Goal: Task Accomplishment & Management: Manage account settings

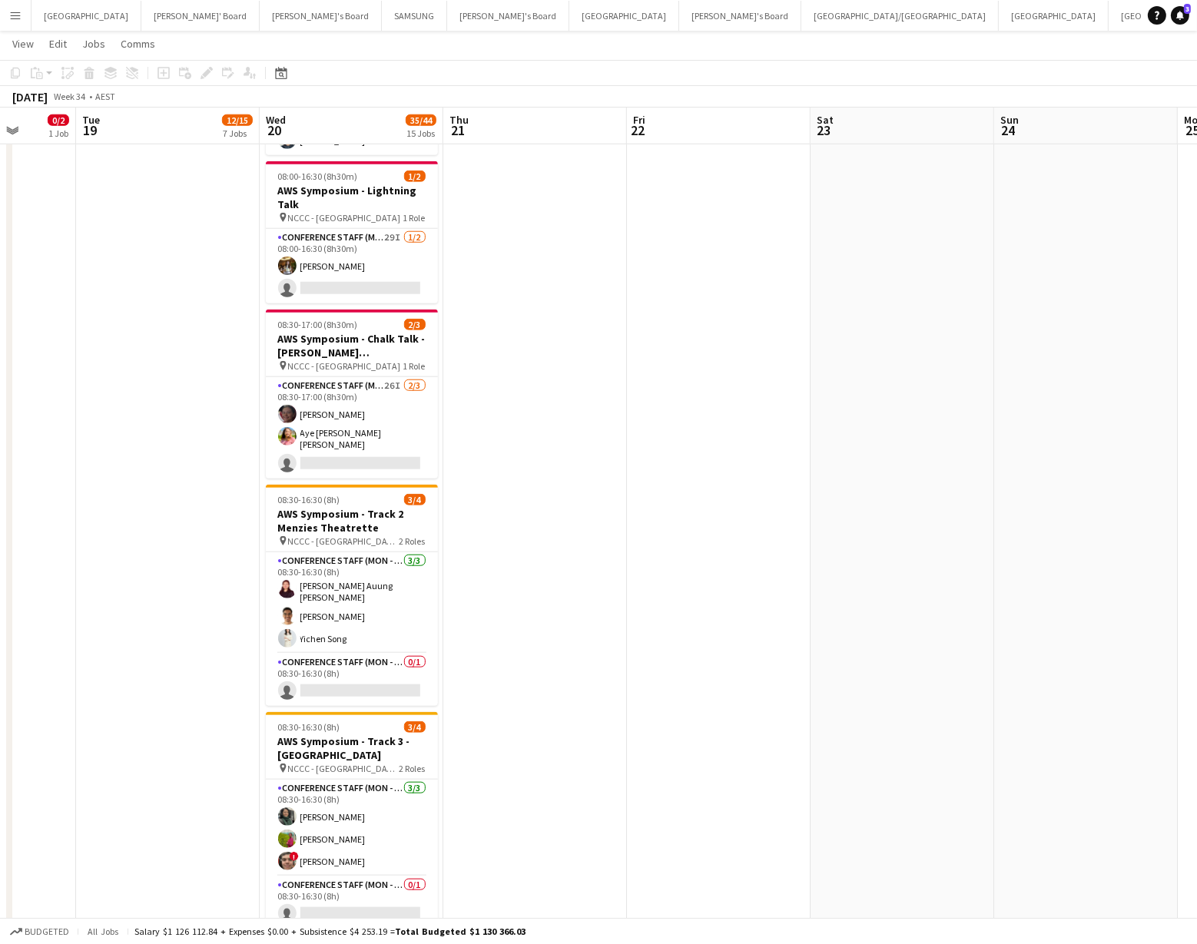
scroll to position [1606, 0]
click at [328, 404] on app-card-role "Conference Staff (Mon - Fri) 26I 2/3 08:30-17:00 (8h30m) Elisa Lewis Aye Myat S…" at bounding box center [352, 427] width 172 height 101
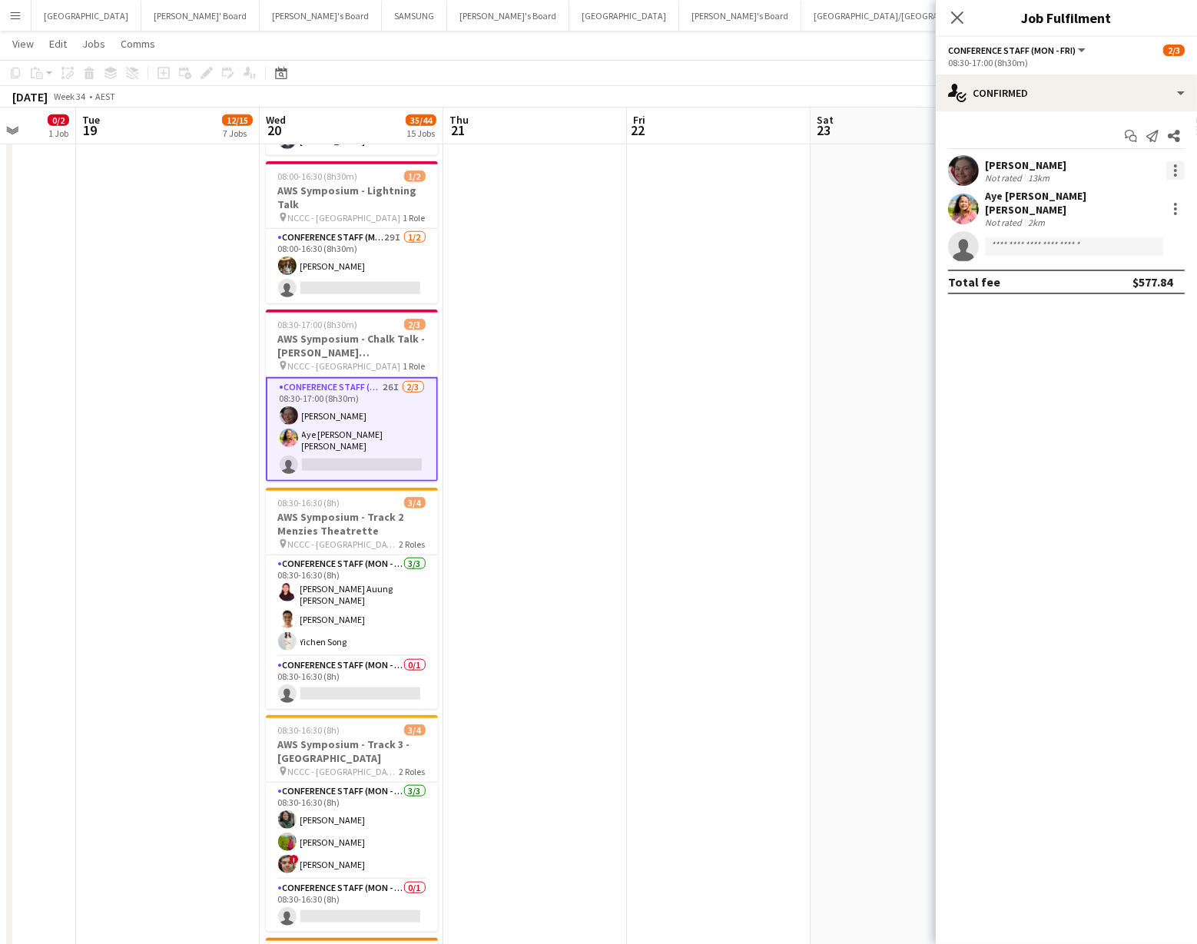
click at [1176, 167] on div at bounding box center [1175, 170] width 18 height 18
click at [1127, 231] on span "Switch crew" at bounding box center [1110, 235] width 65 height 13
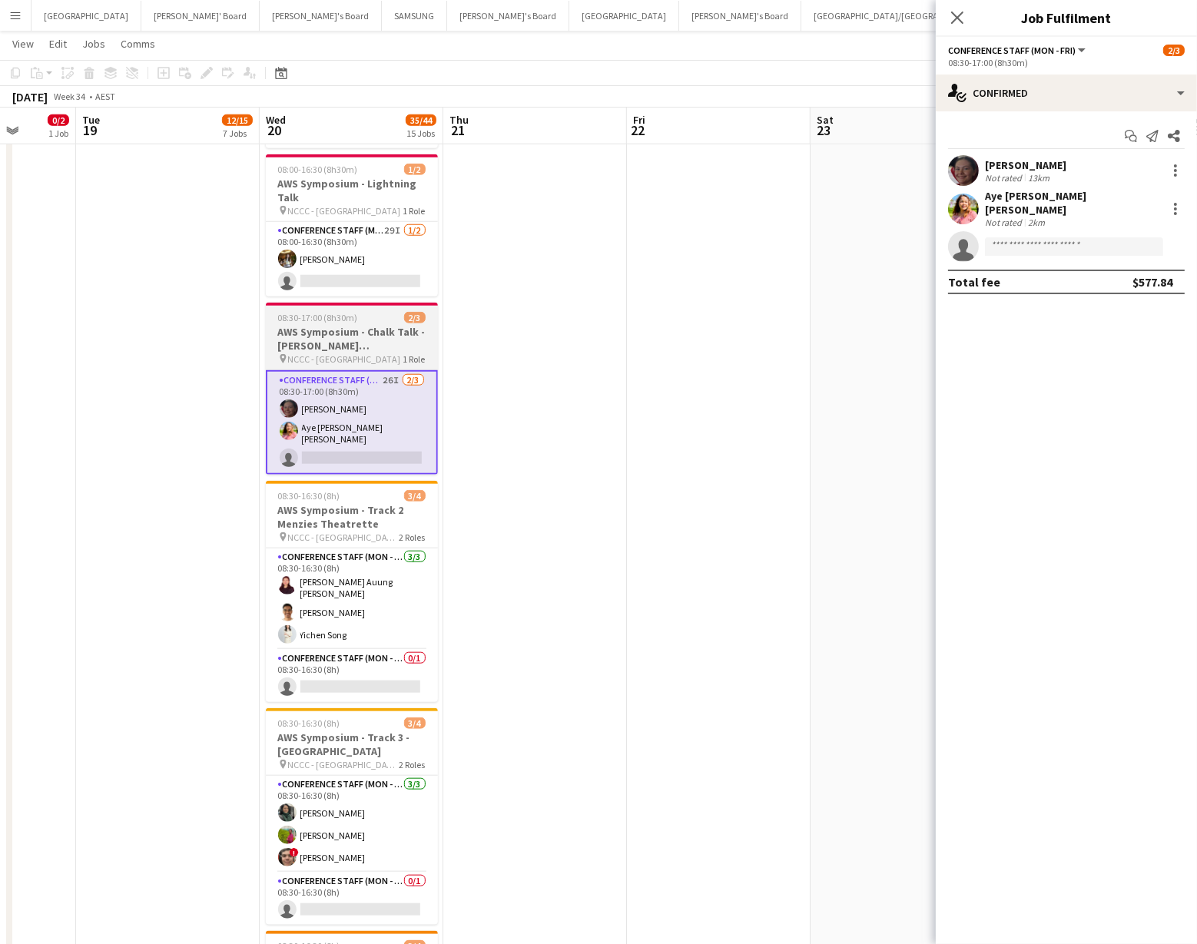
scroll to position [1649, 0]
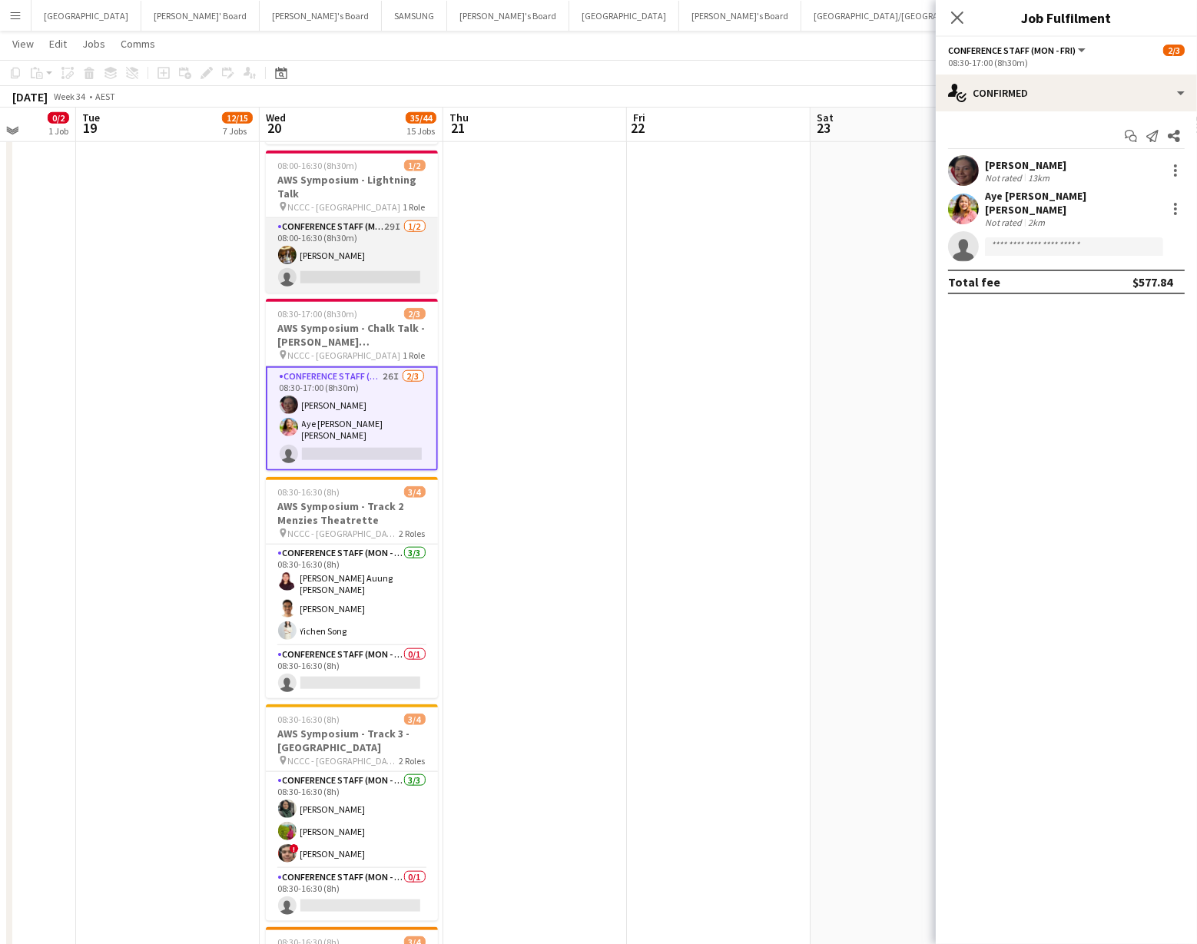
click at [361, 266] on app-card-role "Conference Staff (Mon - Fri) 29I 1/2 08:00-16:30 (8h30m) Jenny Symaly single-ne…" at bounding box center [352, 255] width 172 height 75
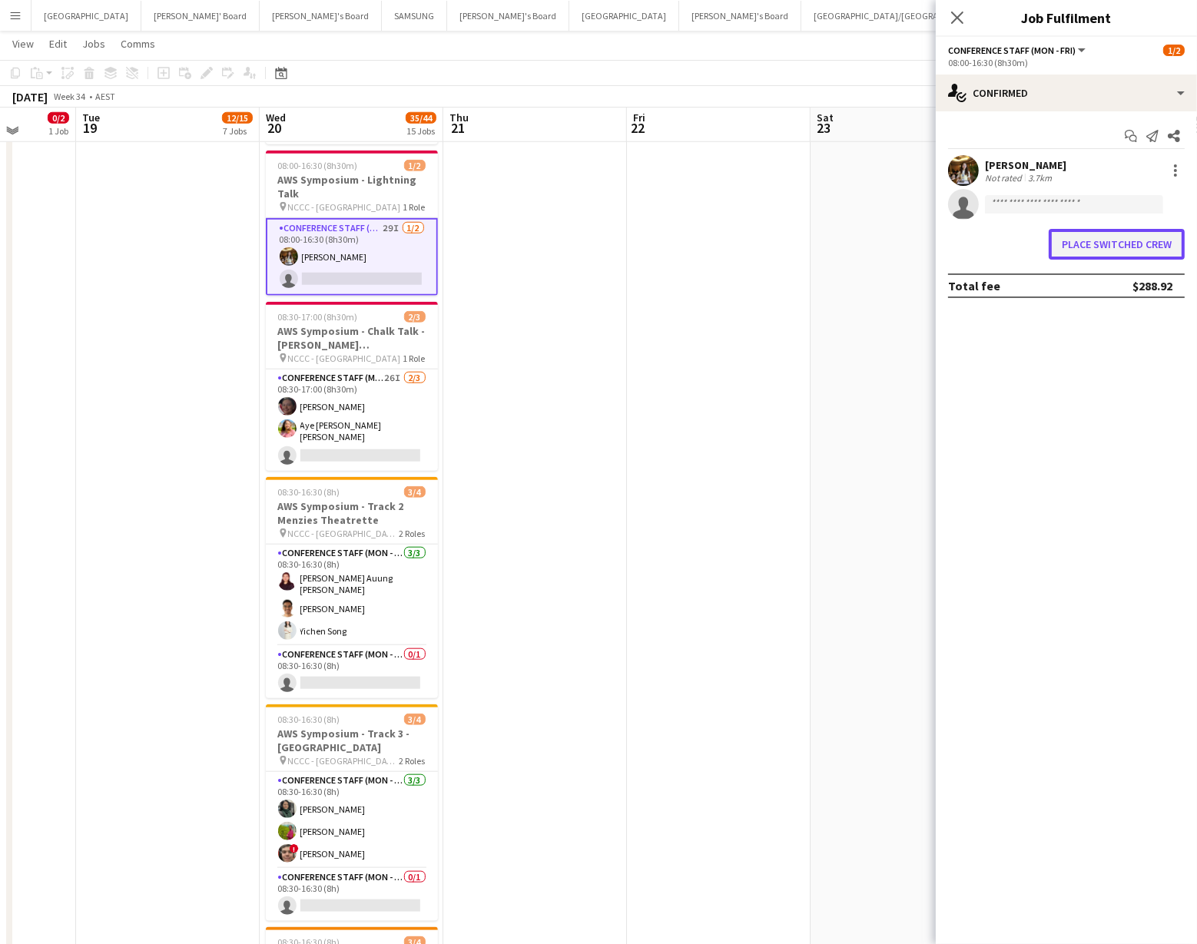
click at [1081, 240] on button "Place switched crew" at bounding box center [1117, 244] width 136 height 31
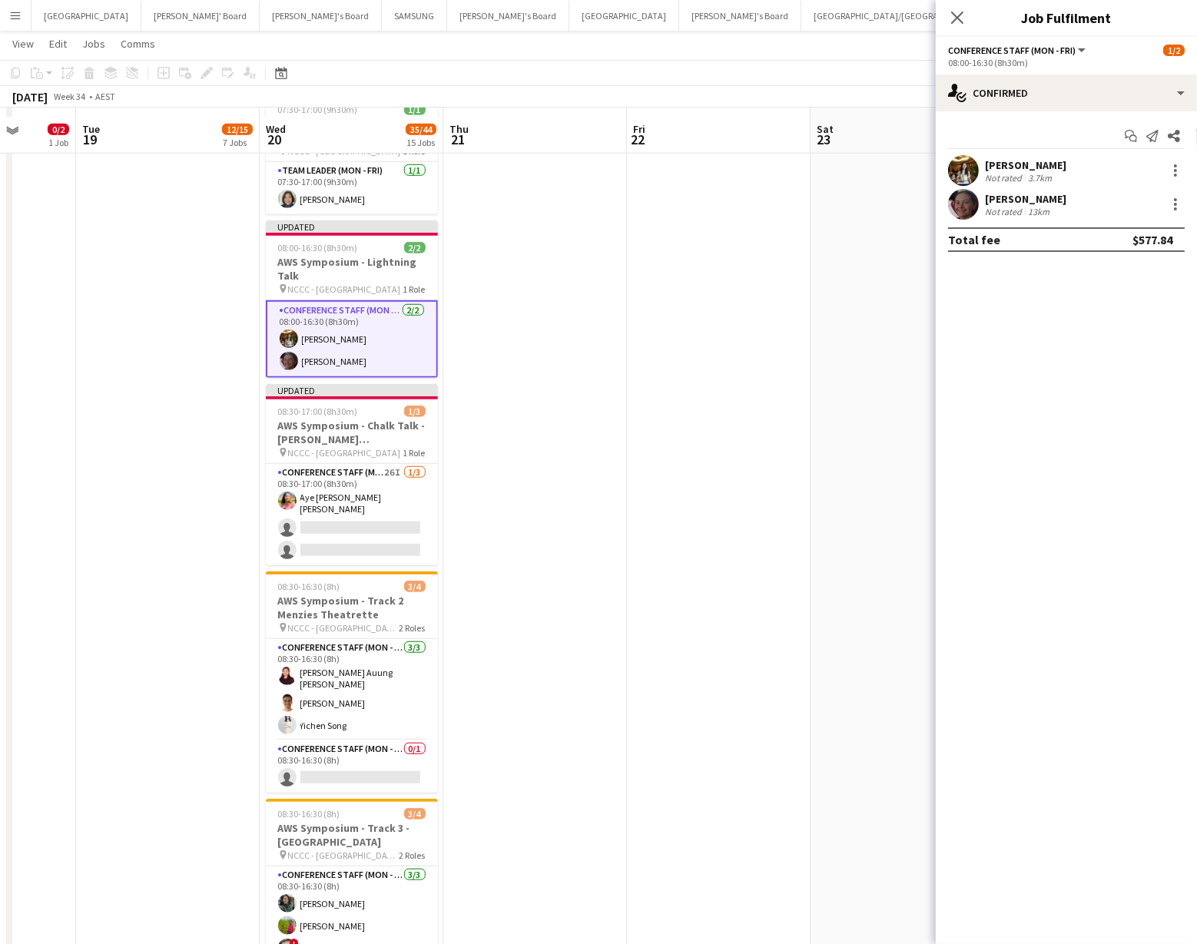
scroll to position [1529, 0]
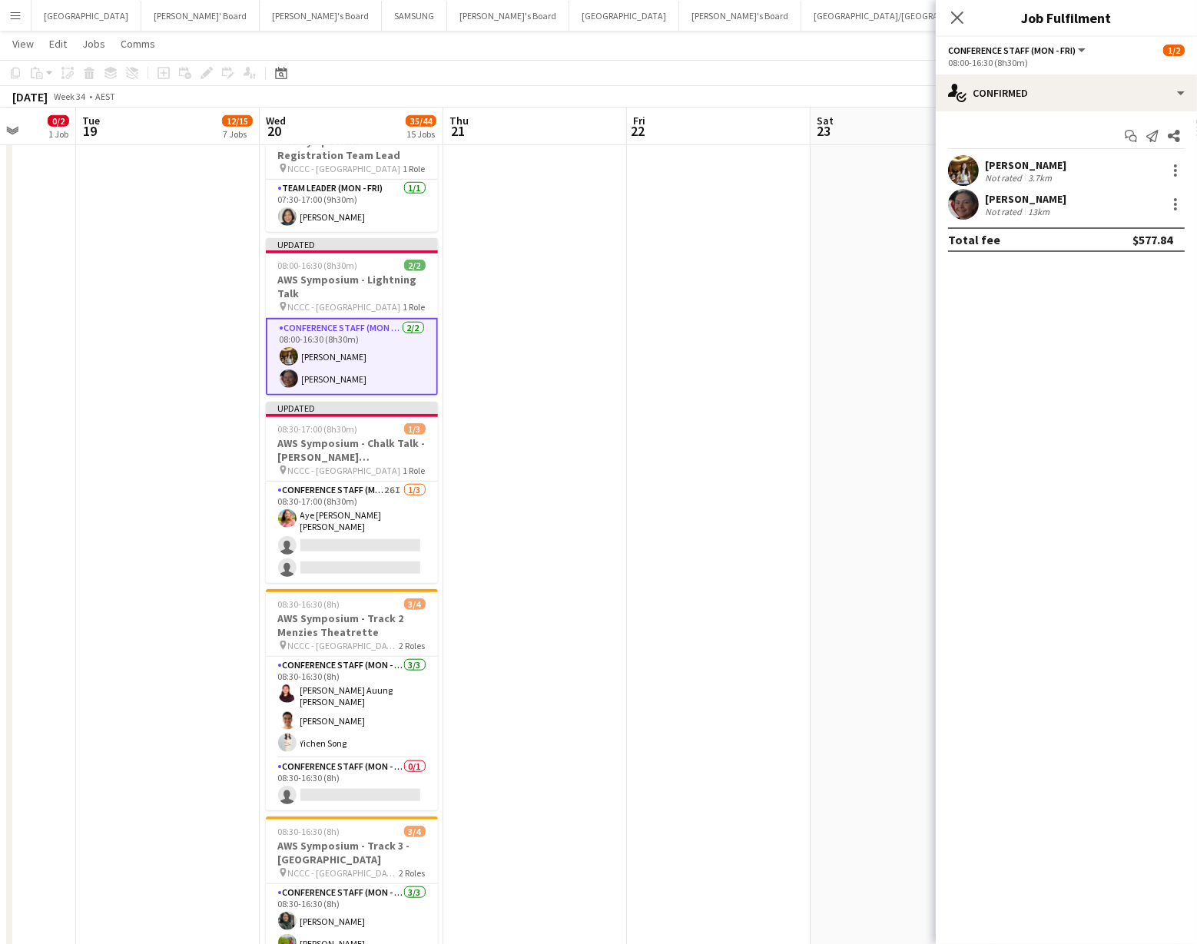
click at [783, 206] on app-date-cell at bounding box center [719, 37] width 184 height 2789
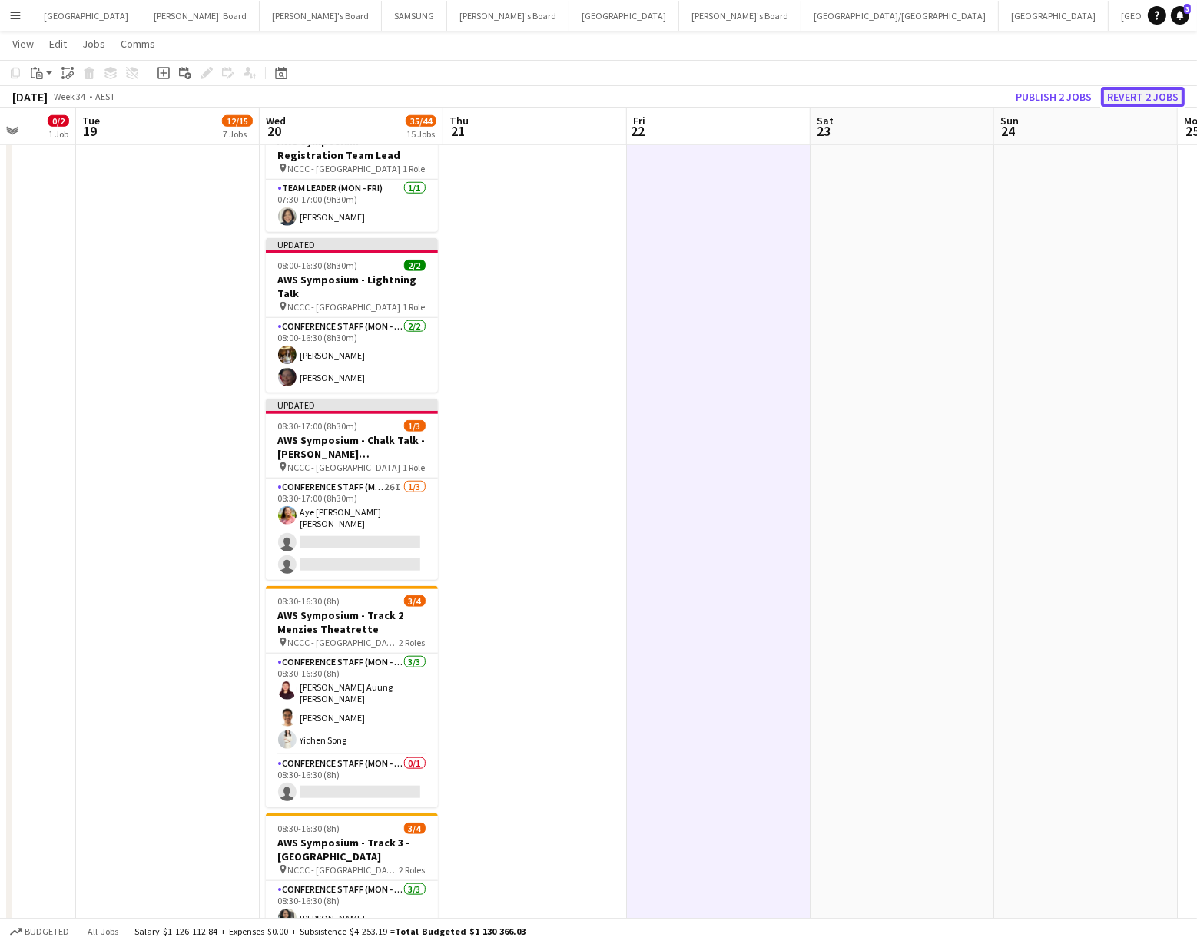
click at [1130, 89] on button "Revert 2 jobs" at bounding box center [1143, 97] width 84 height 20
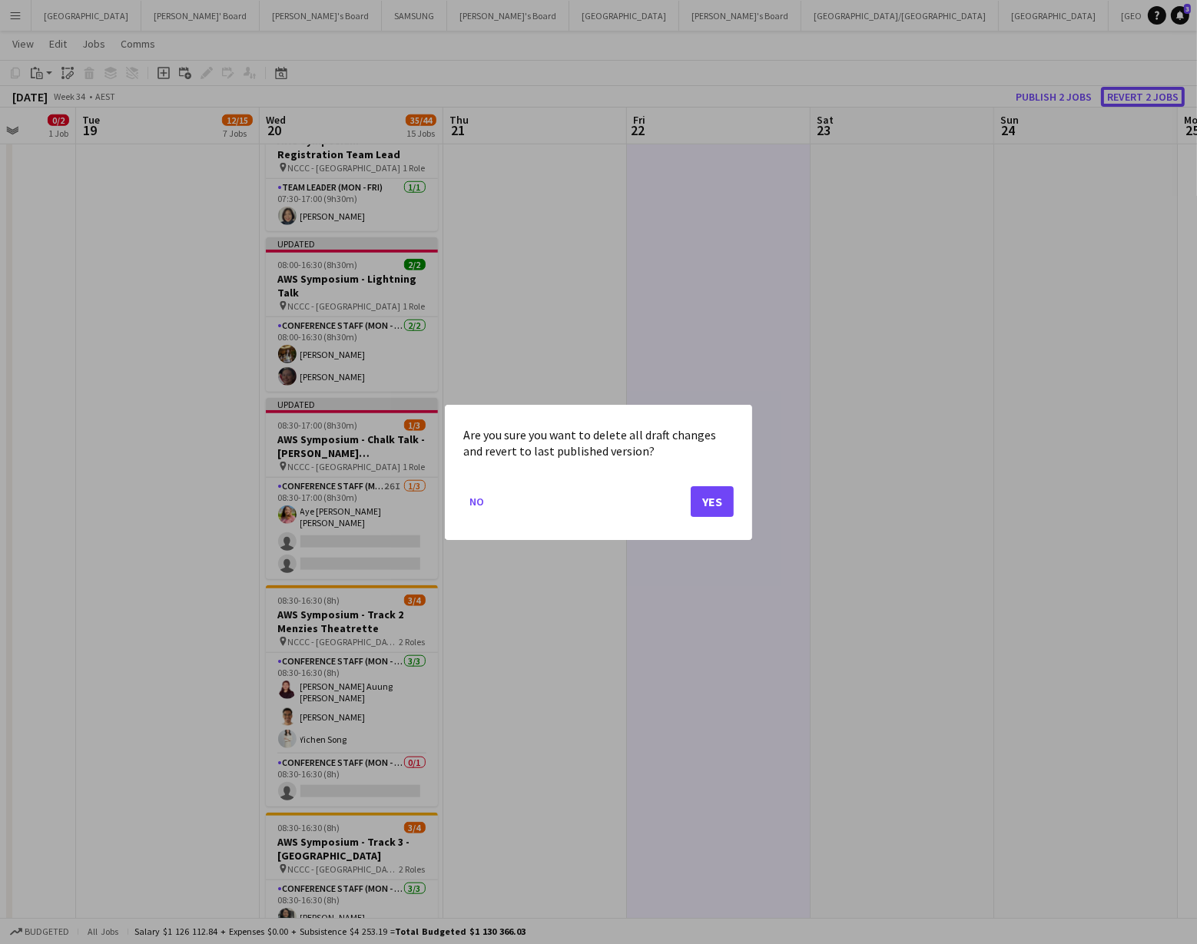
scroll to position [0, 0]
drag, startPoint x: 714, startPoint y: 499, endPoint x: 732, endPoint y: 486, distance: 22.6
click at [714, 499] on button "Yes" at bounding box center [712, 501] width 43 height 31
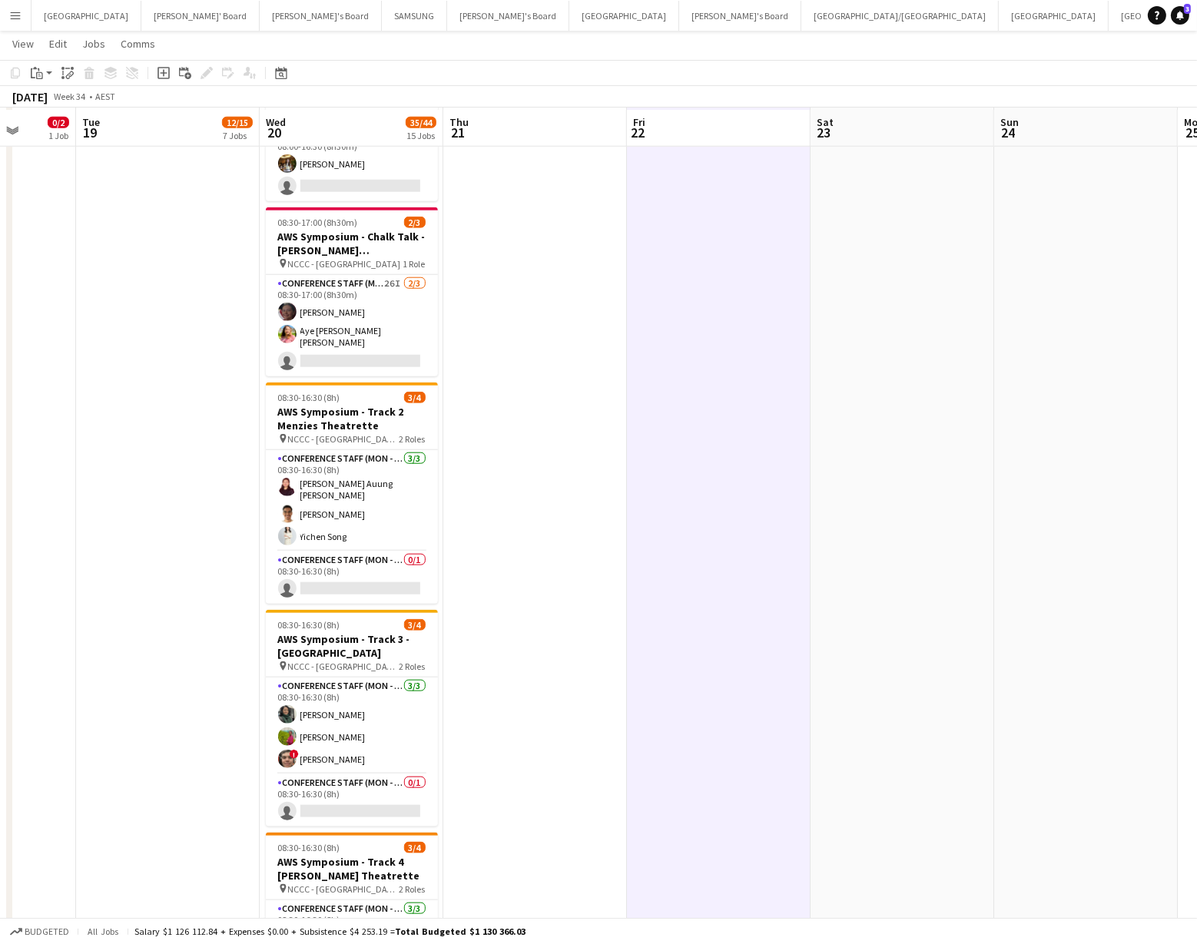
scroll to position [1712, 0]
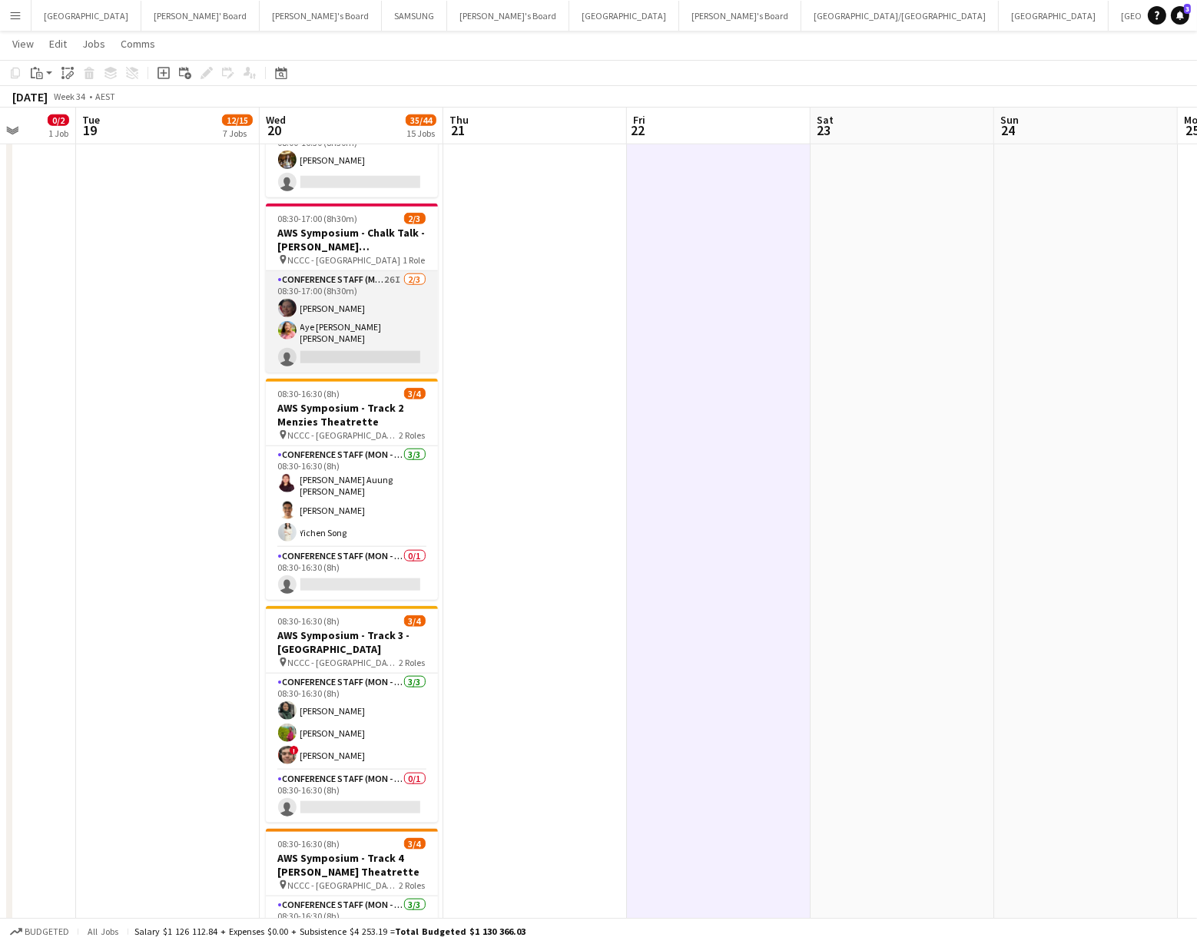
click at [321, 300] on app-card-role "Conference Staff (Mon - Fri) 26I 2/3 08:30-17:00 (8h30m) Elisa Lewis Aye Myat S…" at bounding box center [352, 321] width 172 height 101
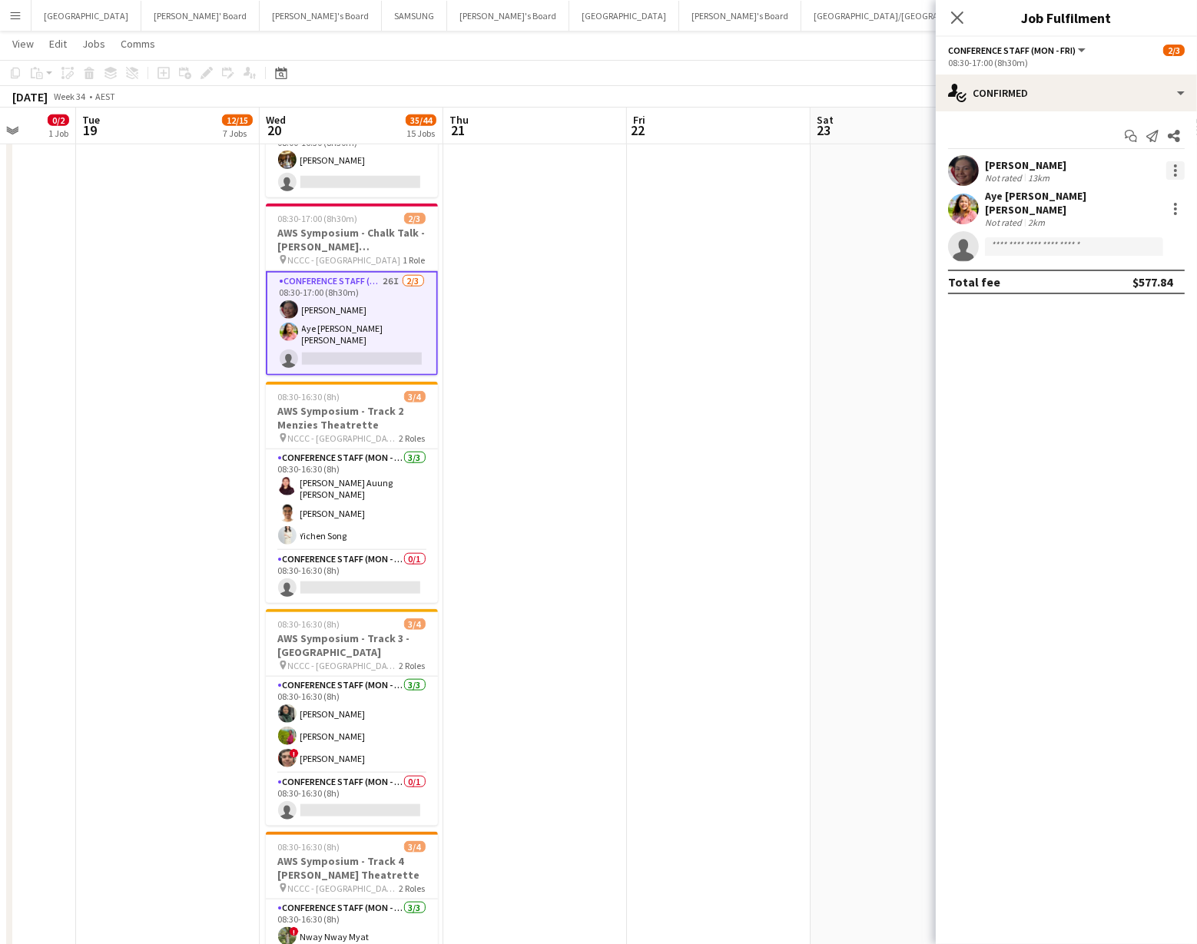
click at [1177, 168] on div at bounding box center [1175, 170] width 18 height 18
click at [1152, 230] on span "Switch crew" at bounding box center [1125, 236] width 95 height 14
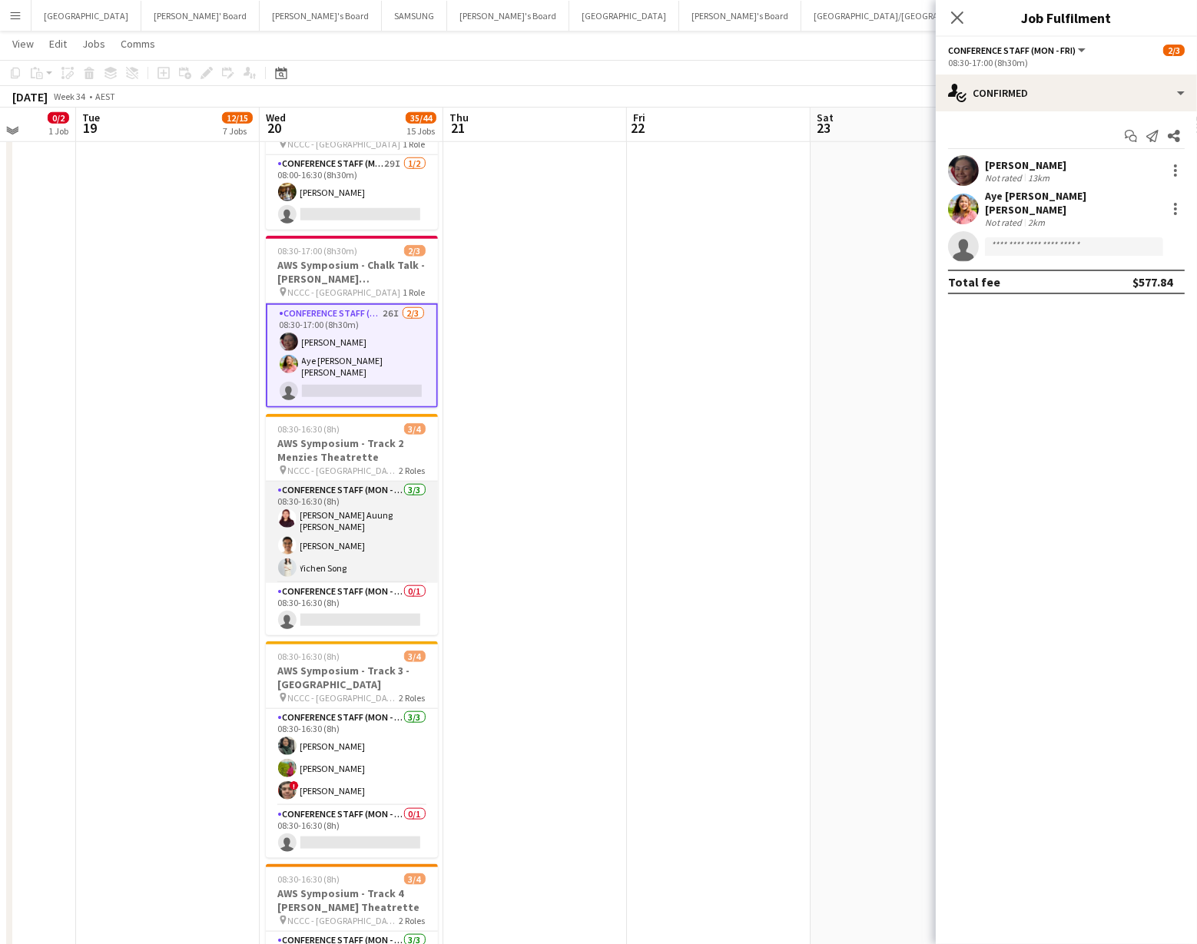
click at [320, 527] on app-card-role "Conference Staff (Mon - Fri) 3/3 08:30-16:30 (8h) Sandi Auung Moe Ratha Kheng Y…" at bounding box center [352, 532] width 172 height 101
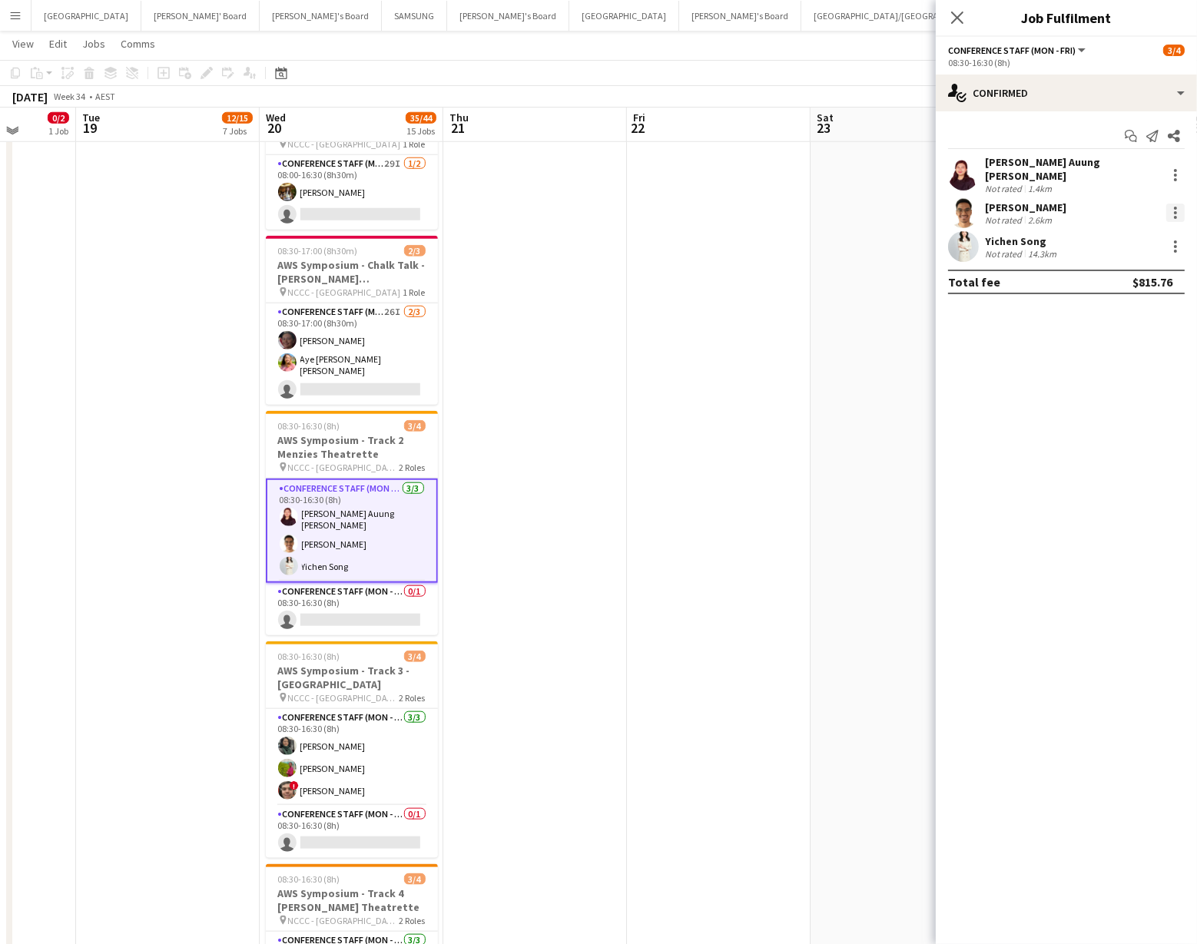
click at [1177, 204] on div at bounding box center [1175, 213] width 18 height 18
click at [1126, 270] on span "Switch with" at bounding box center [1108, 269] width 61 height 13
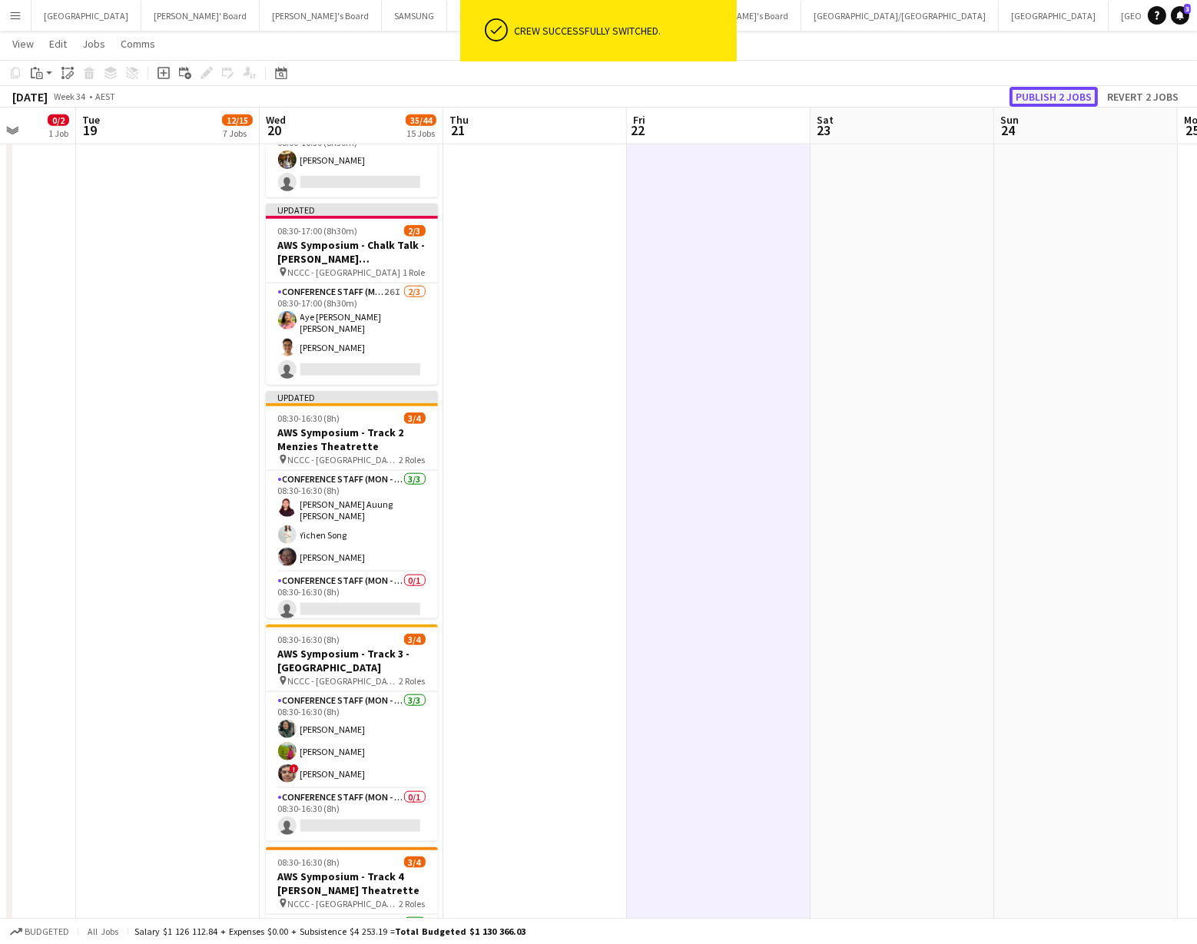
click at [1059, 93] on button "Publish 2 jobs" at bounding box center [1054, 97] width 88 height 20
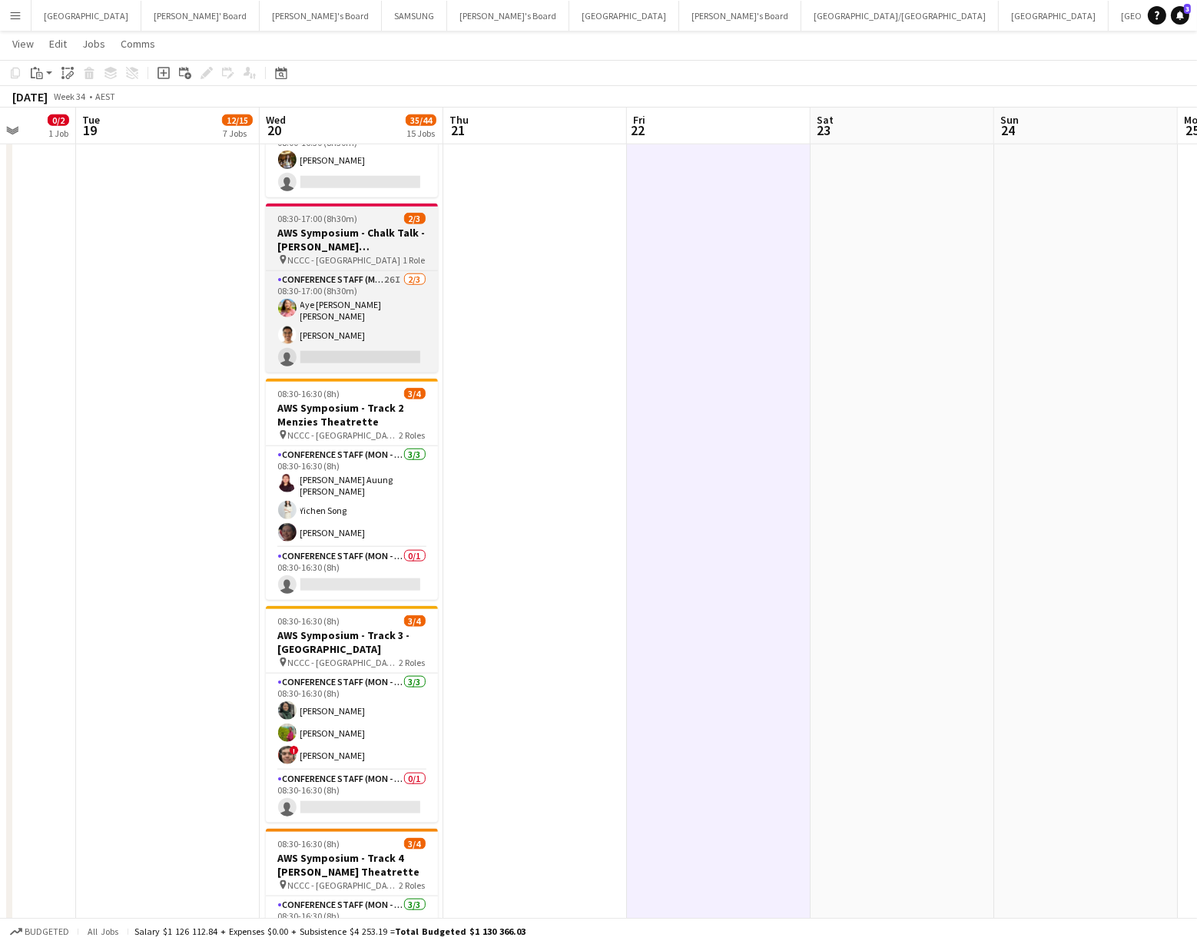
click at [317, 237] on h3 "AWS Symposium - Chalk Talk - [PERSON_NAME][GEOGRAPHIC_DATA]" at bounding box center [352, 240] width 172 height 28
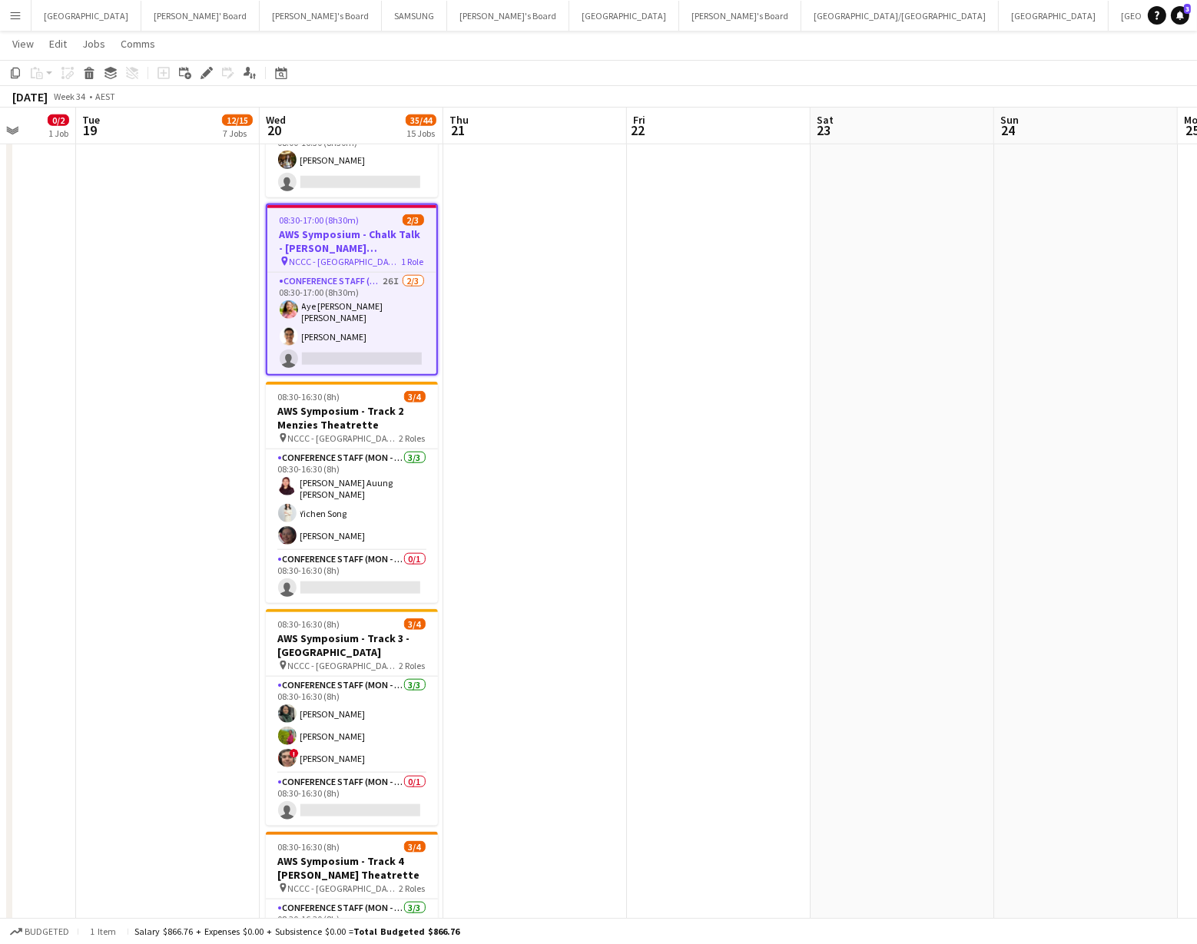
scroll to position [0, 658]
click at [204, 75] on icon at bounding box center [206, 73] width 8 height 8
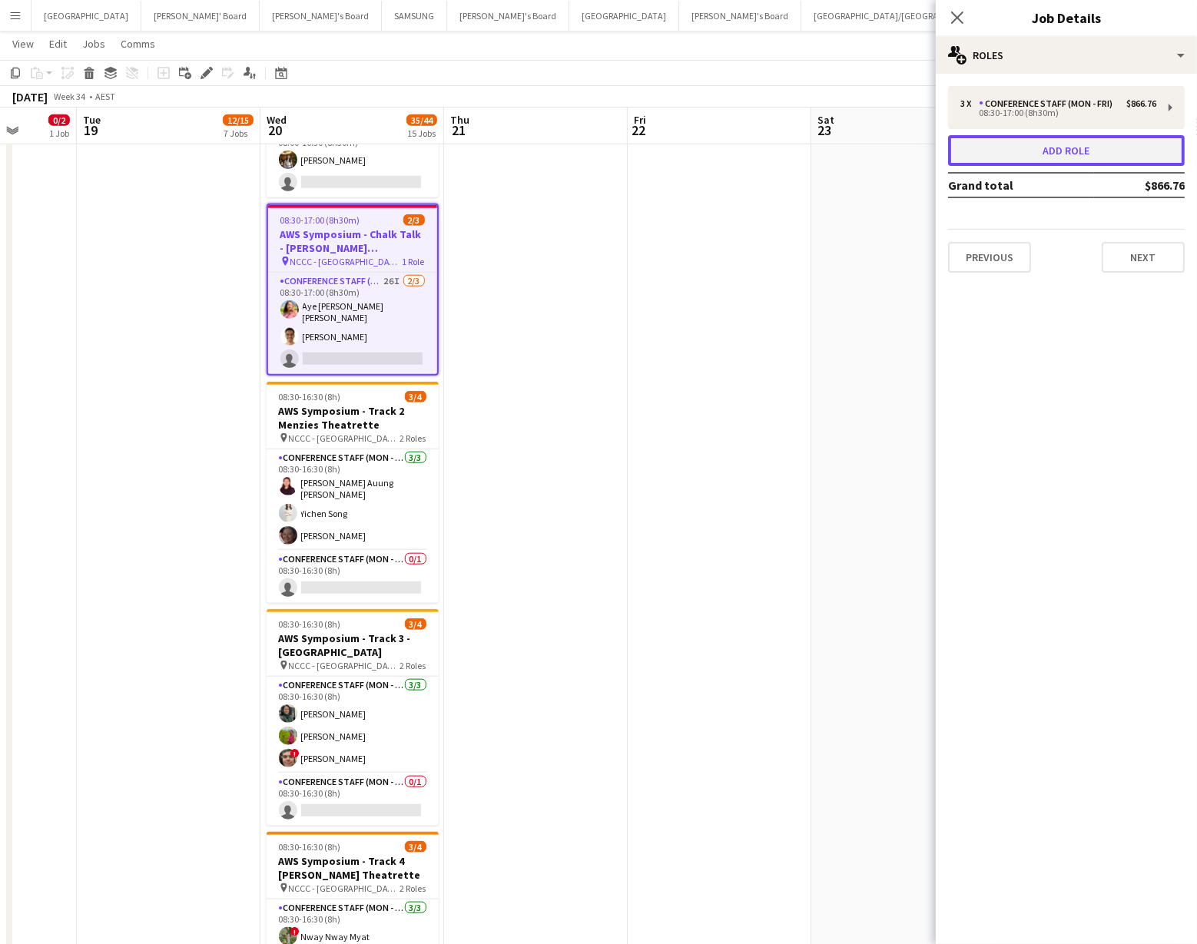
click at [1000, 148] on button "Add role" at bounding box center [1066, 150] width 237 height 31
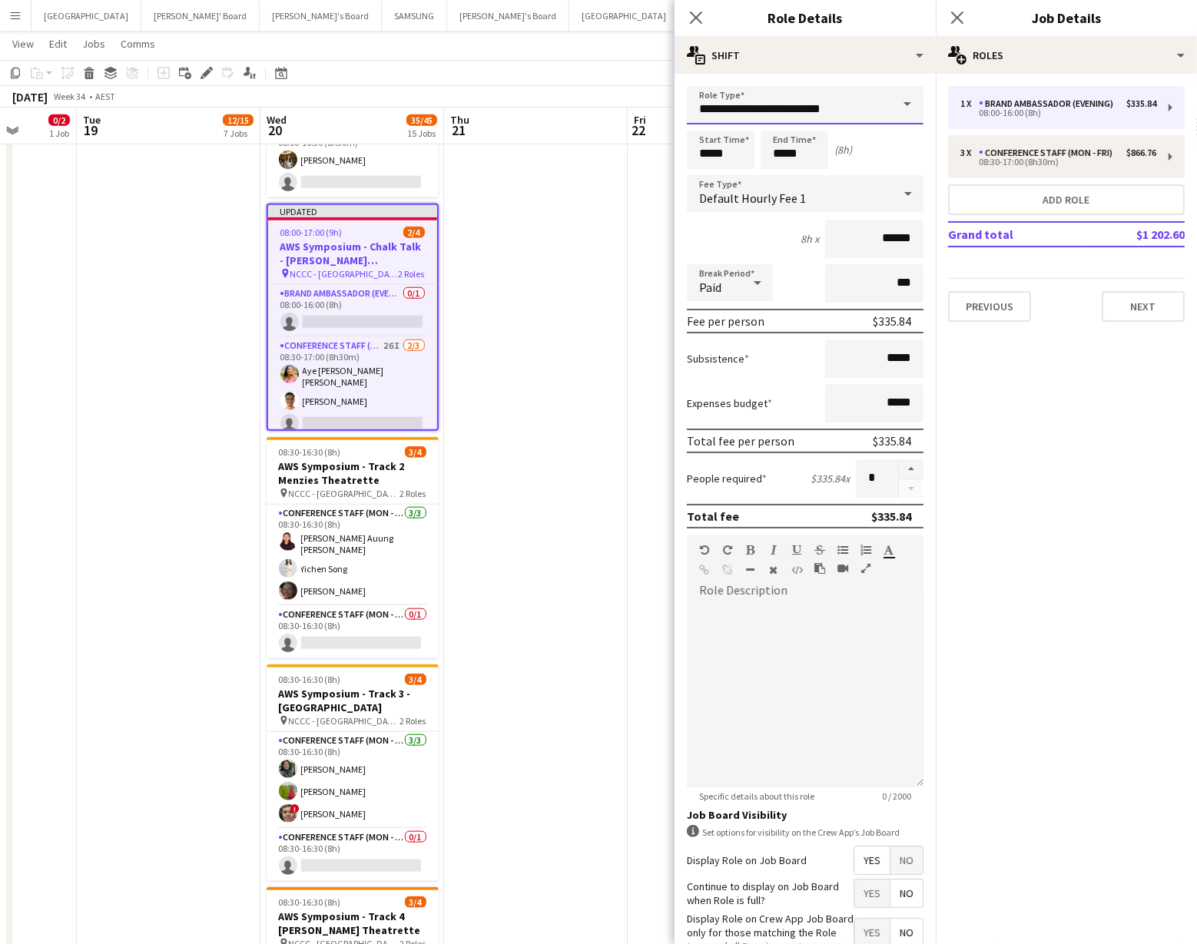
click at [857, 109] on input "**********" at bounding box center [805, 105] width 237 height 38
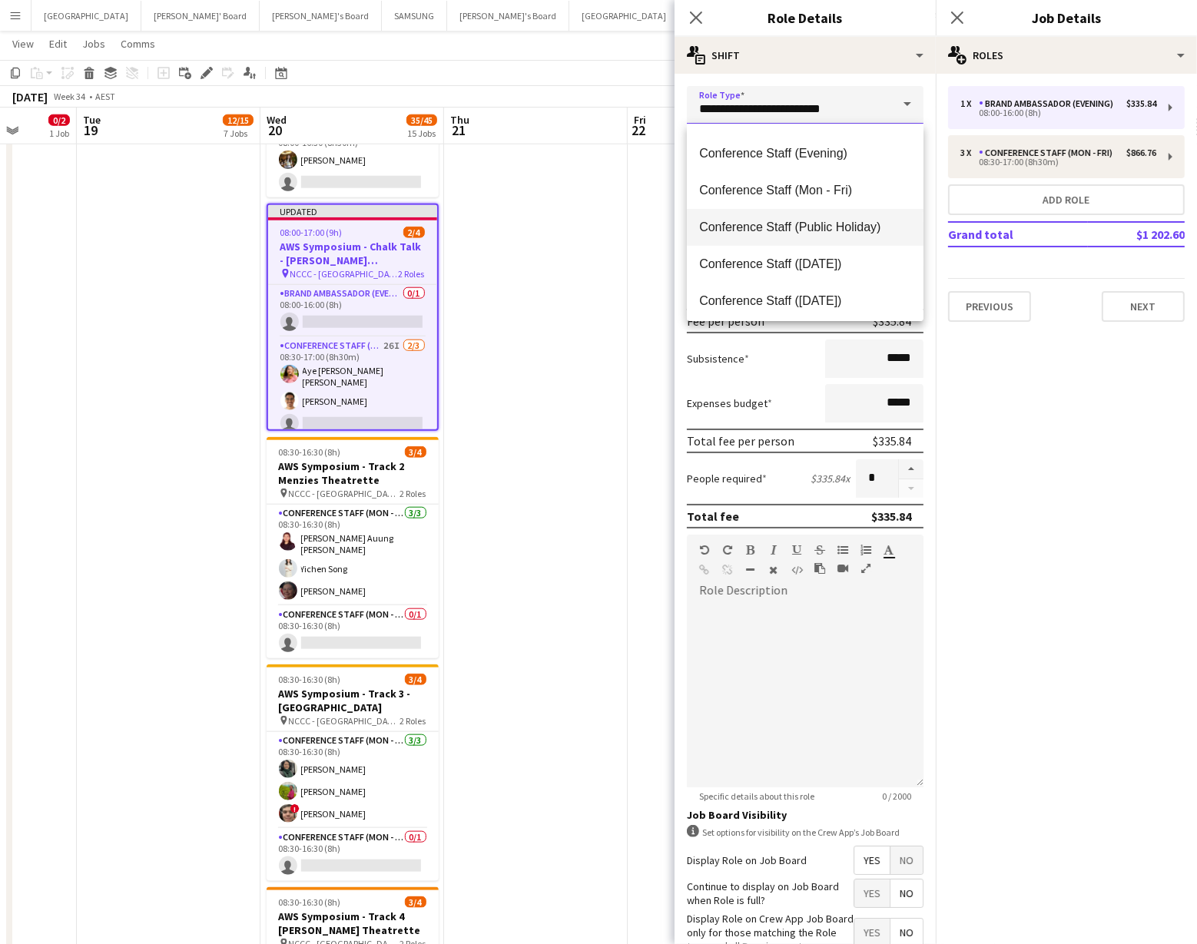
scroll to position [197, 0]
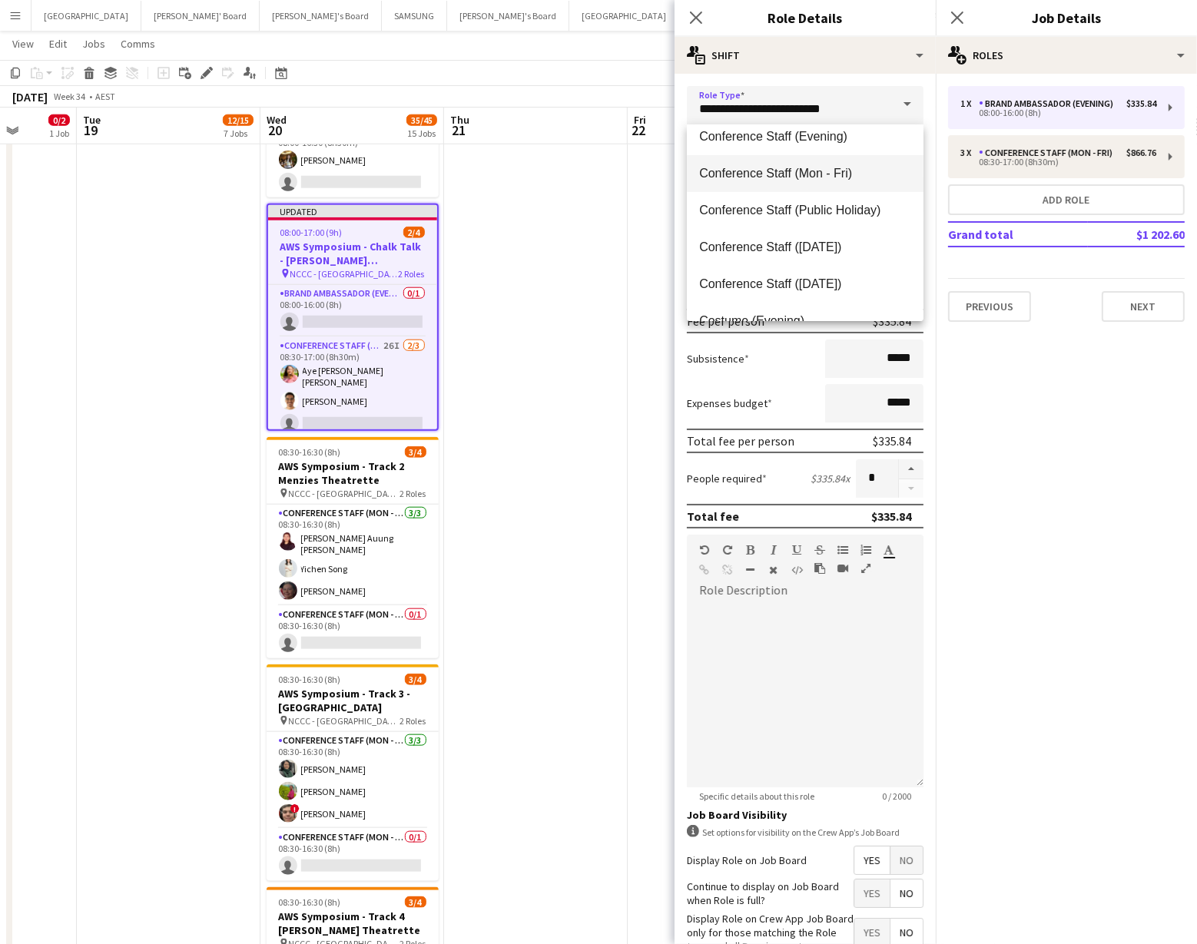
click at [798, 176] on span "Conference Staff (Mon - Fri)" at bounding box center [805, 173] width 212 height 15
type input "**********"
type input "******"
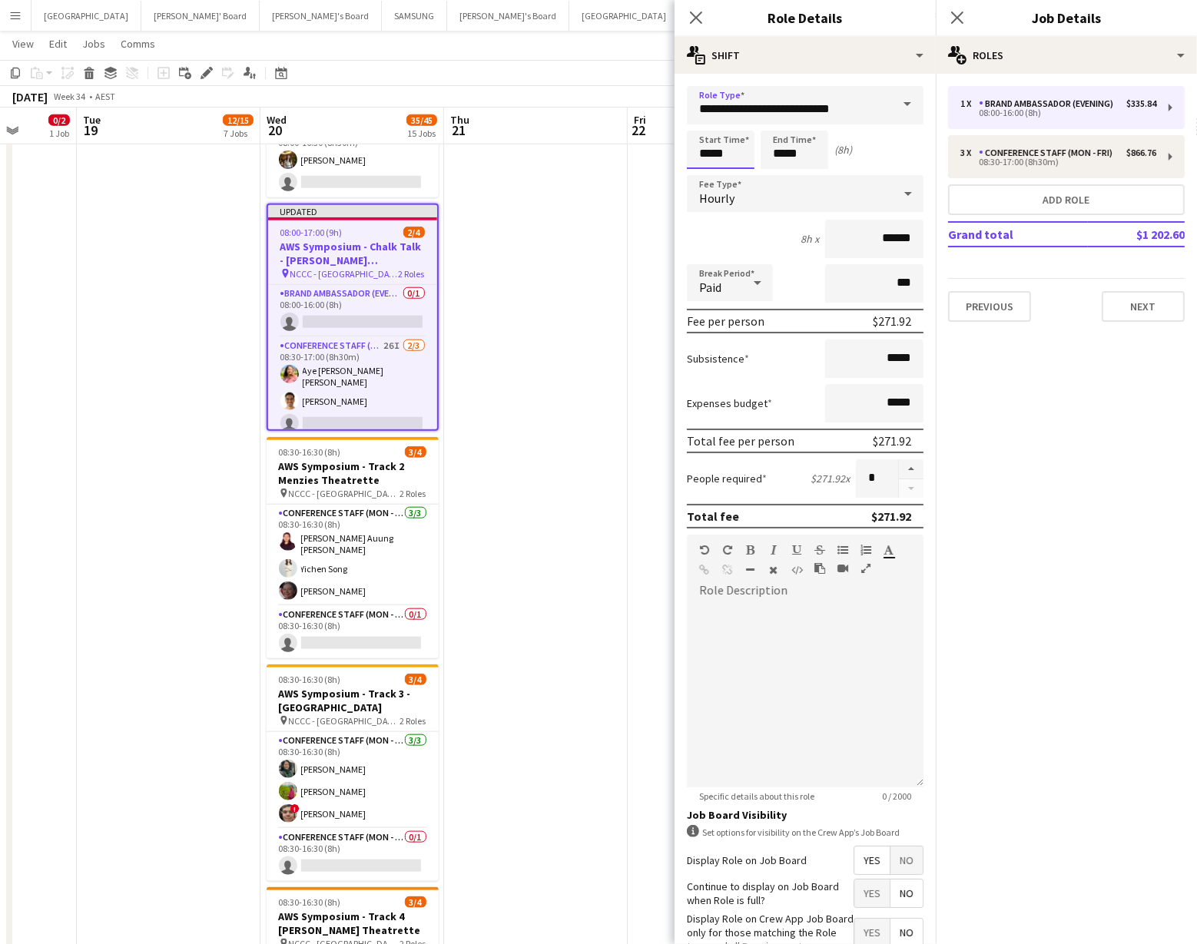
drag, startPoint x: 738, startPoint y: 161, endPoint x: 738, endPoint y: 137, distance: 23.8
click at [738, 161] on input "*****" at bounding box center [721, 150] width 68 height 38
click at [735, 127] on div at bounding box center [736, 122] width 31 height 15
type input "*****"
click at [735, 127] on div at bounding box center [736, 122] width 31 height 15
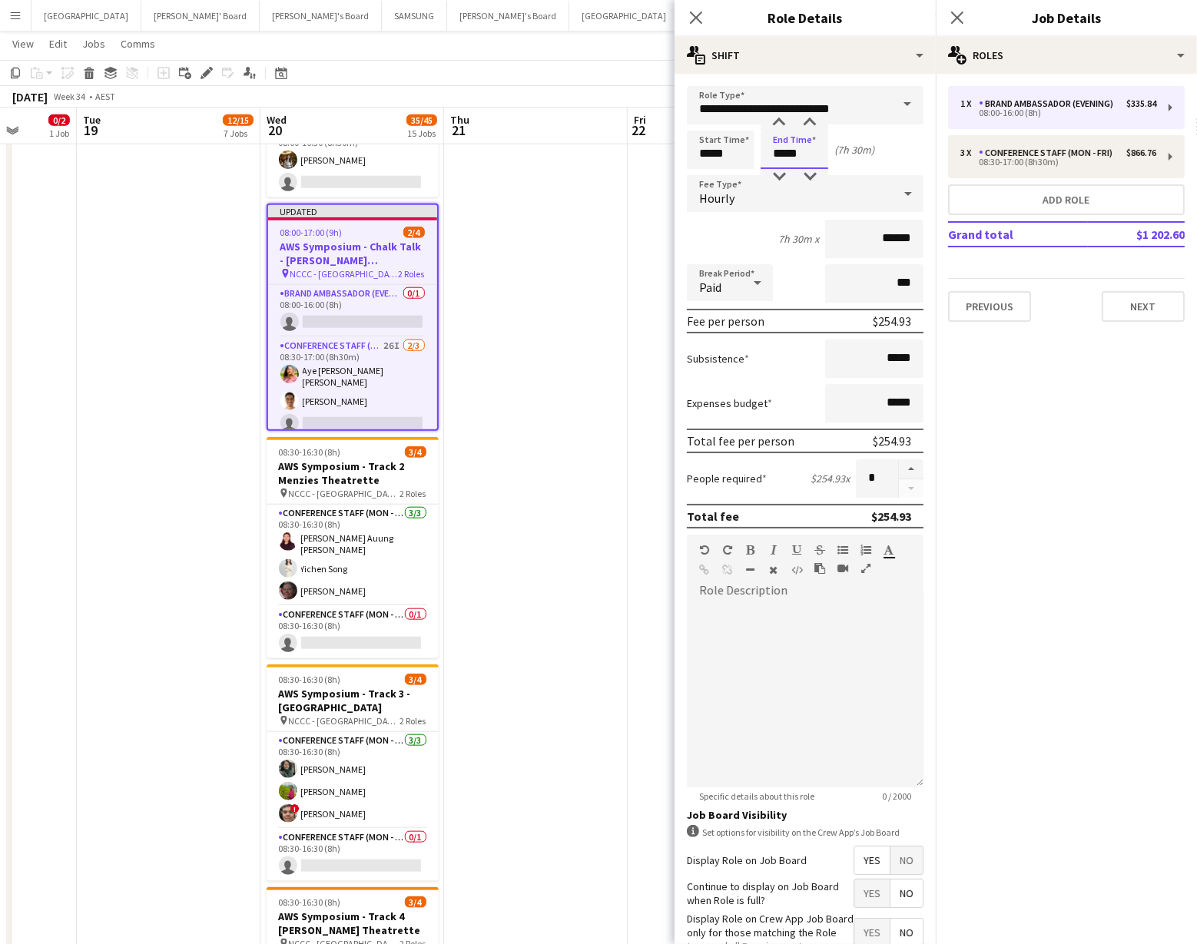
click at [801, 167] on input "*****" at bounding box center [795, 150] width 68 height 38
type input "*****"
click at [776, 118] on div at bounding box center [779, 122] width 31 height 15
click at [1050, 159] on div "08:30-17:00 (8h30m)" at bounding box center [1058, 162] width 196 height 8
click at [913, 488] on button "button" at bounding box center [911, 488] width 25 height 19
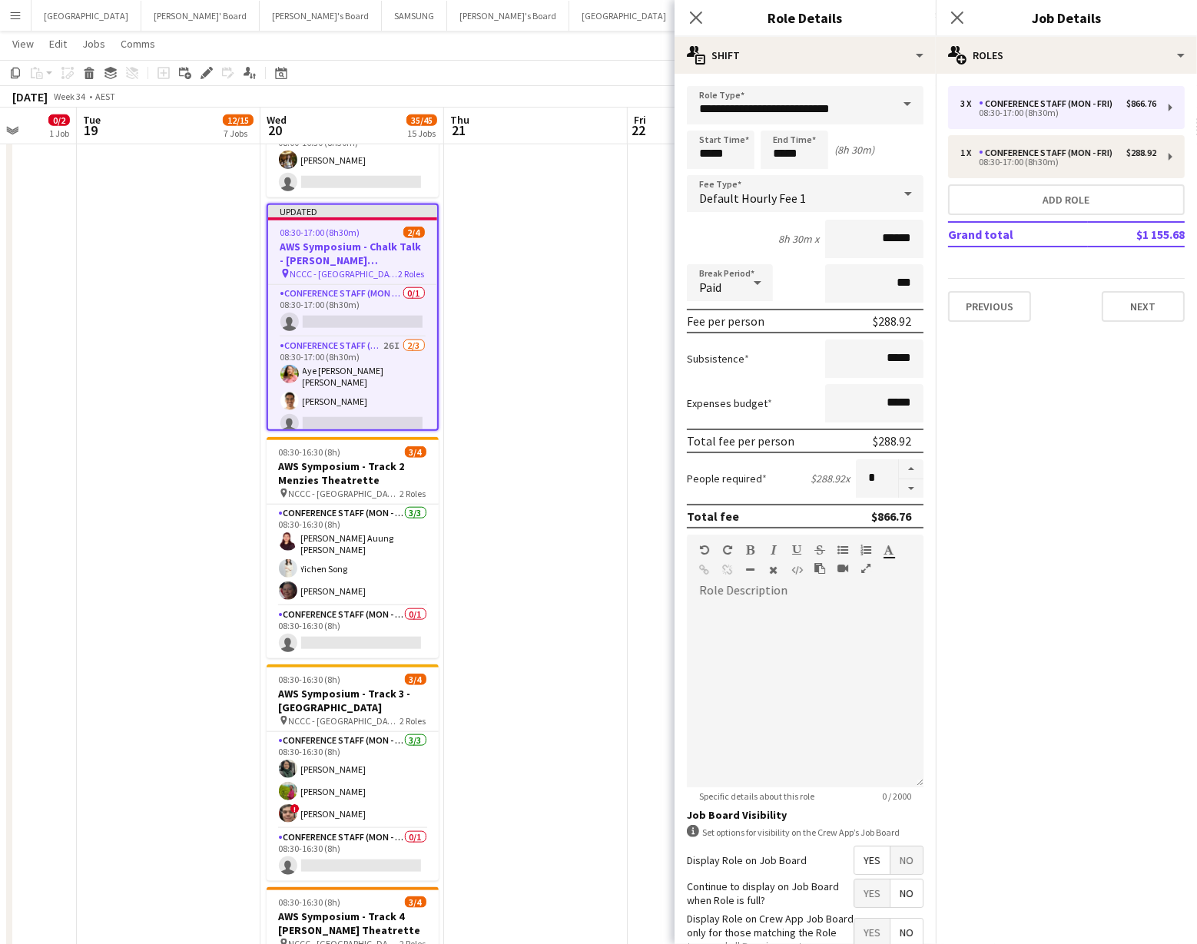
type input "*"
click at [1003, 309] on button "Previous" at bounding box center [989, 306] width 83 height 31
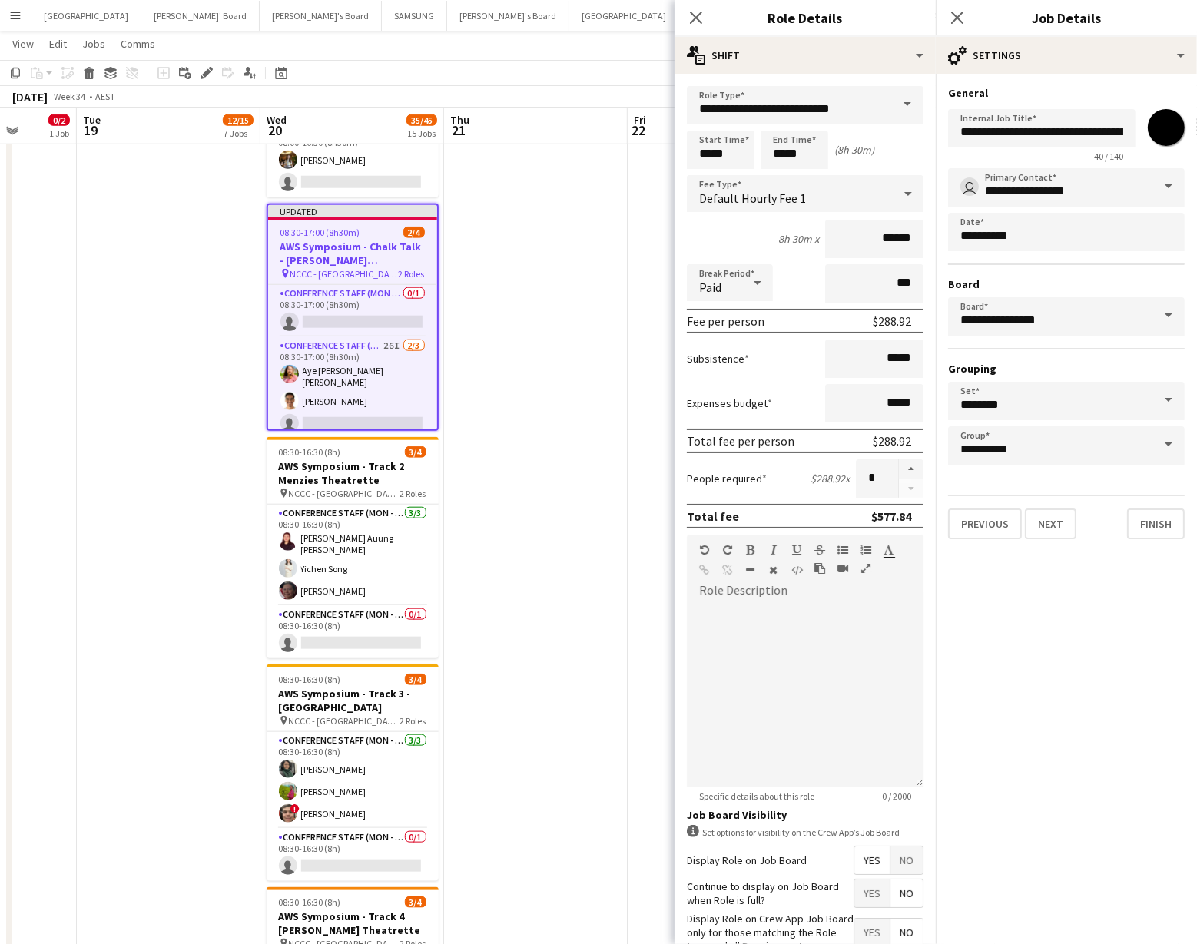
click at [1162, 121] on input "*******" at bounding box center [1166, 127] width 55 height 55
type input "*******"
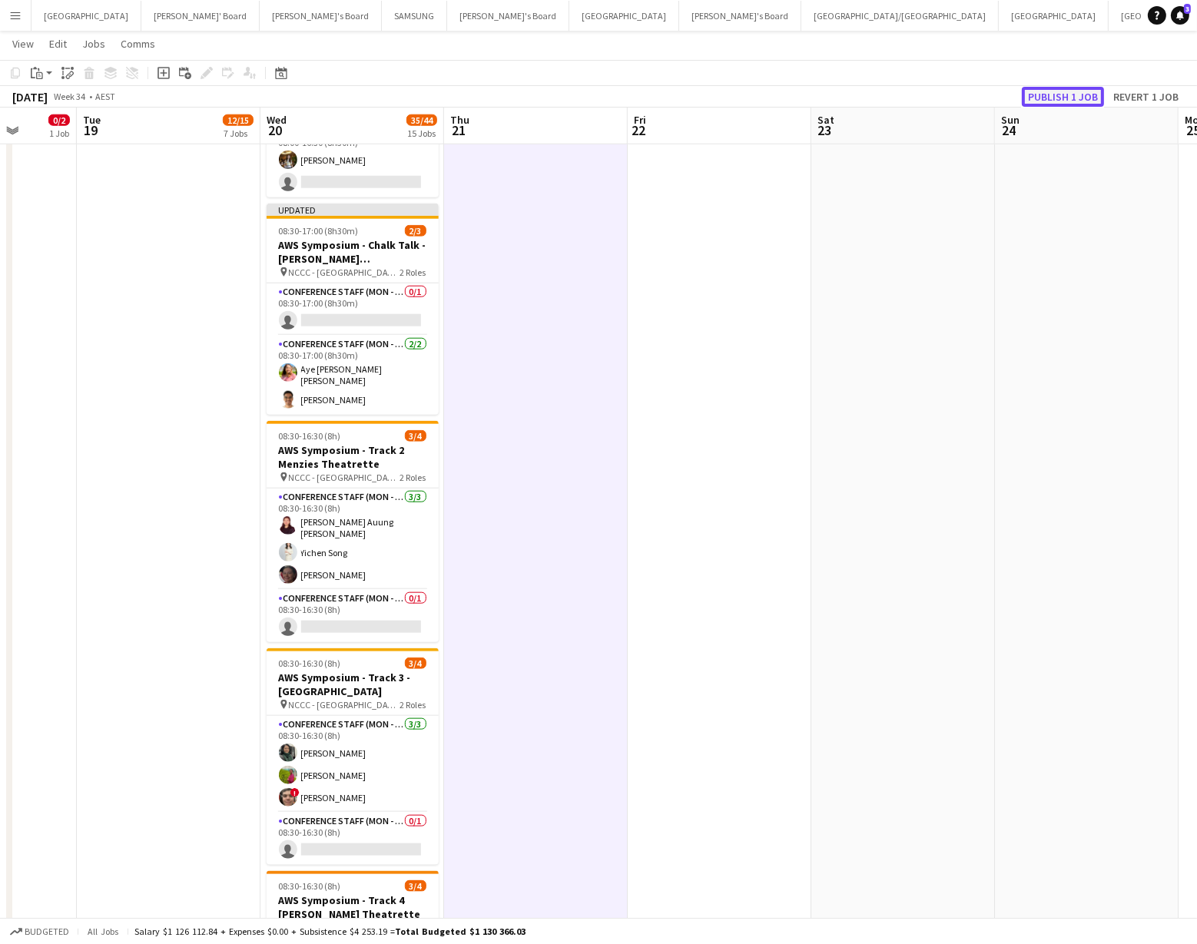
click at [1046, 100] on button "Publish 1 job" at bounding box center [1063, 97] width 82 height 20
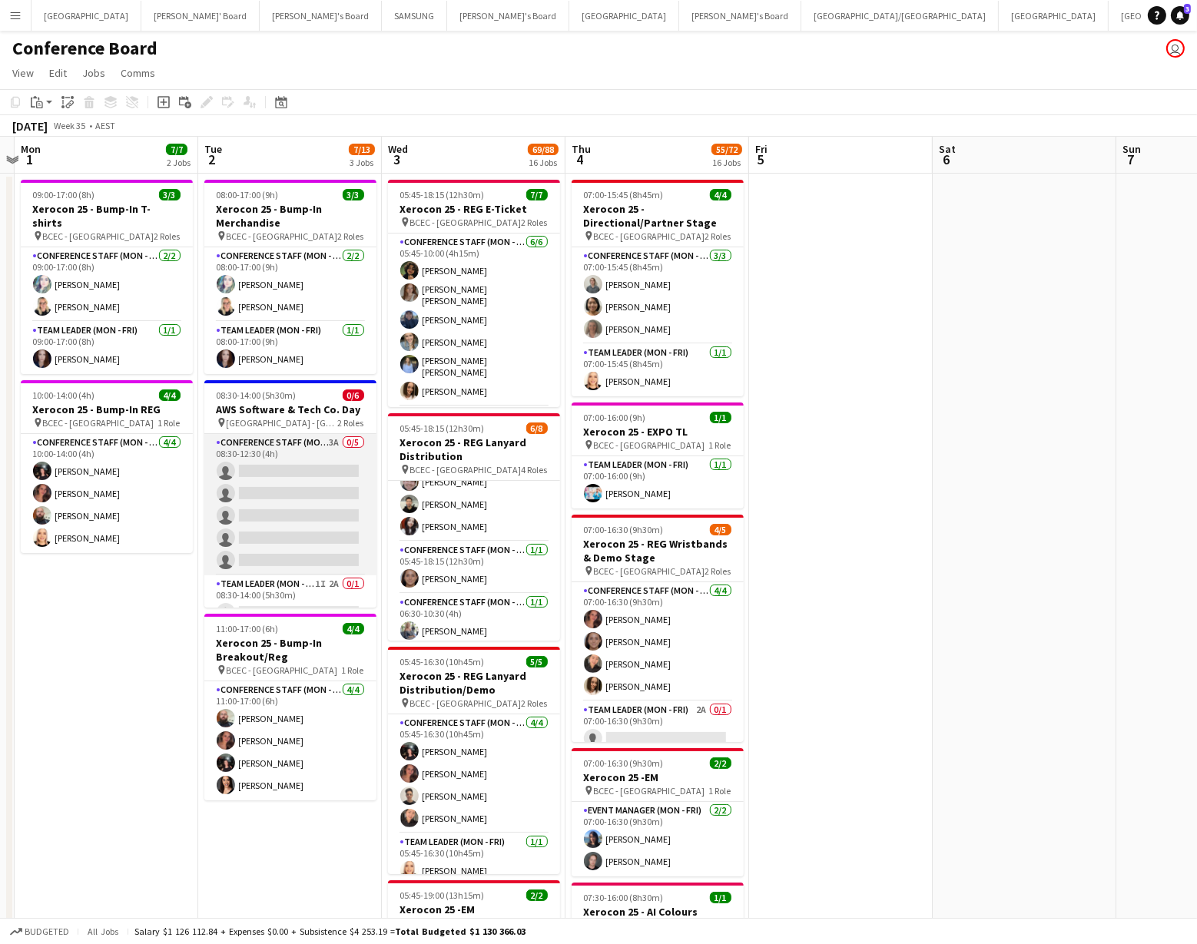
scroll to position [19, 0]
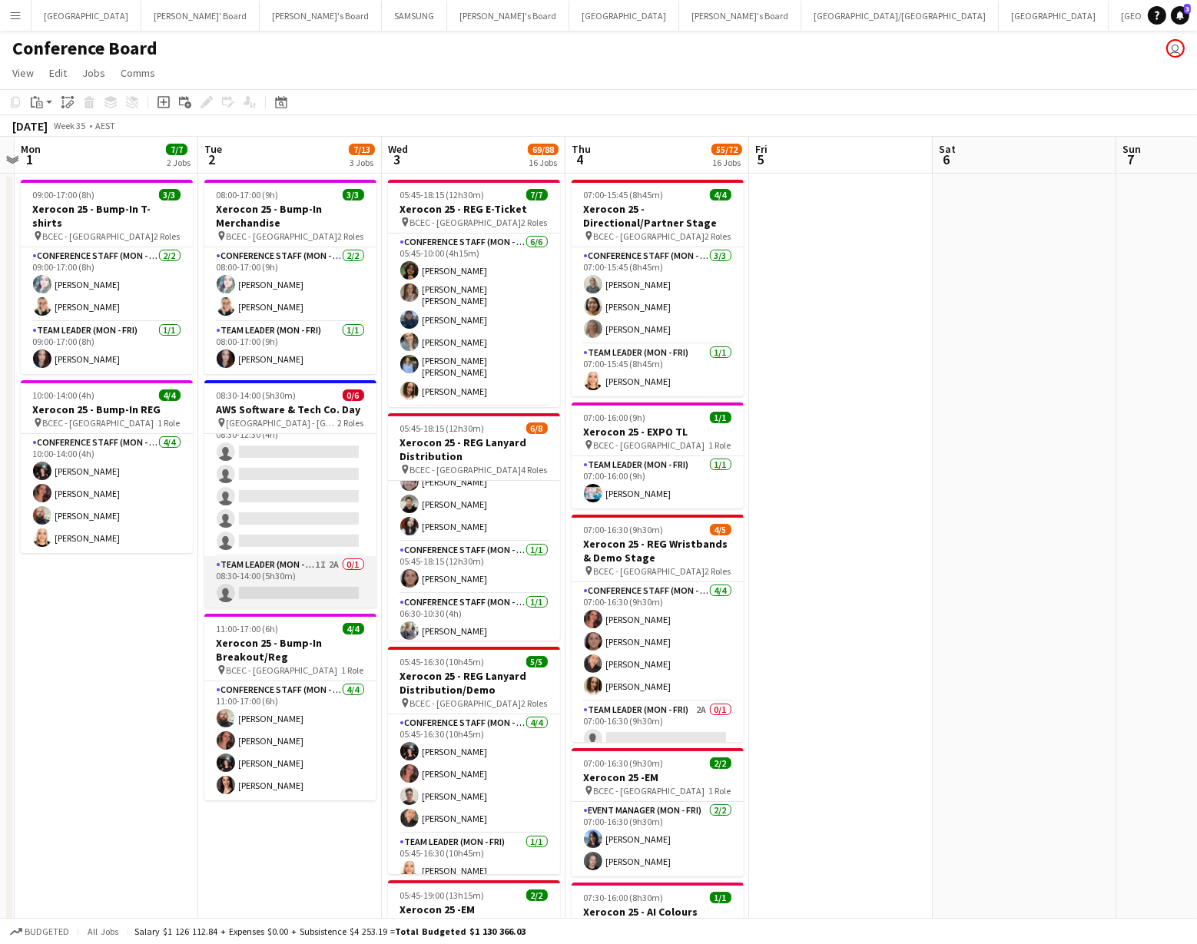
click at [300, 579] on app-card-role "Team Leader (Mon - Fri) 1I 2A 0/1 08:30-14:00 (5h30m) single-neutral-actions" at bounding box center [290, 582] width 172 height 52
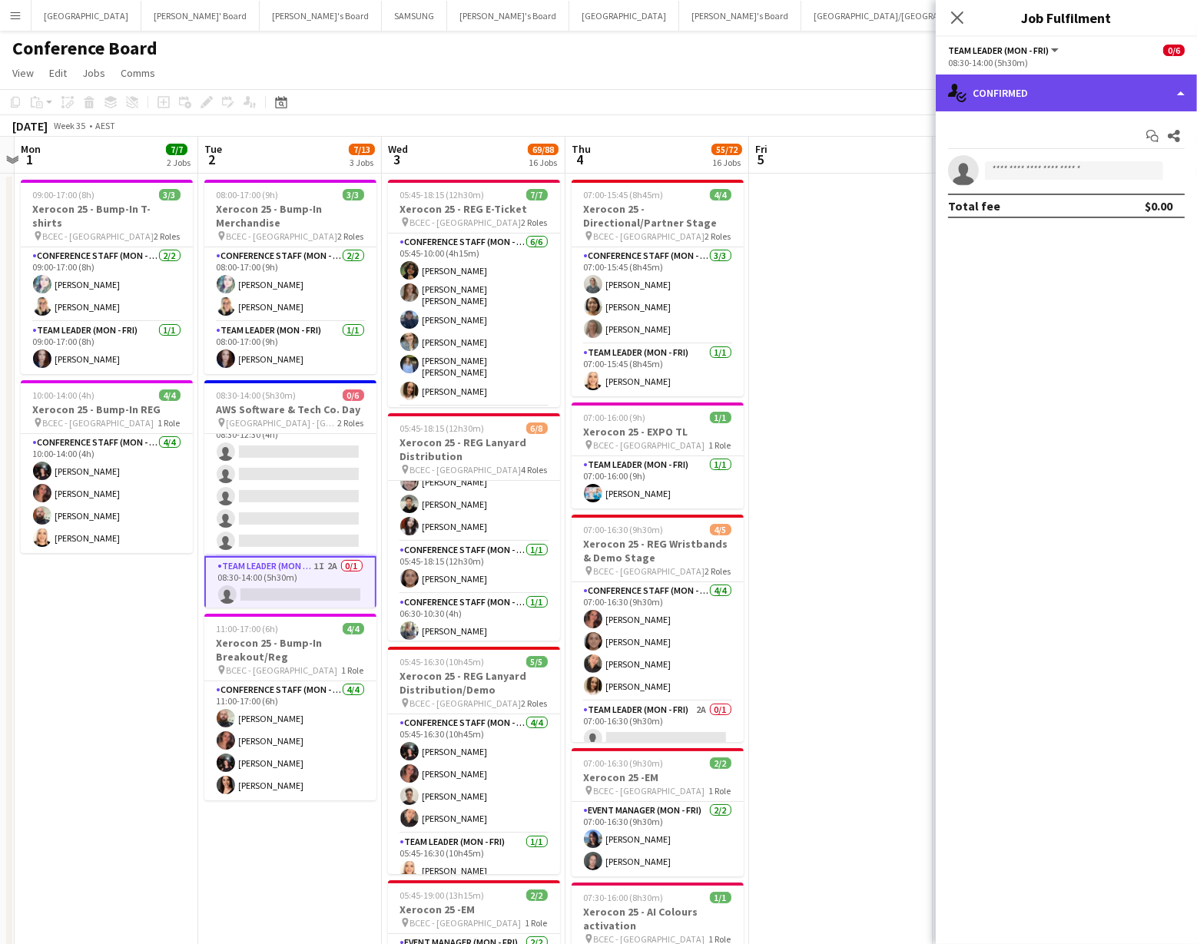
click at [1117, 93] on div "single-neutral-actions-check-2 Confirmed" at bounding box center [1066, 93] width 261 height 37
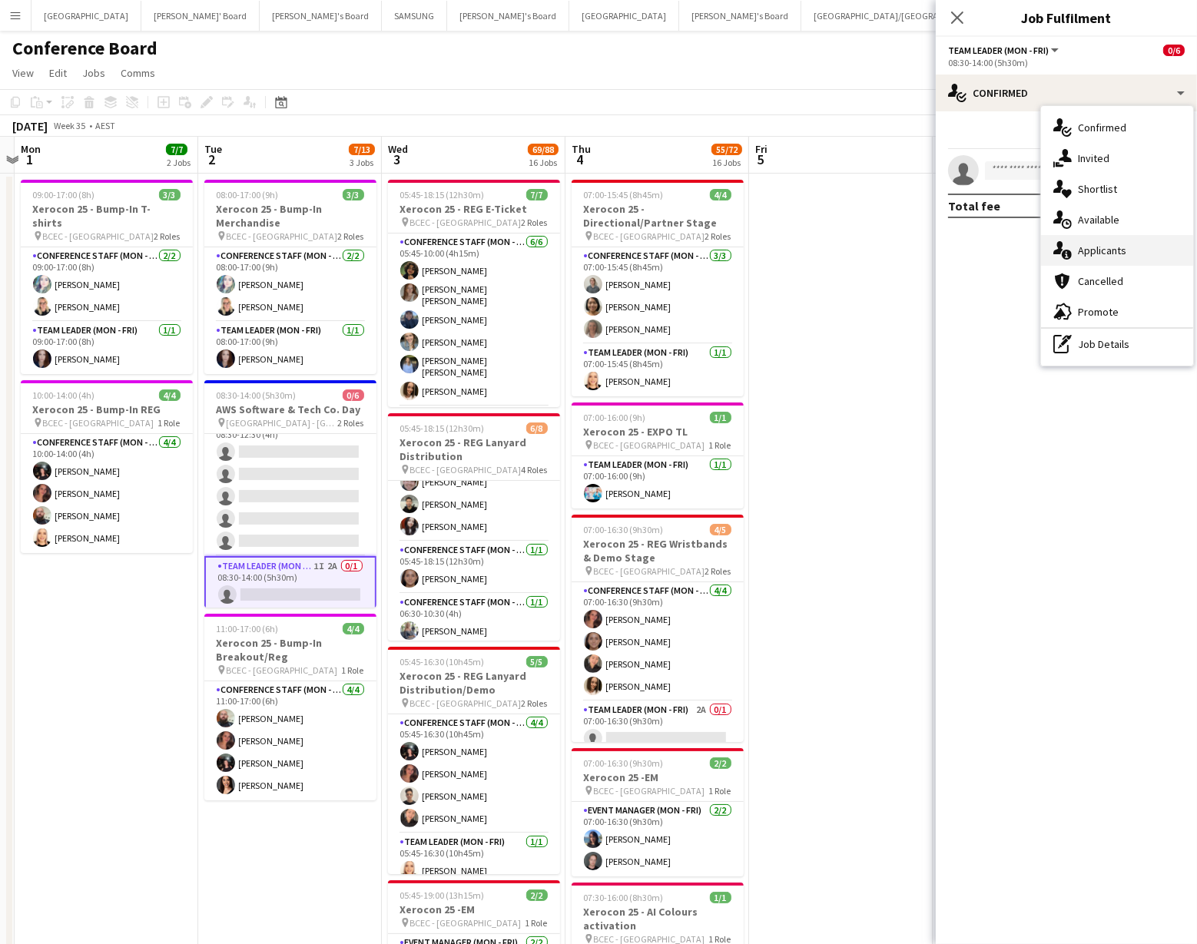
click at [1120, 250] on div "single-neutral-actions-information Applicants" at bounding box center [1117, 250] width 152 height 31
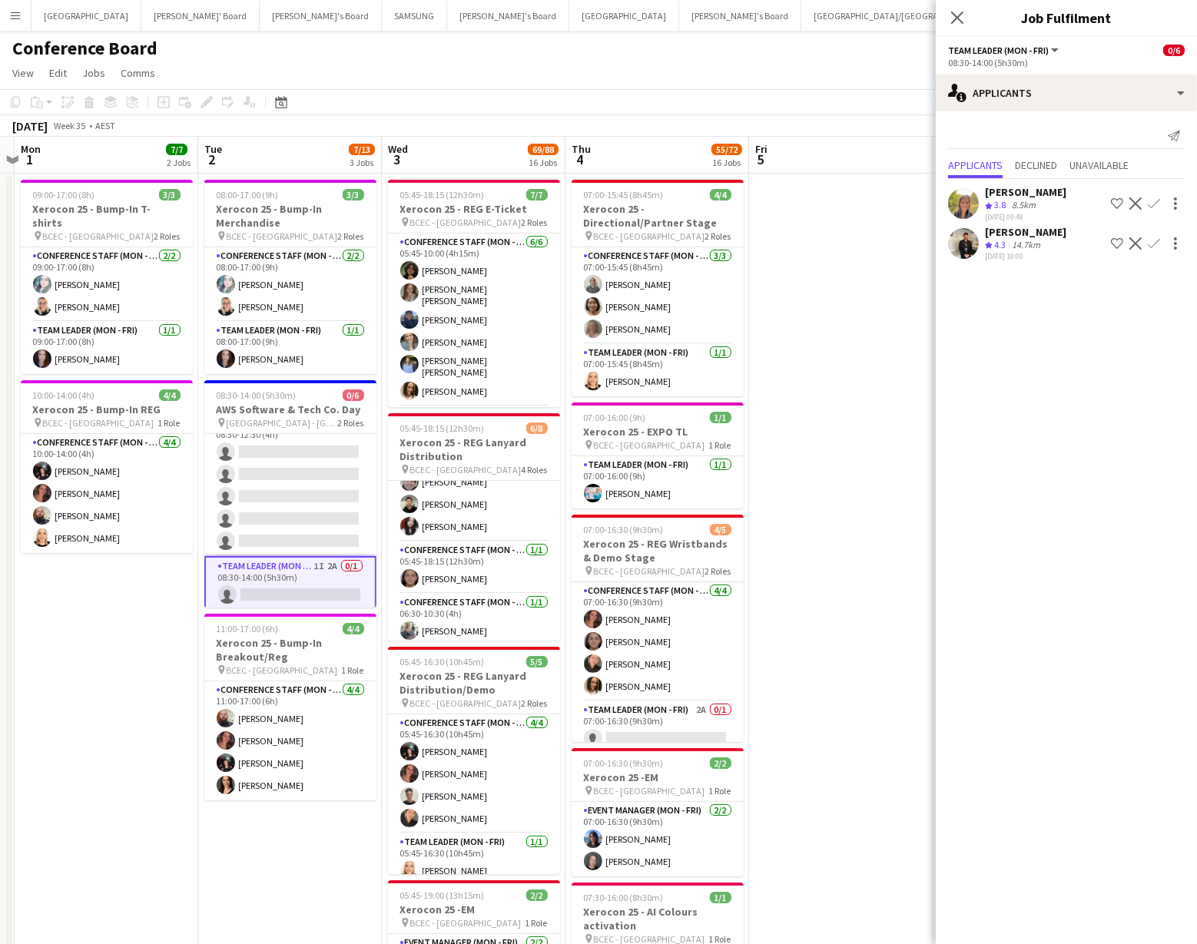
click at [1150, 237] on app-icon "Confirm" at bounding box center [1154, 243] width 12 height 12
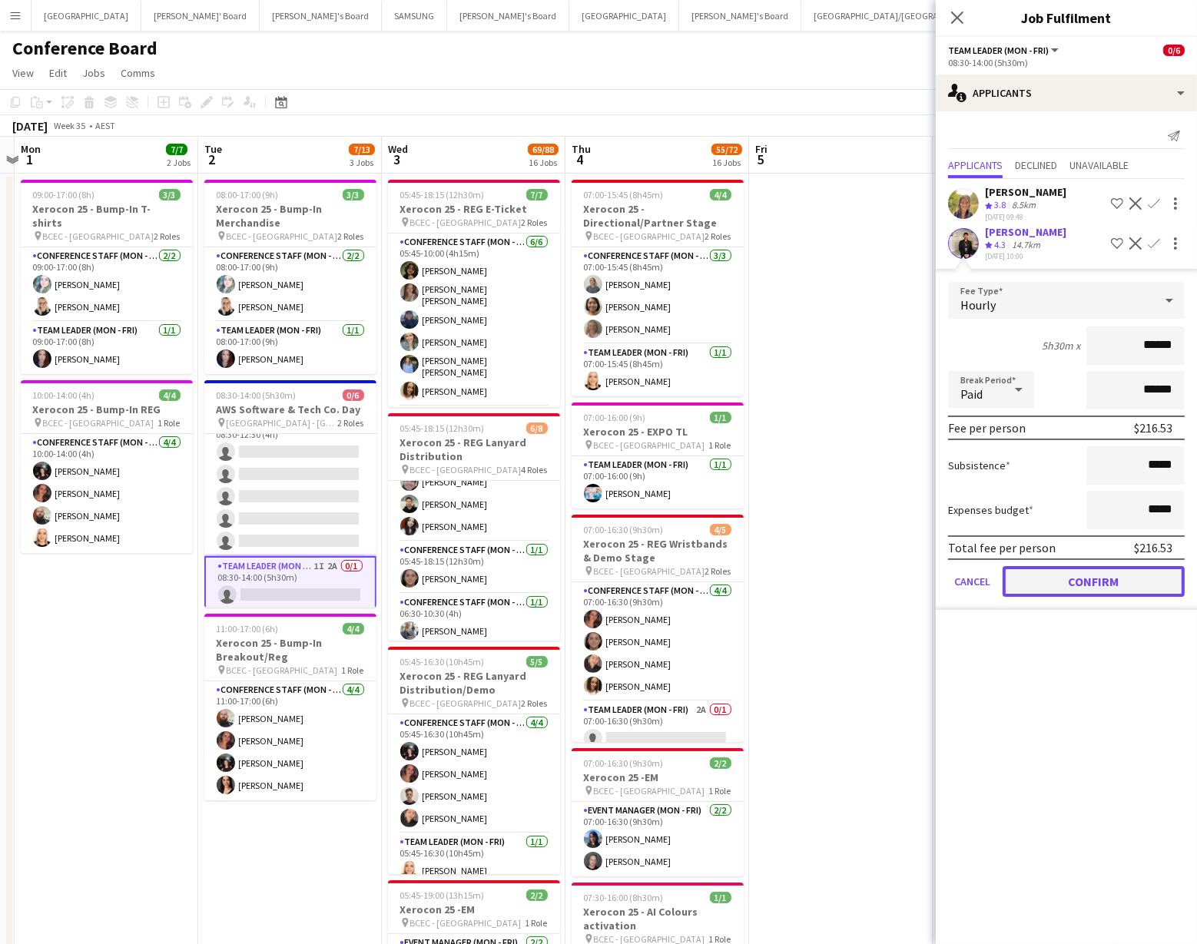
click at [1072, 573] on button "Confirm" at bounding box center [1094, 581] width 182 height 31
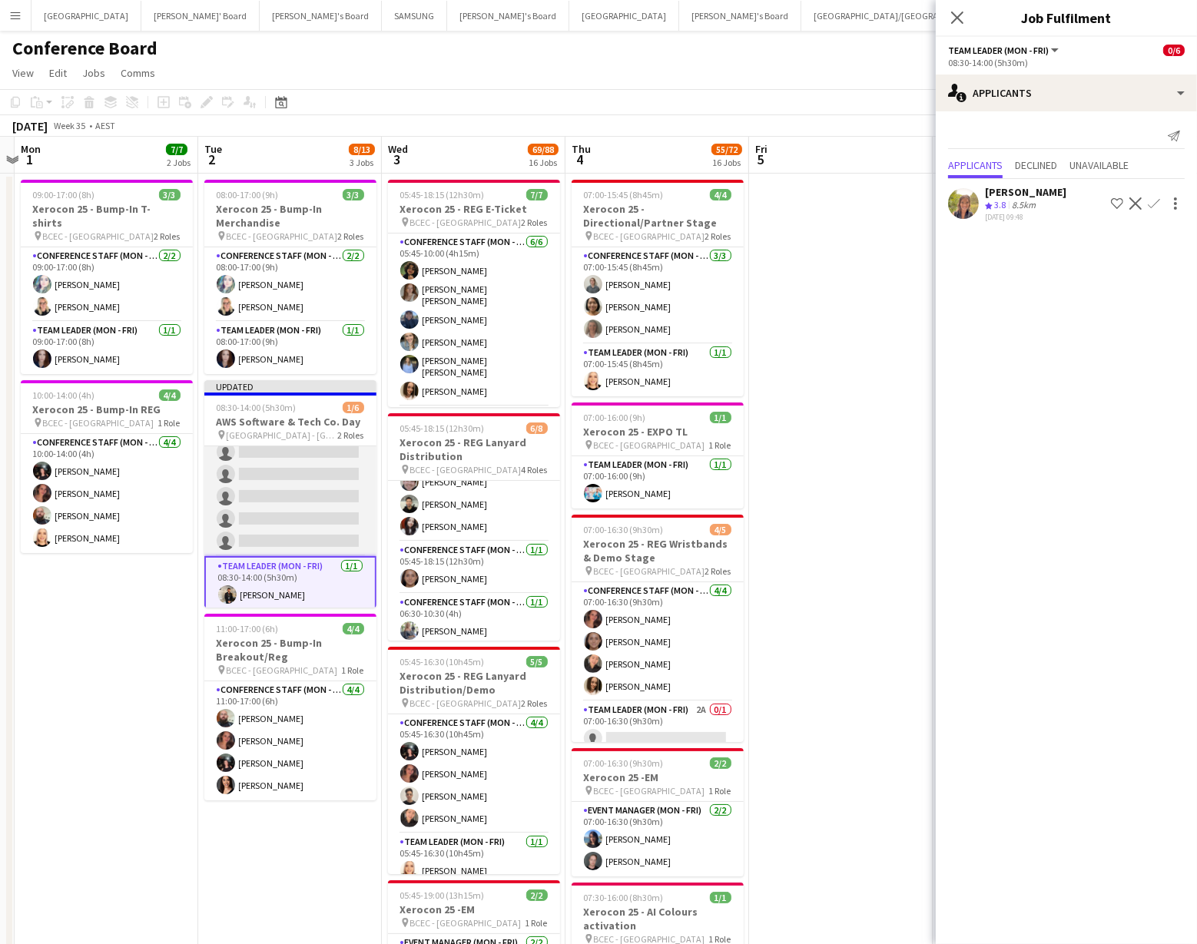
scroll to position [35, 0]
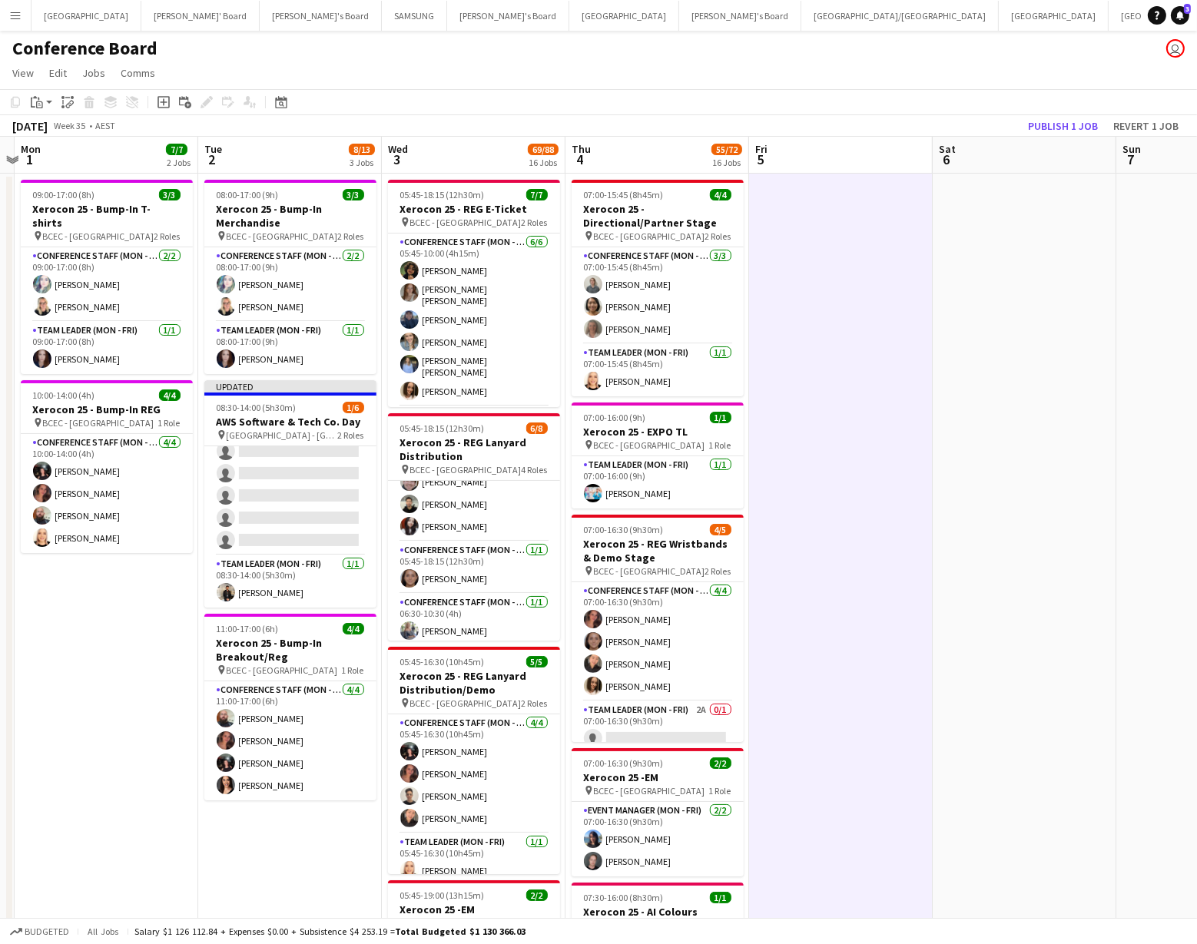
scroll to position [32, 0]
click at [1128, 130] on button "Revert 1 job" at bounding box center [1146, 126] width 78 height 20
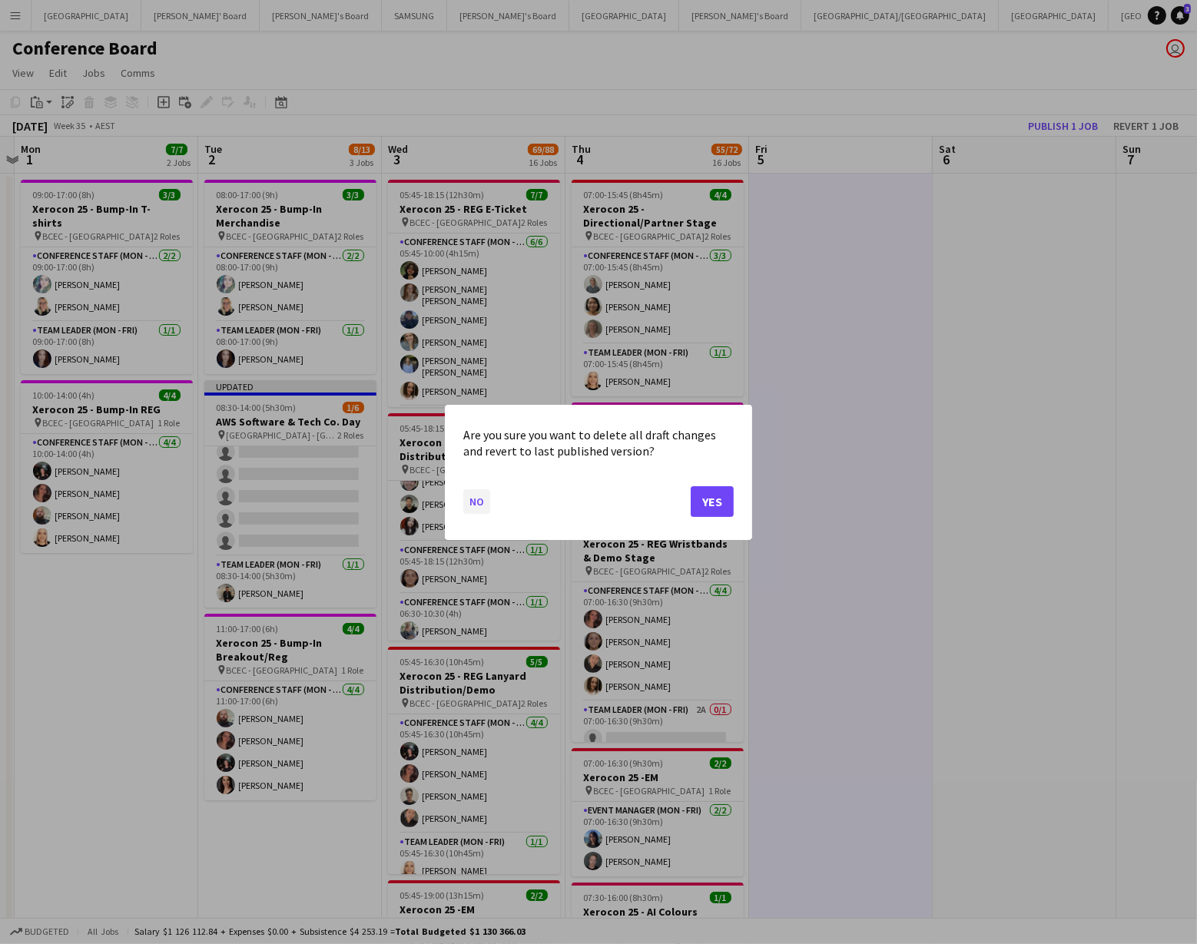
click at [480, 503] on button "No" at bounding box center [476, 501] width 27 height 25
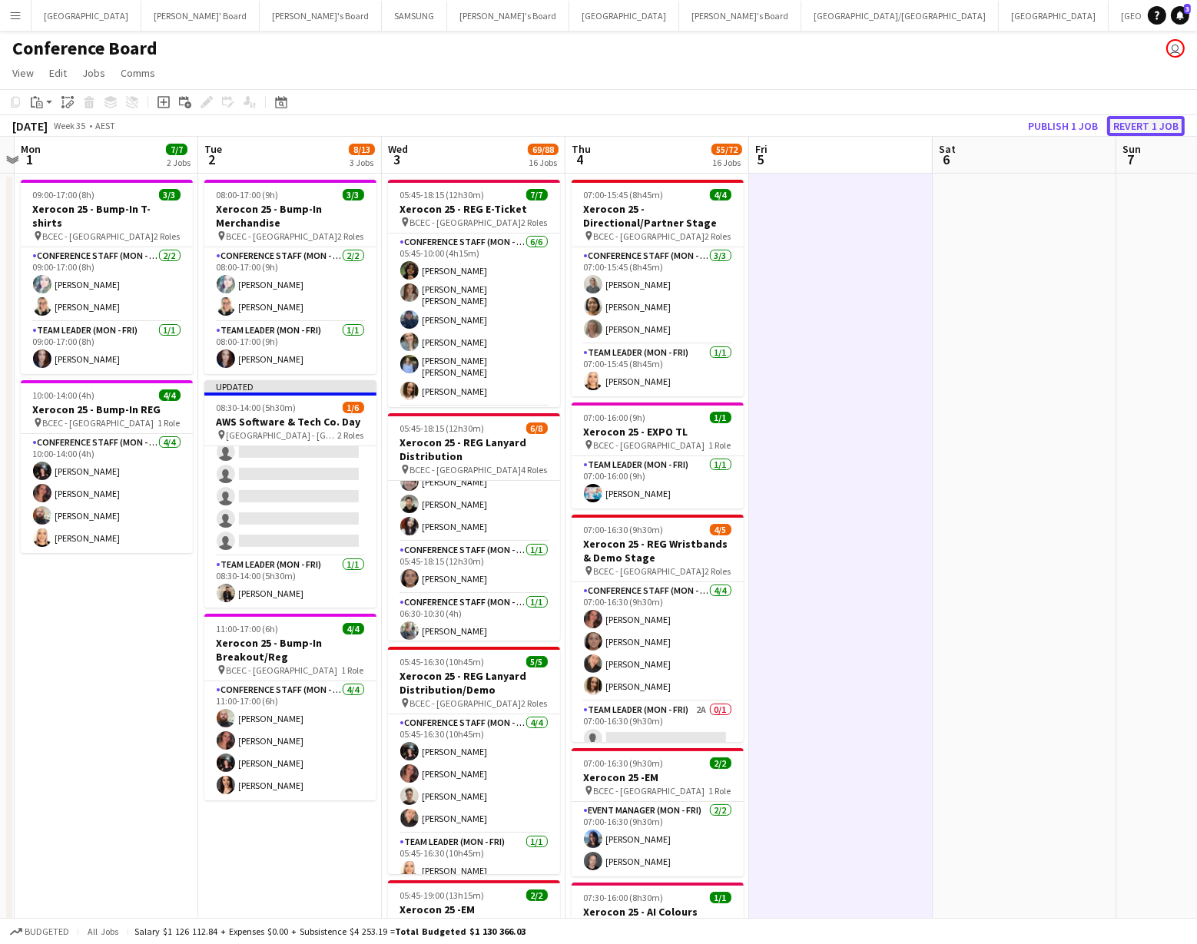
click at [1126, 123] on button "Revert 1 job" at bounding box center [1146, 126] width 78 height 20
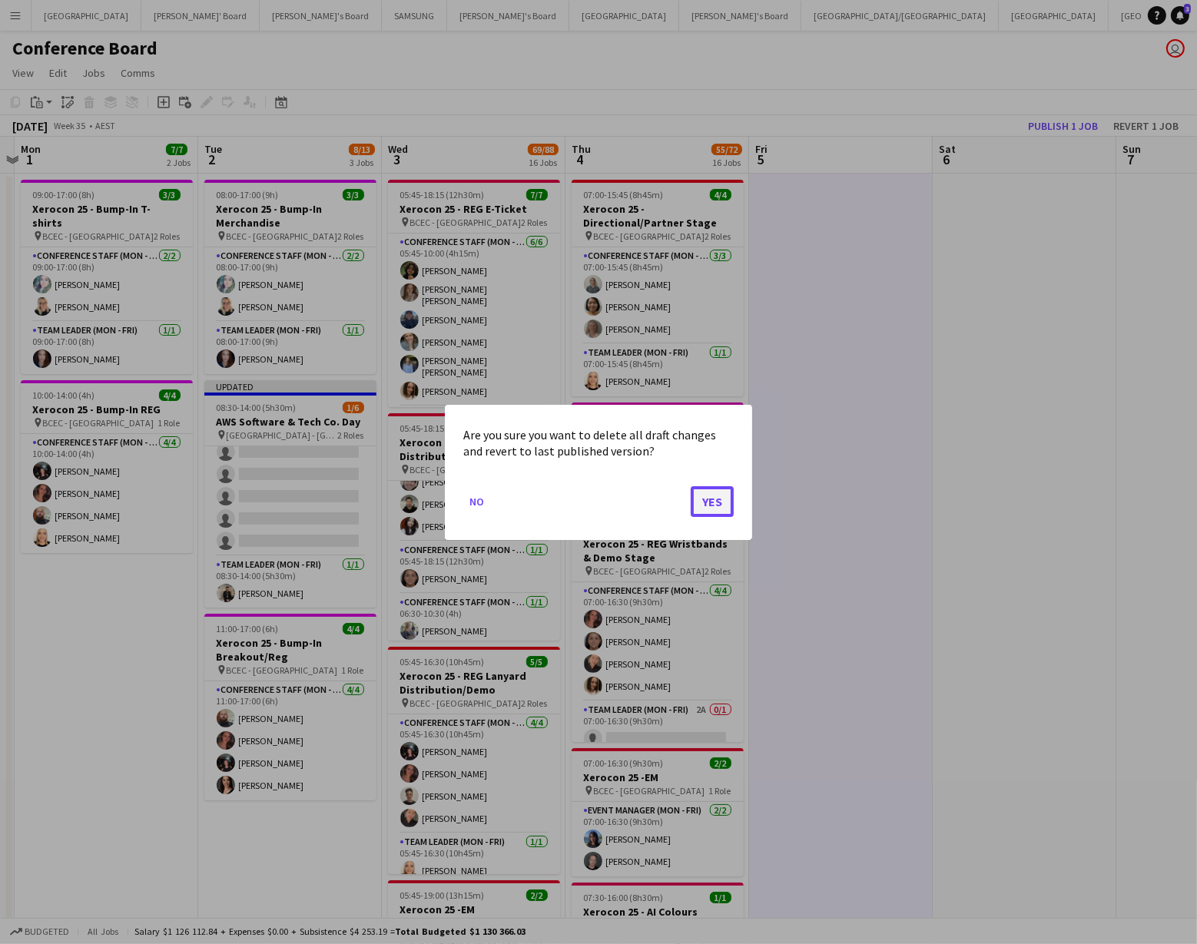
click at [710, 492] on button "Yes" at bounding box center [712, 501] width 43 height 31
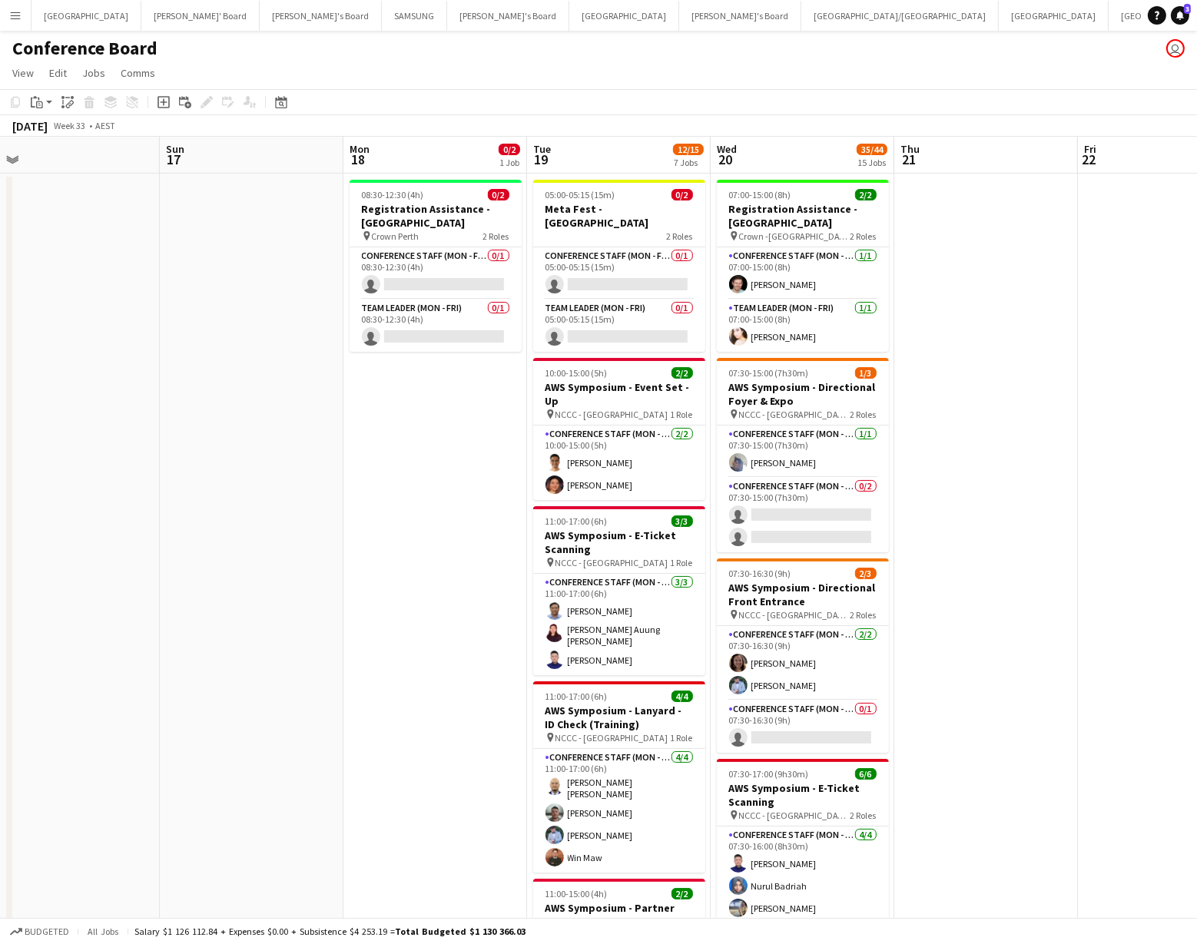
scroll to position [0, 579]
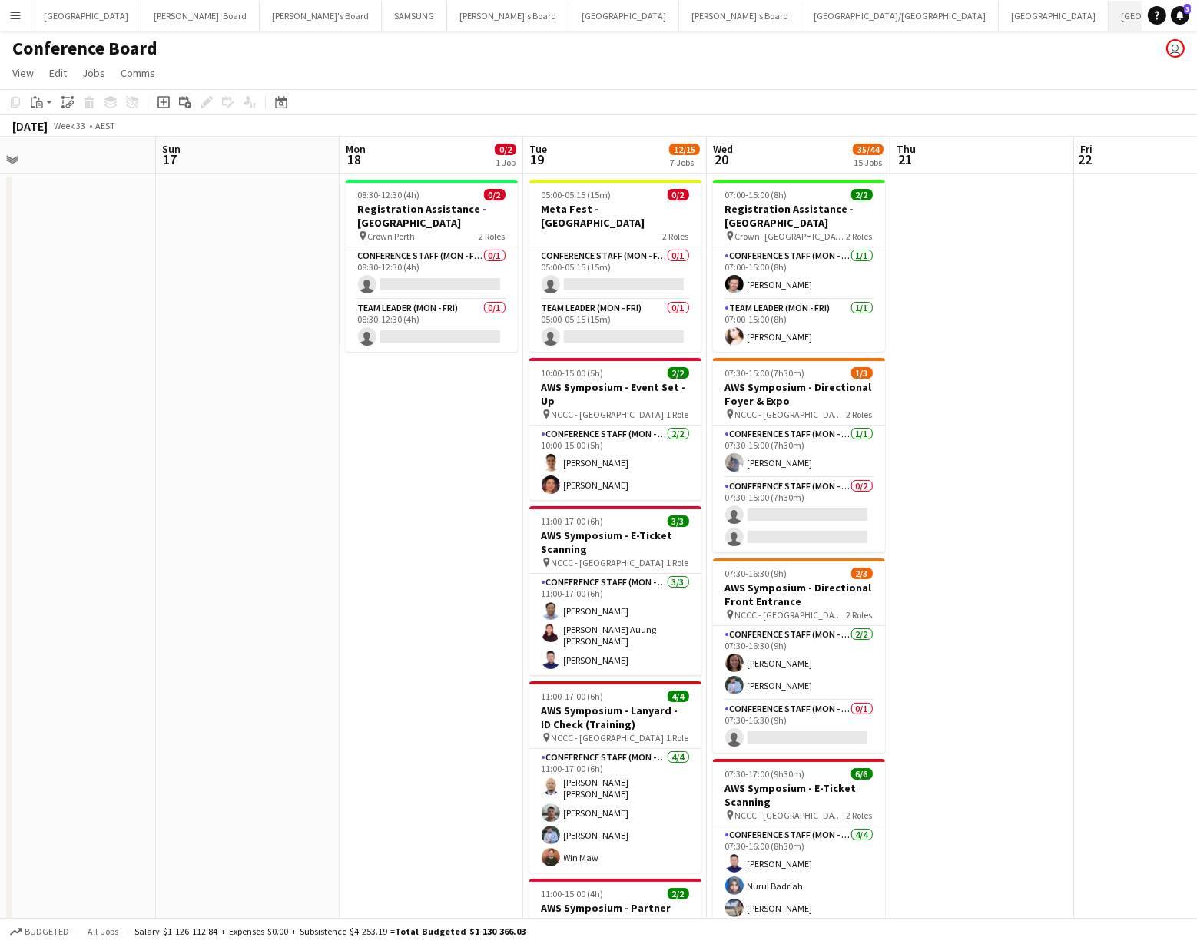
click at [1109, 9] on button "Brisbane/Gold Coast Winter Close" at bounding box center [1200, 16] width 182 height 30
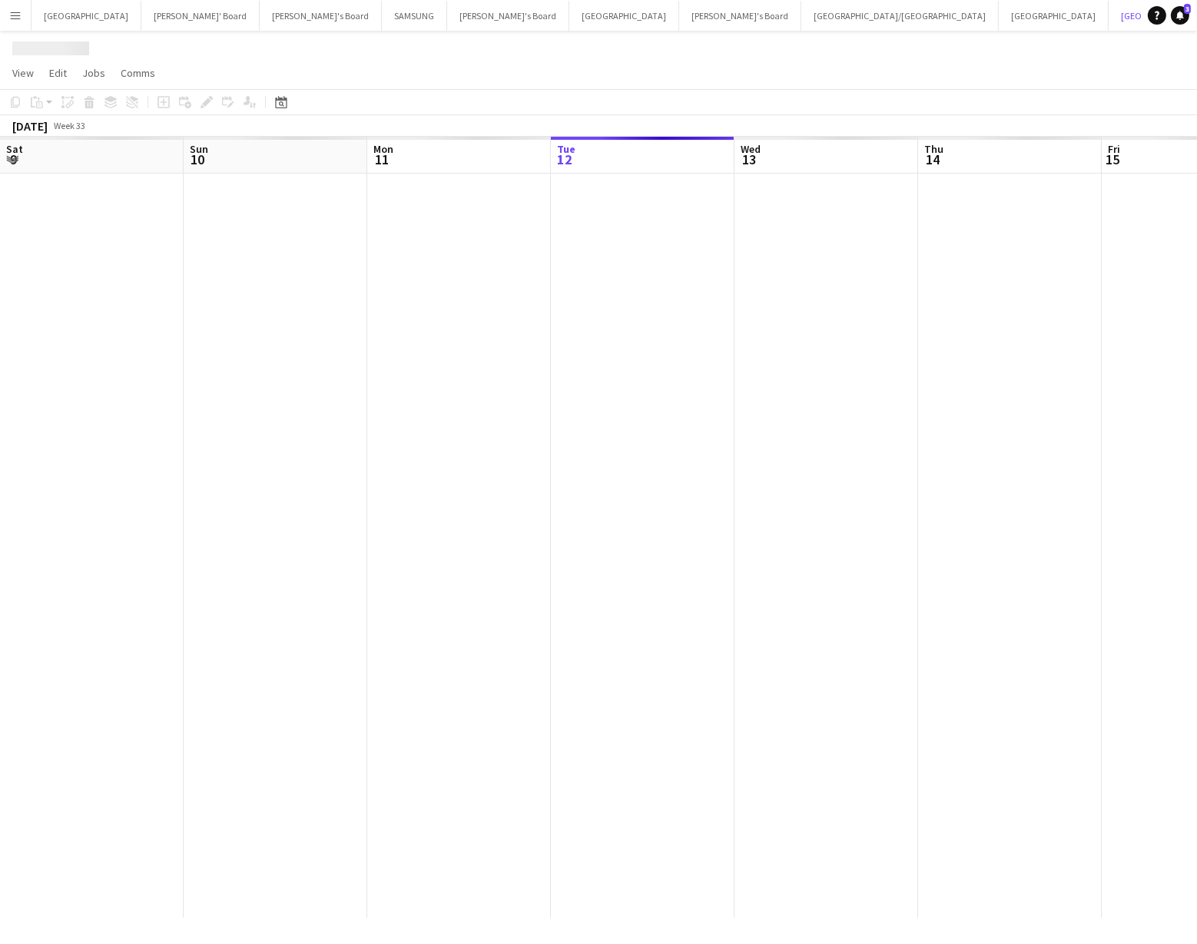
scroll to position [0, 367]
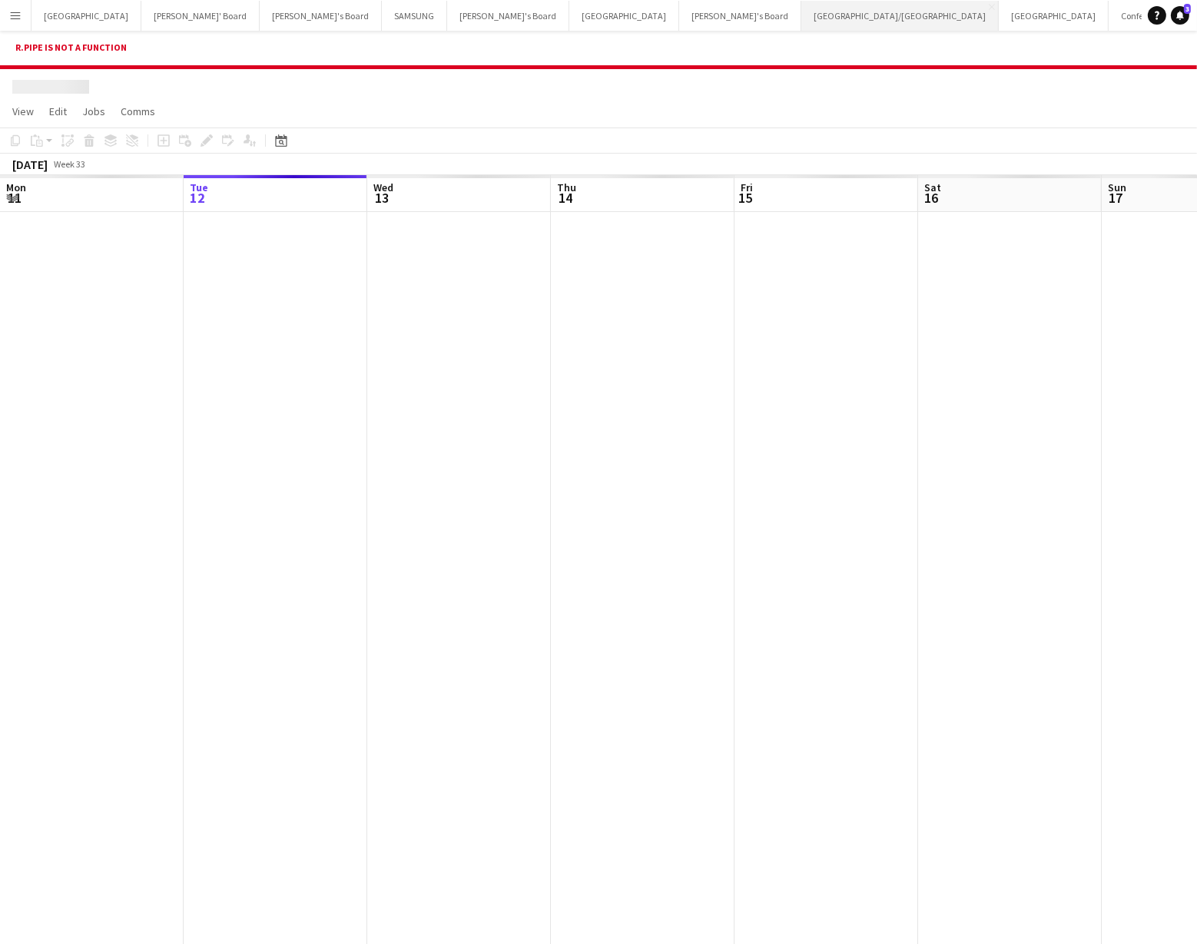
click at [801, 19] on button "[GEOGRAPHIC_DATA]/[GEOGRAPHIC_DATA] Close" at bounding box center [899, 16] width 197 height 30
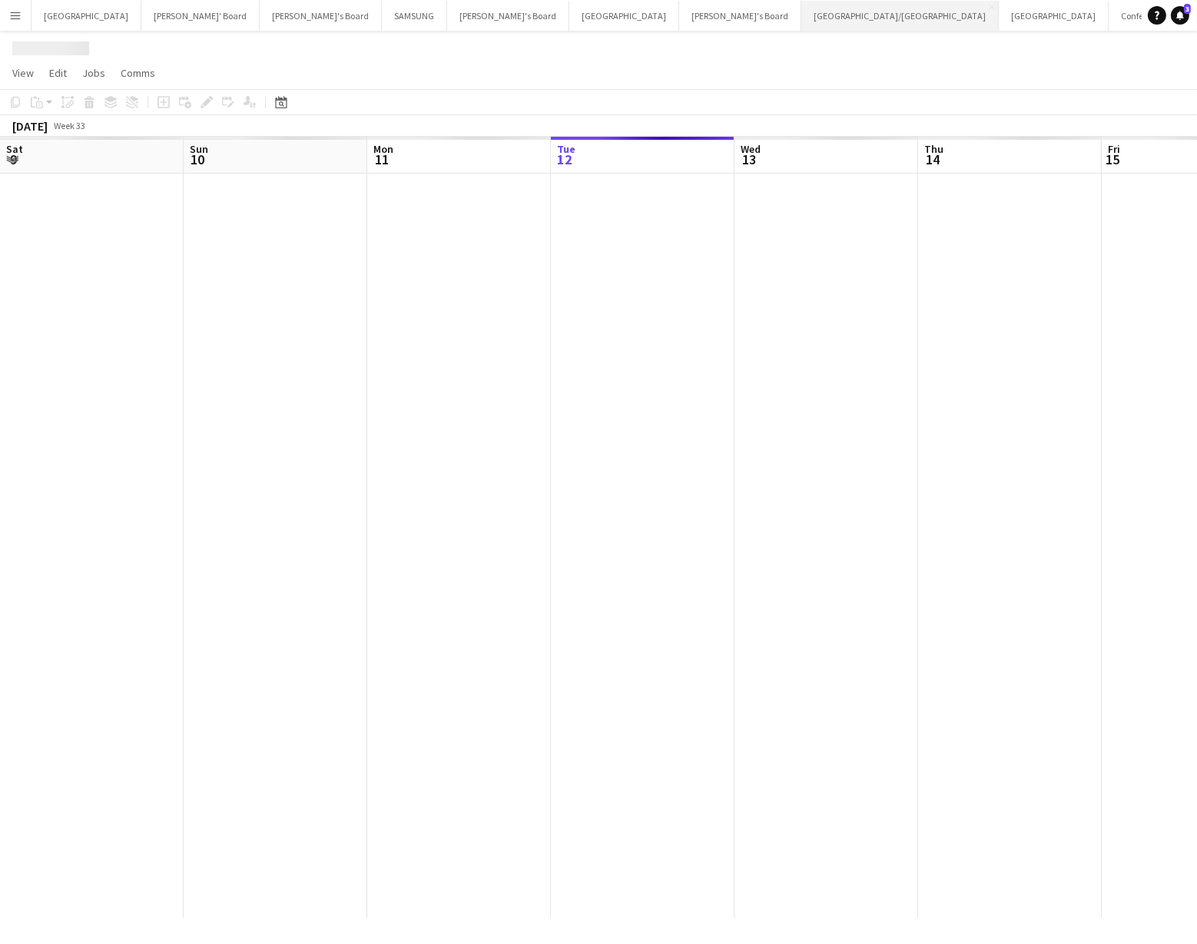
scroll to position [0, 367]
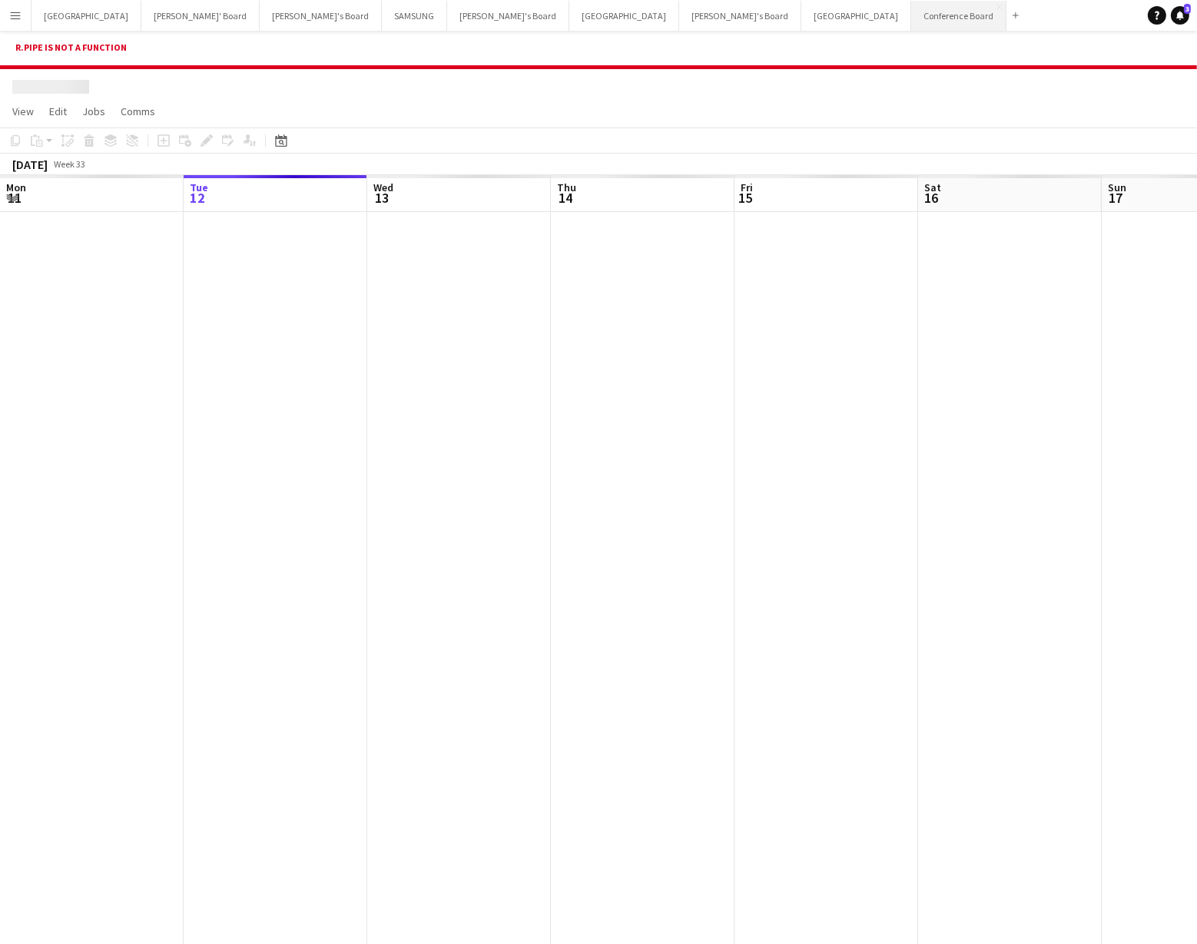
click at [911, 14] on button "Conference Board Close" at bounding box center [958, 16] width 95 height 30
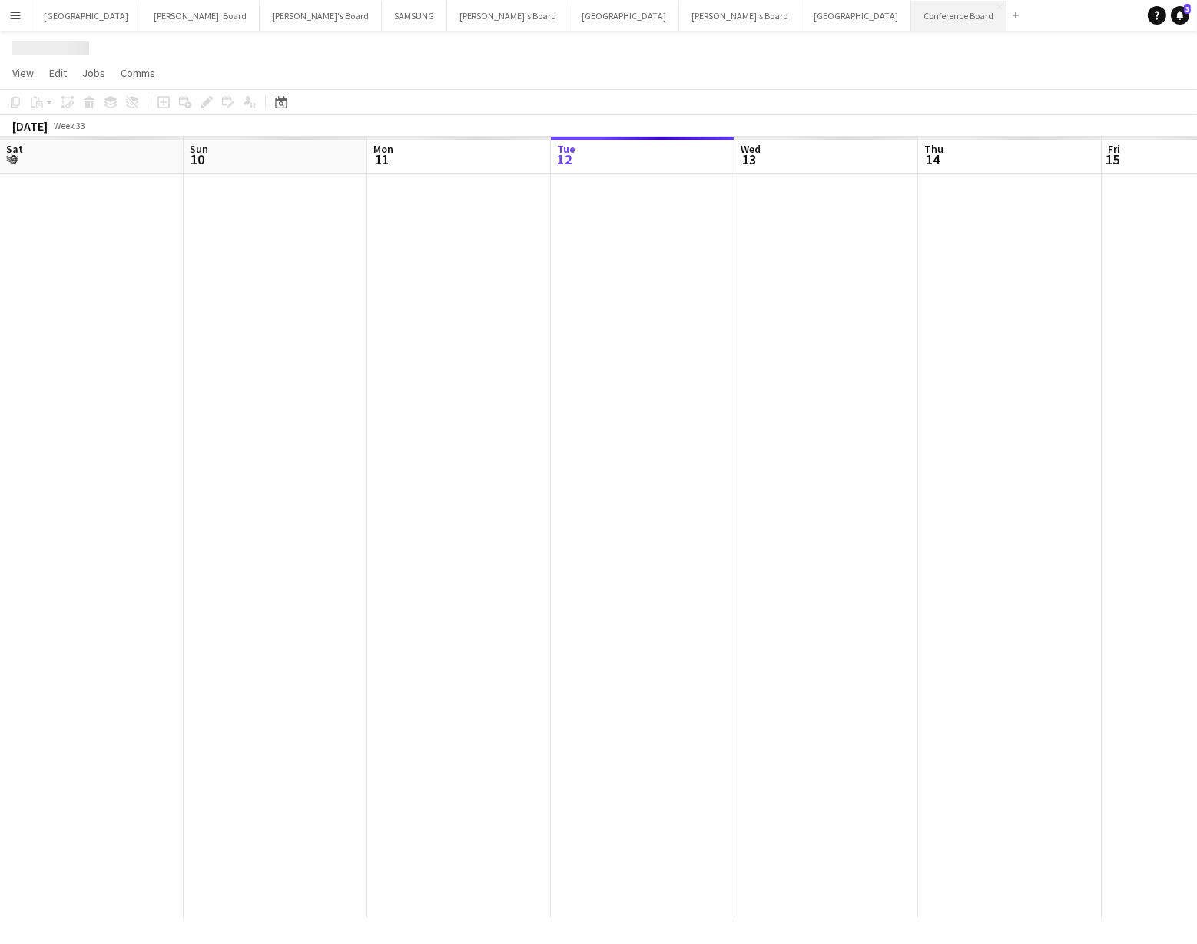
scroll to position [0, 367]
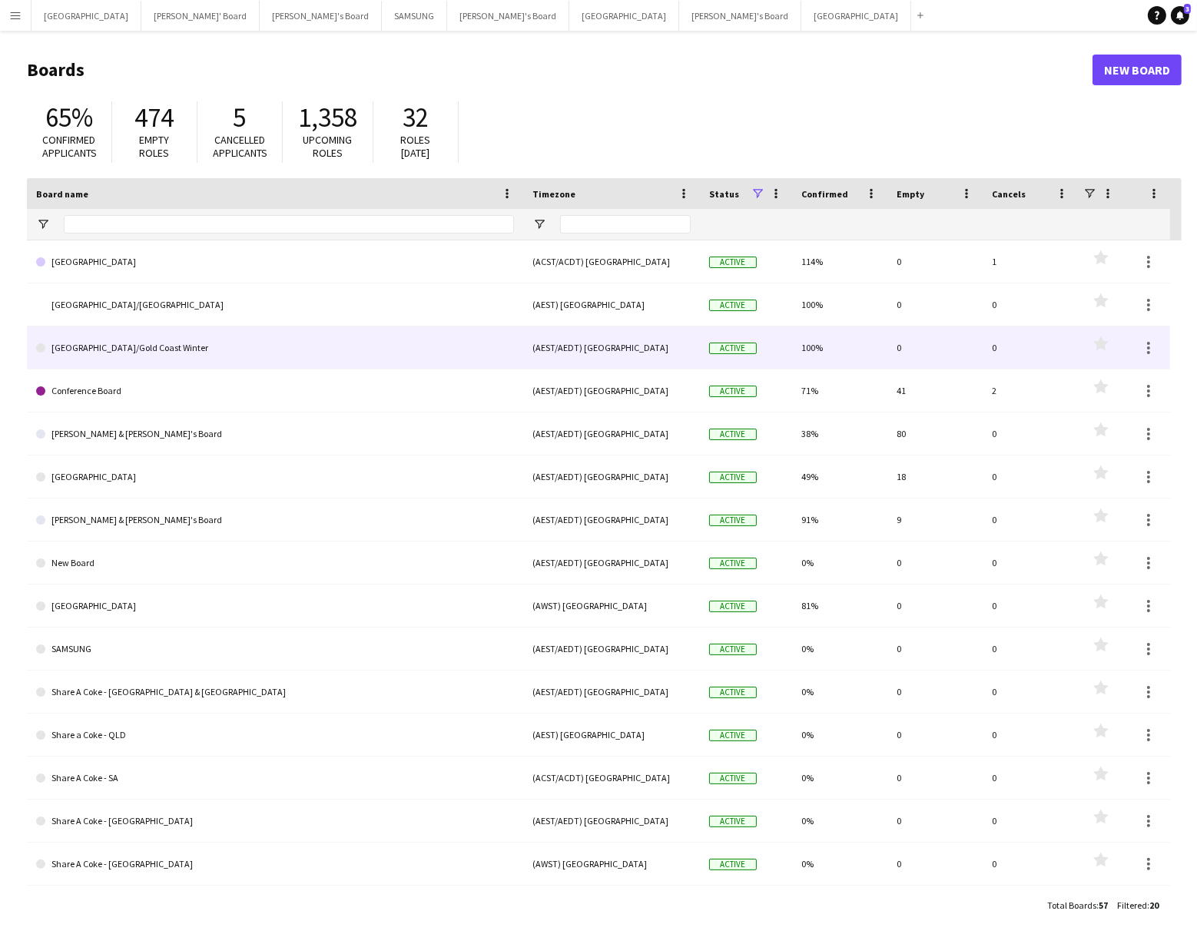
click at [81, 352] on link "Brisbane/Gold Coast Winter" at bounding box center [275, 348] width 478 height 43
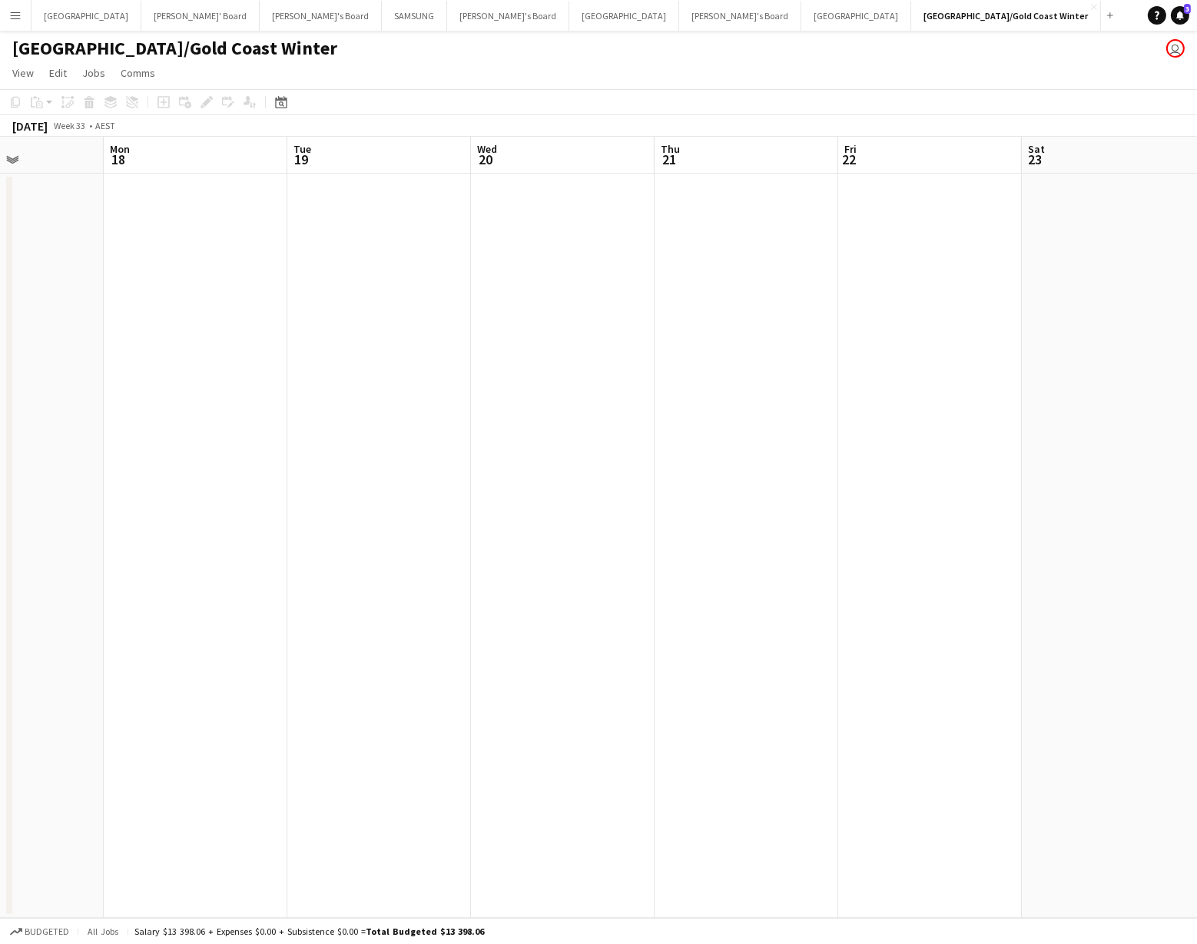
scroll to position [0, 635]
click at [5, 15] on button "Menu" at bounding box center [15, 15] width 31 height 31
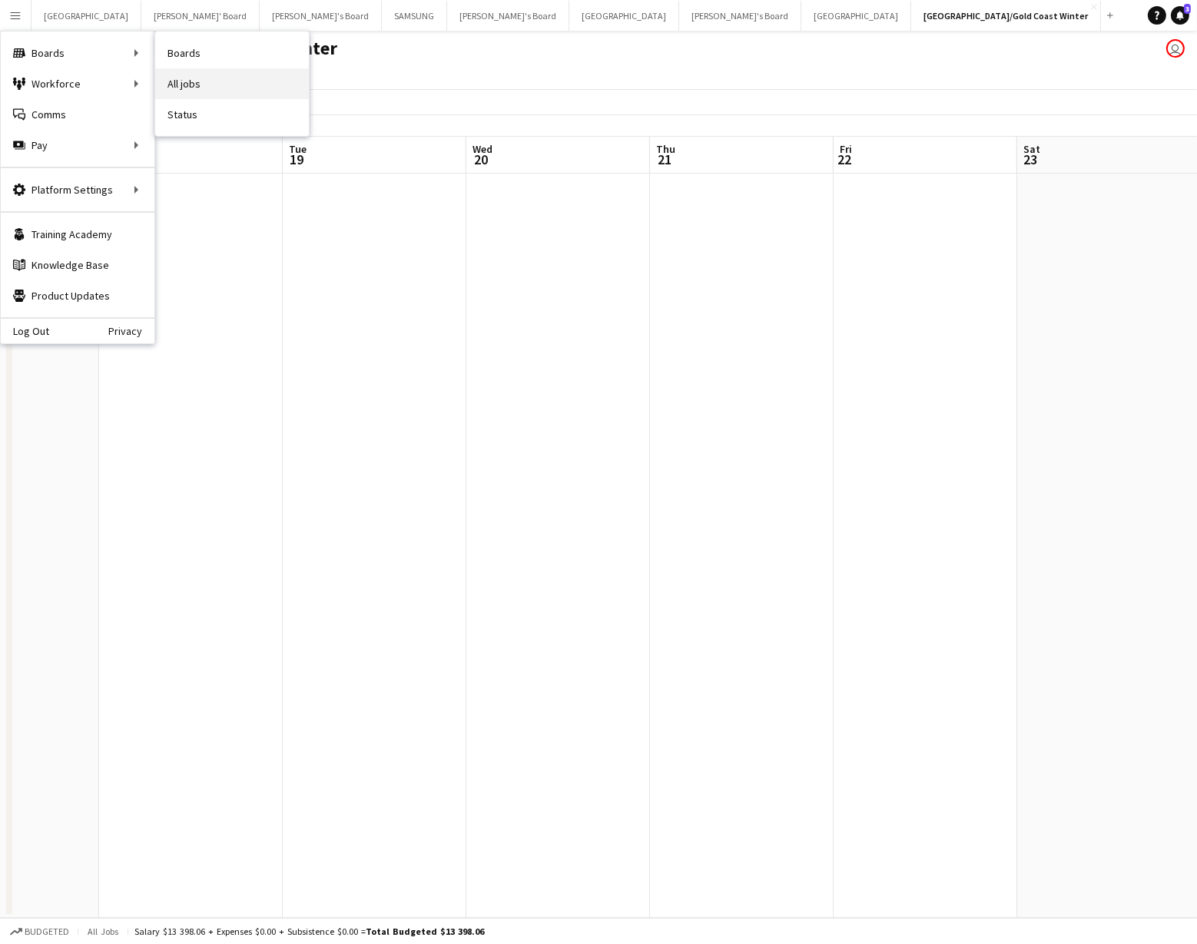
click at [193, 81] on link "All jobs" at bounding box center [232, 83] width 154 height 31
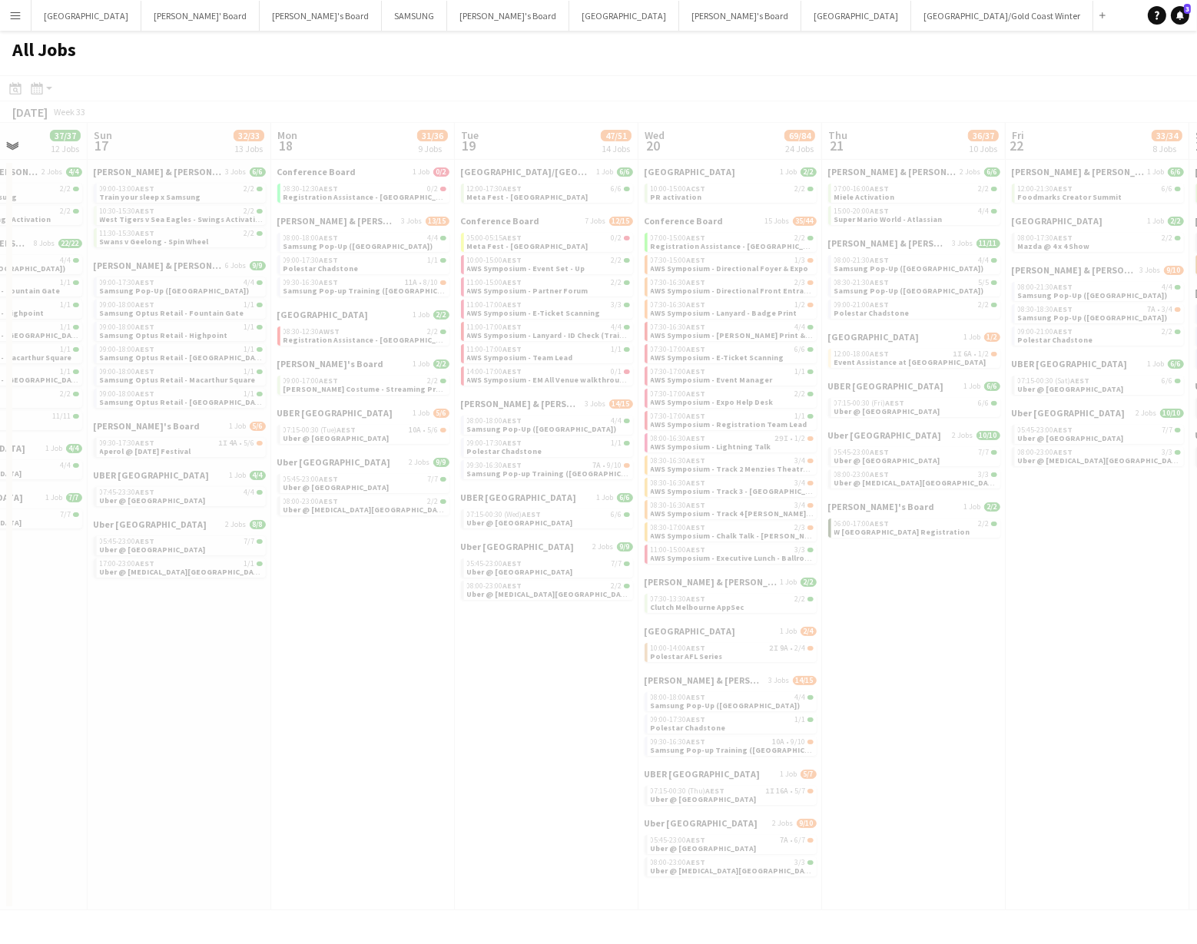
scroll to position [0, 652]
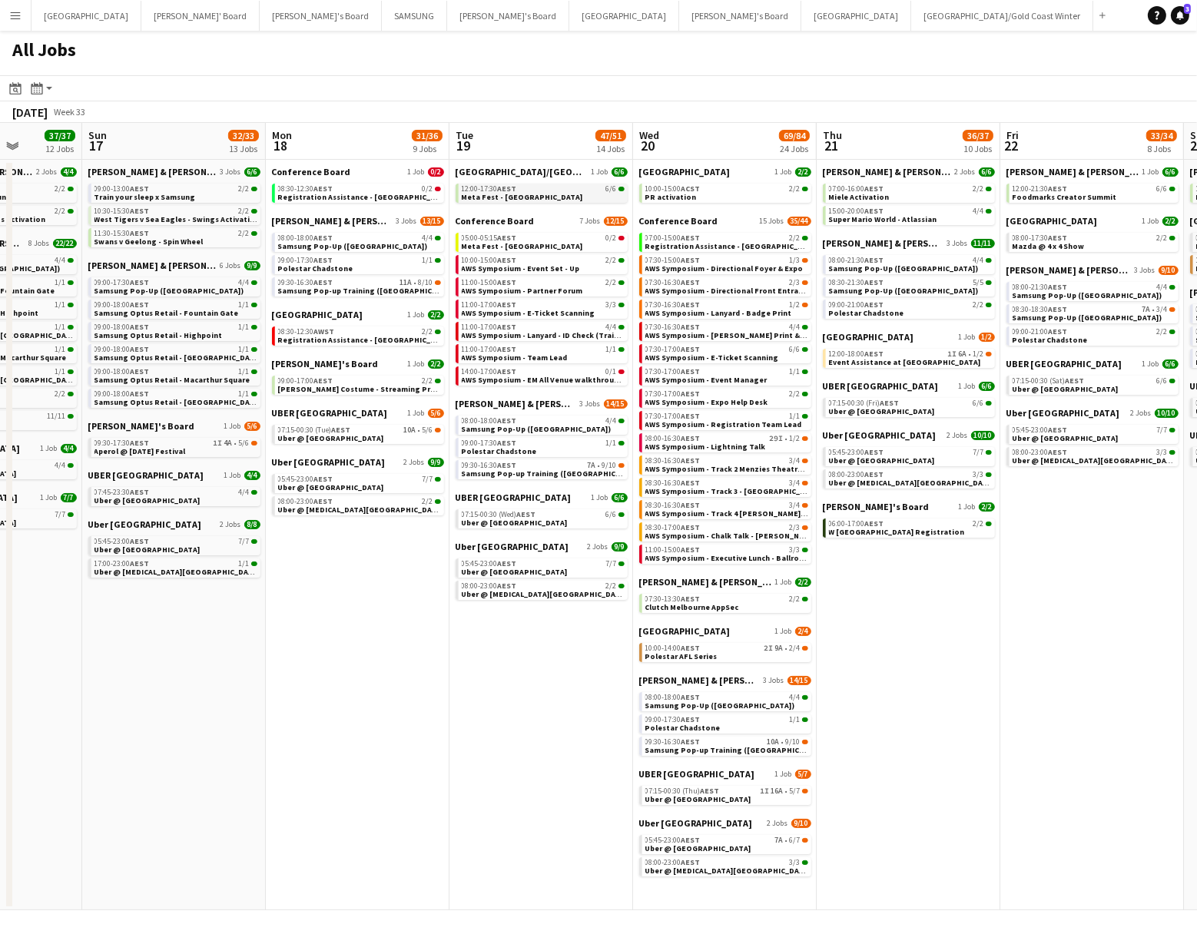
click at [476, 191] on span "12:00-17:30 AEST" at bounding box center [489, 189] width 55 height 8
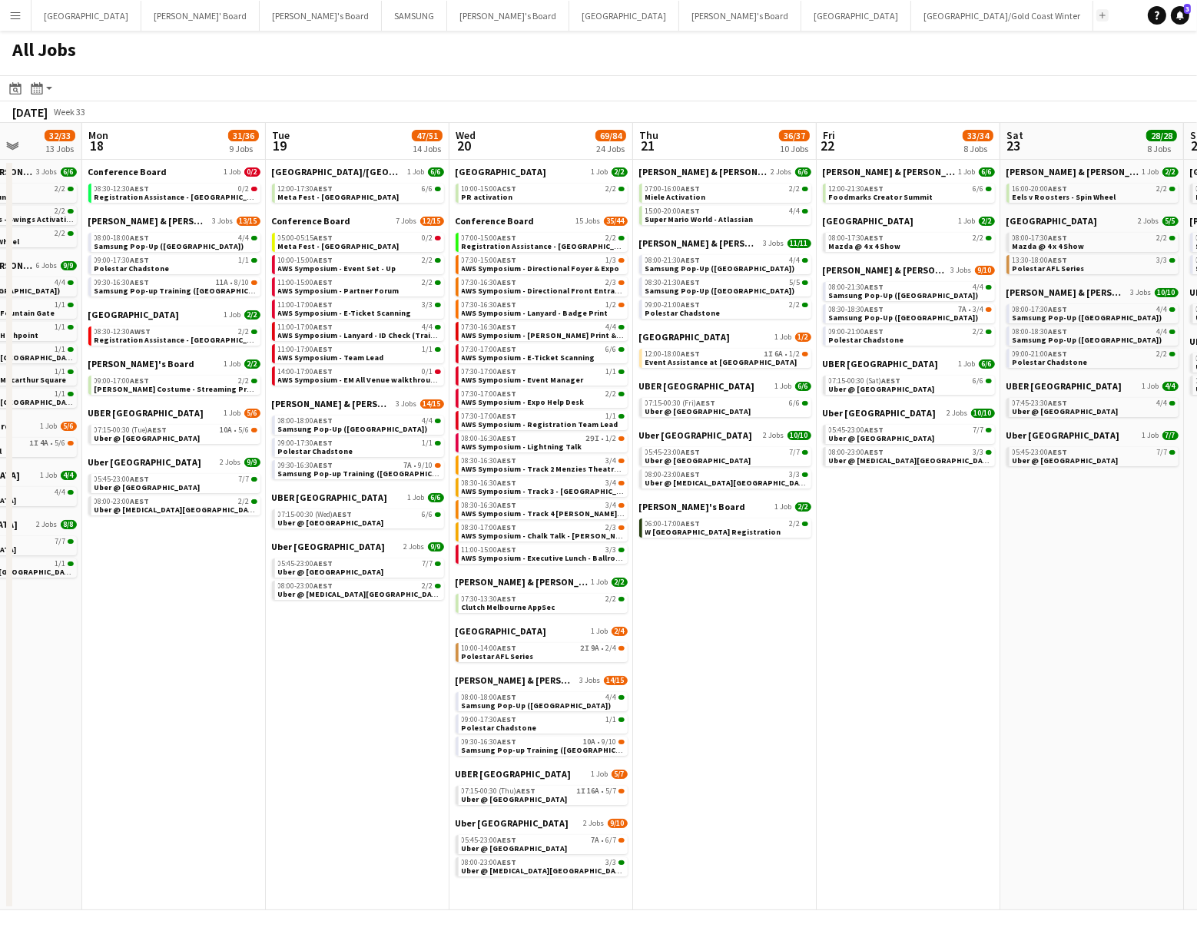
click at [1099, 12] on app-icon "Add" at bounding box center [1102, 15] width 6 height 6
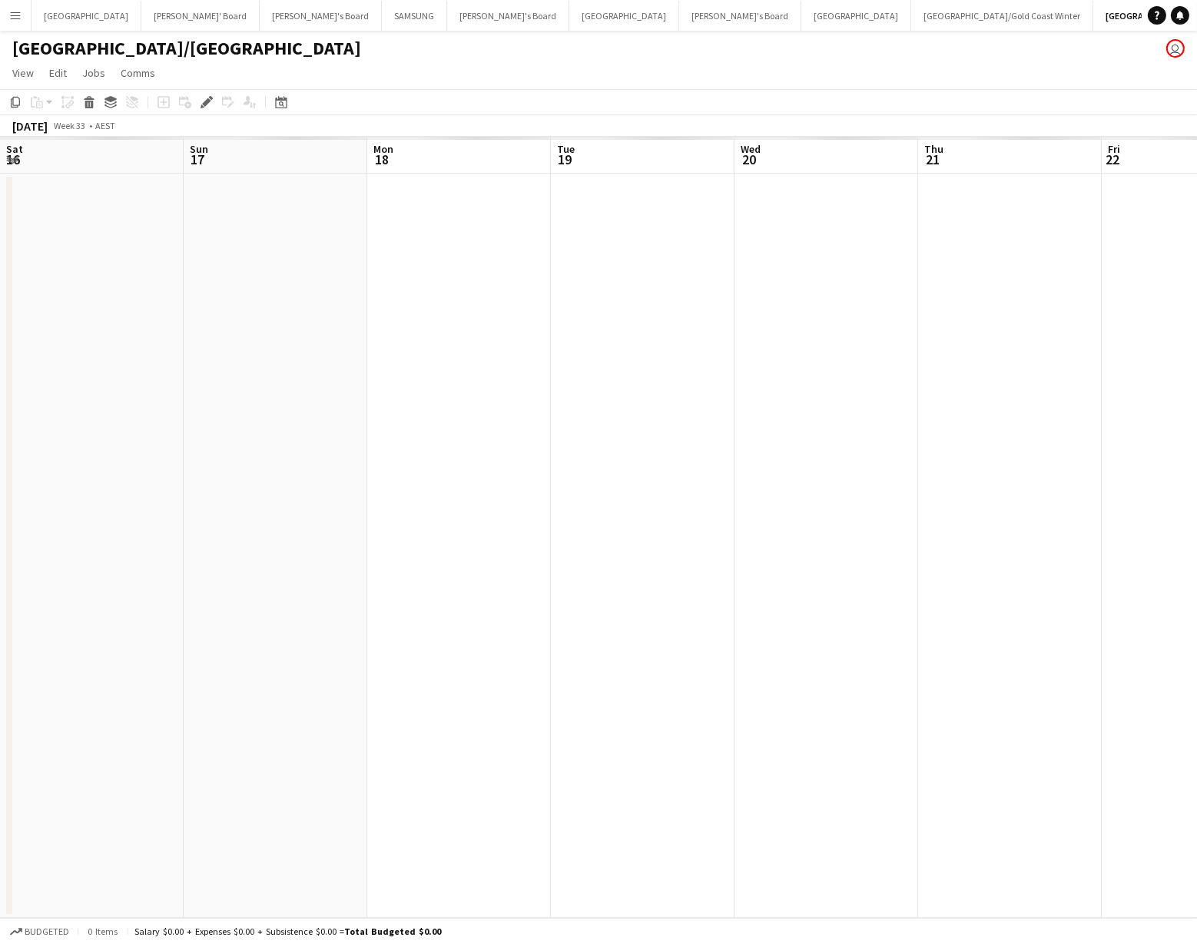
scroll to position [0, 529]
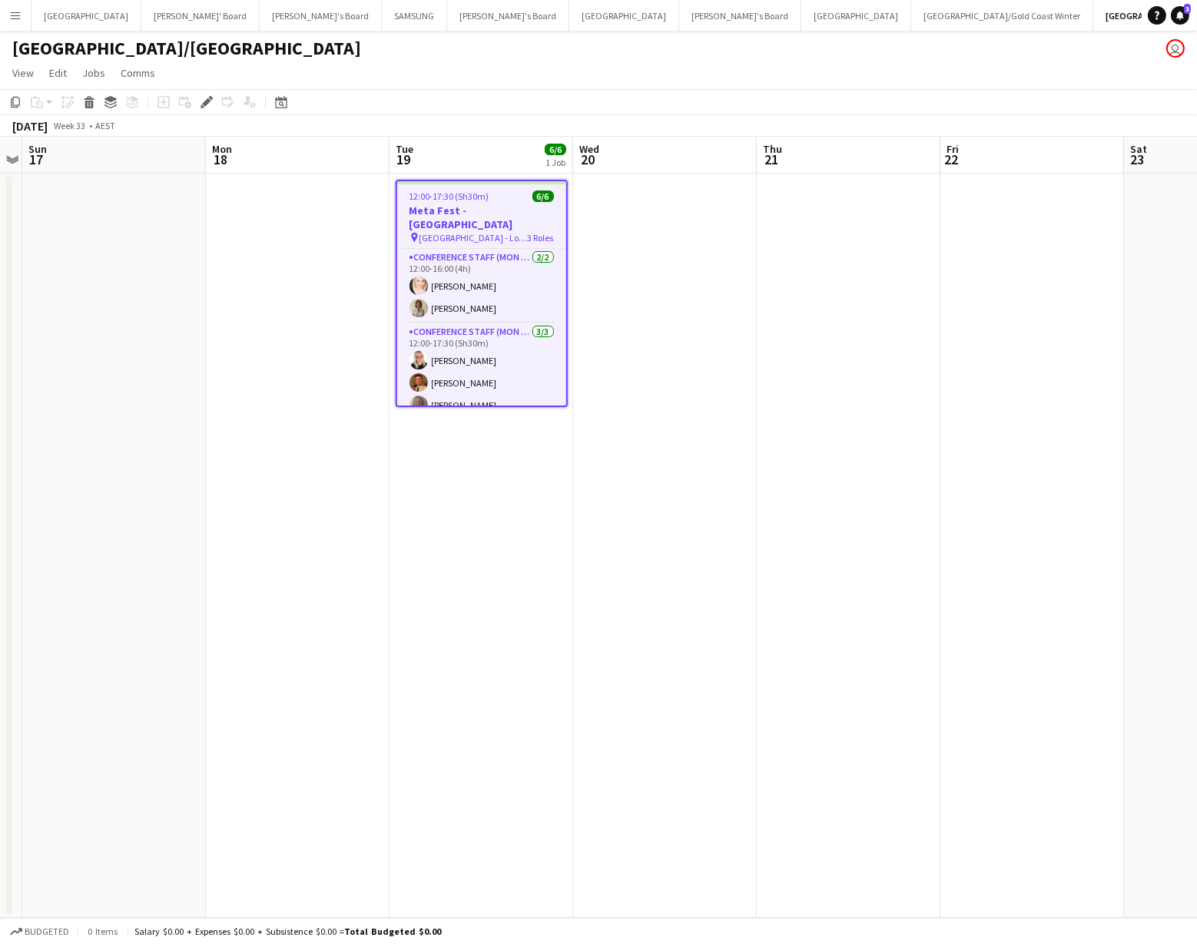
click at [457, 204] on h3 "Meta Fest - [GEOGRAPHIC_DATA]" at bounding box center [481, 218] width 169 height 28
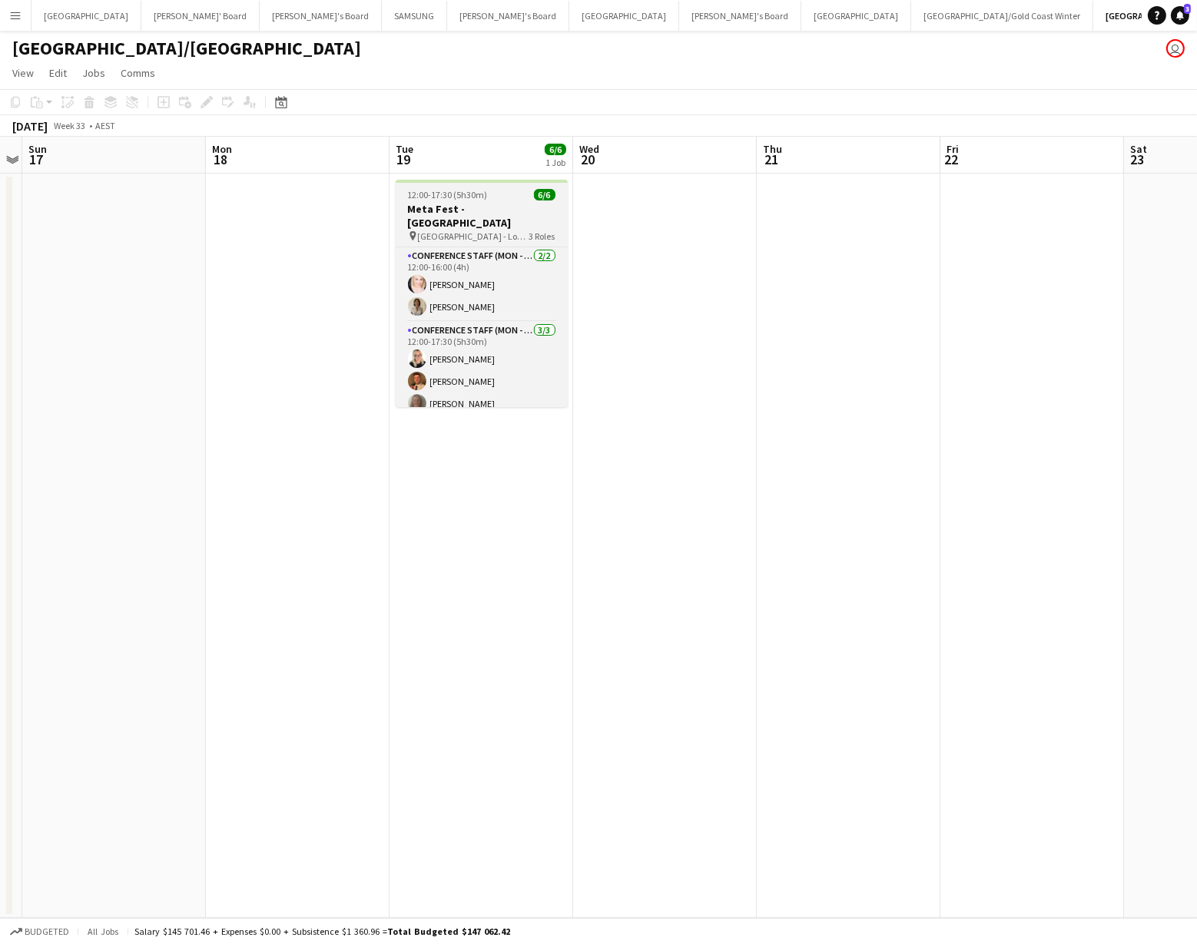
click at [480, 211] on h3 "Meta Fest - [GEOGRAPHIC_DATA]" at bounding box center [482, 216] width 172 height 28
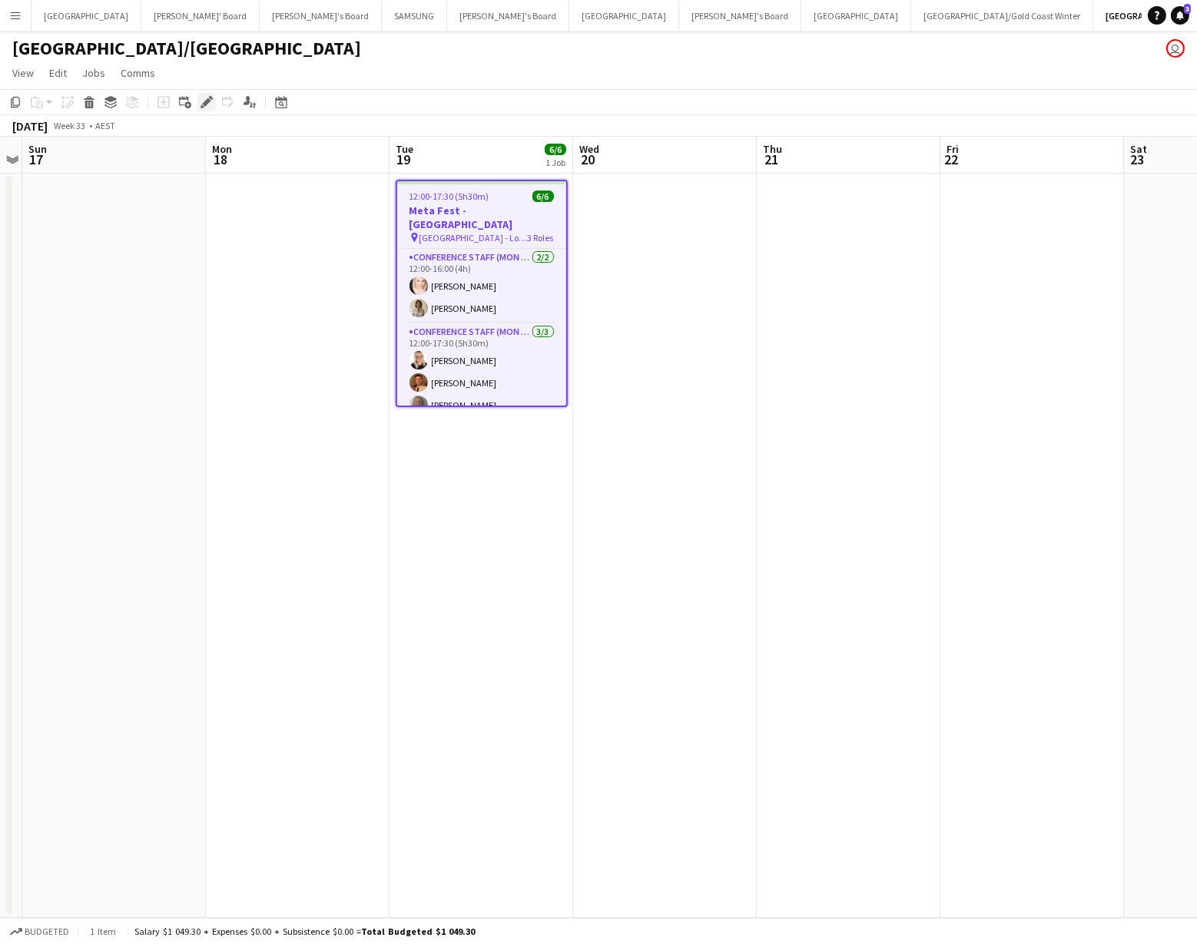
click at [204, 103] on icon at bounding box center [206, 102] width 8 height 8
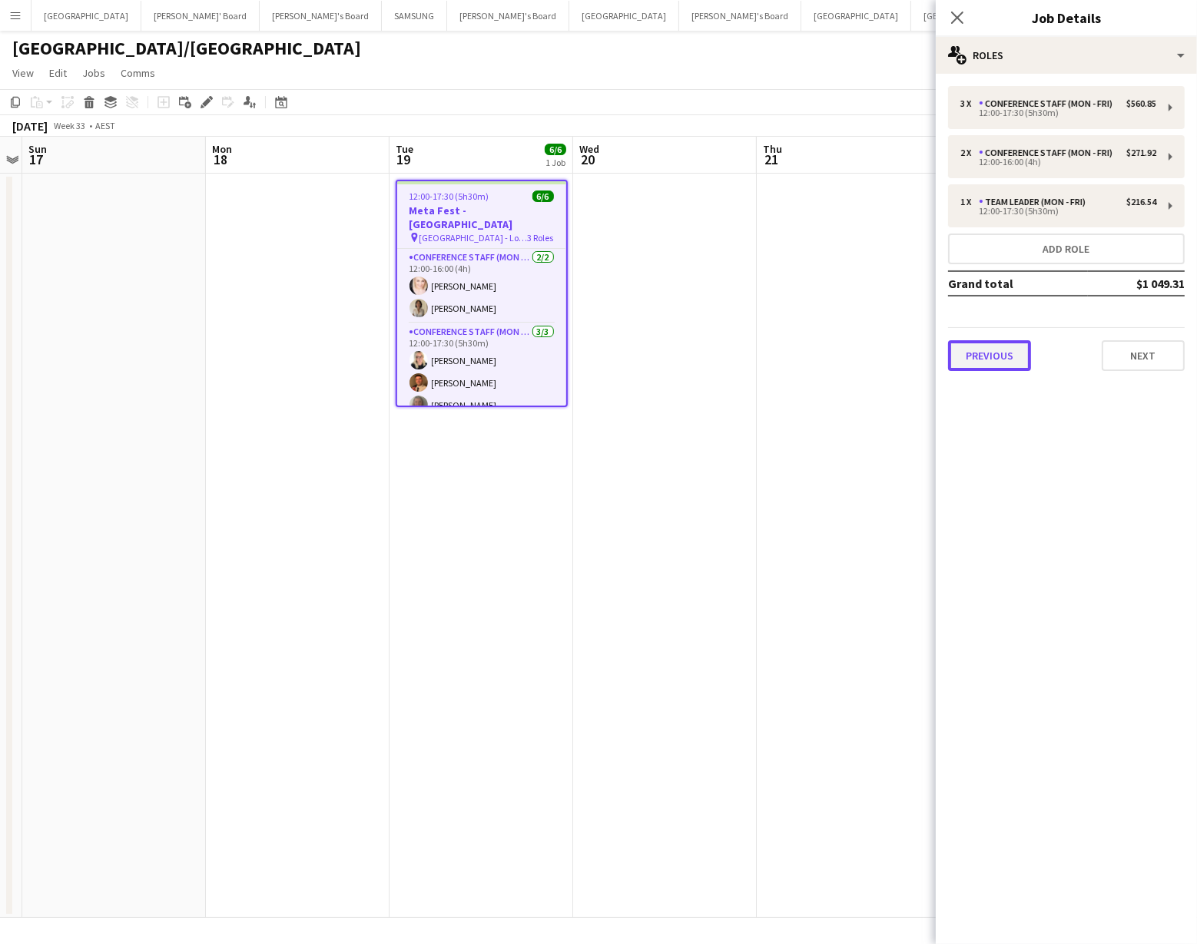
click at [985, 356] on button "Previous" at bounding box center [989, 355] width 83 height 31
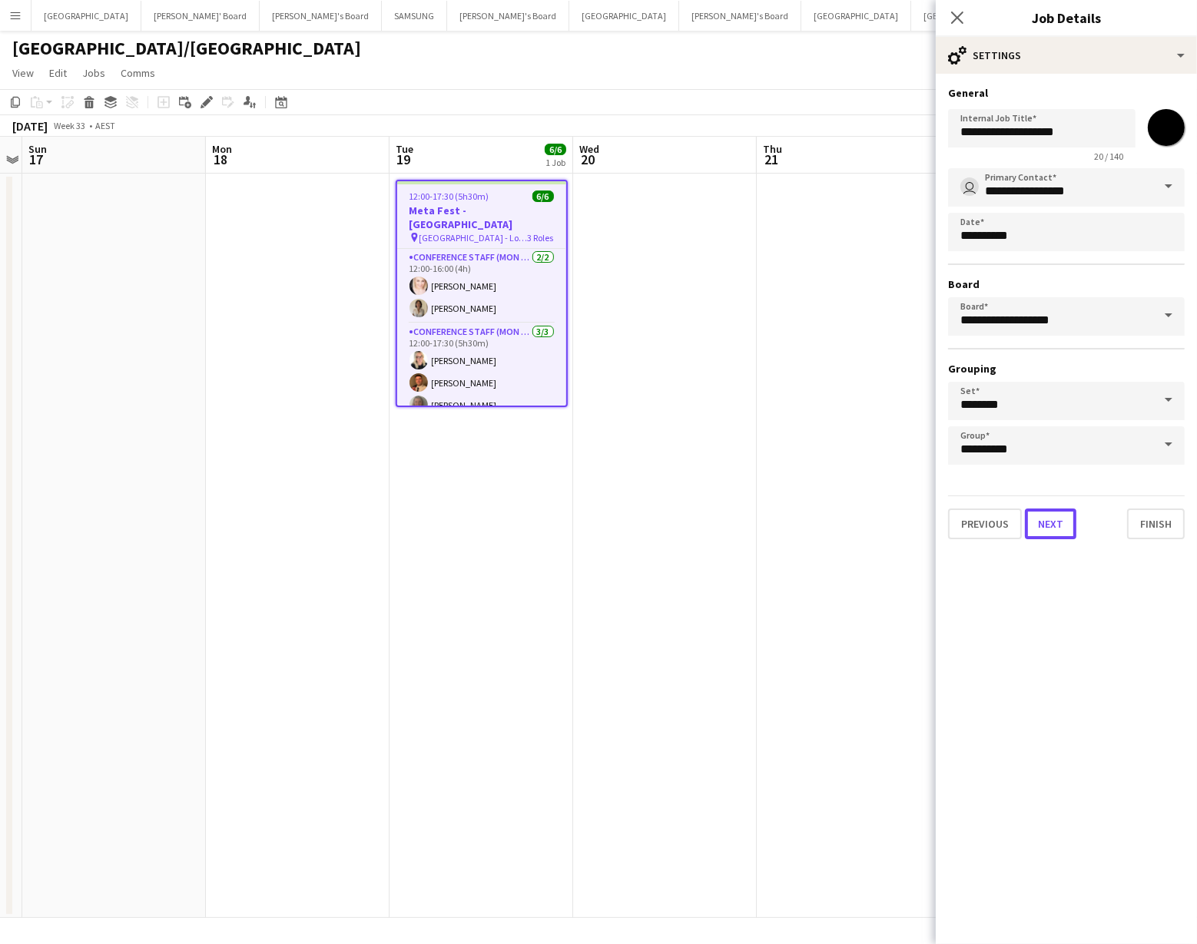
click at [1046, 520] on button "Next" at bounding box center [1050, 524] width 51 height 31
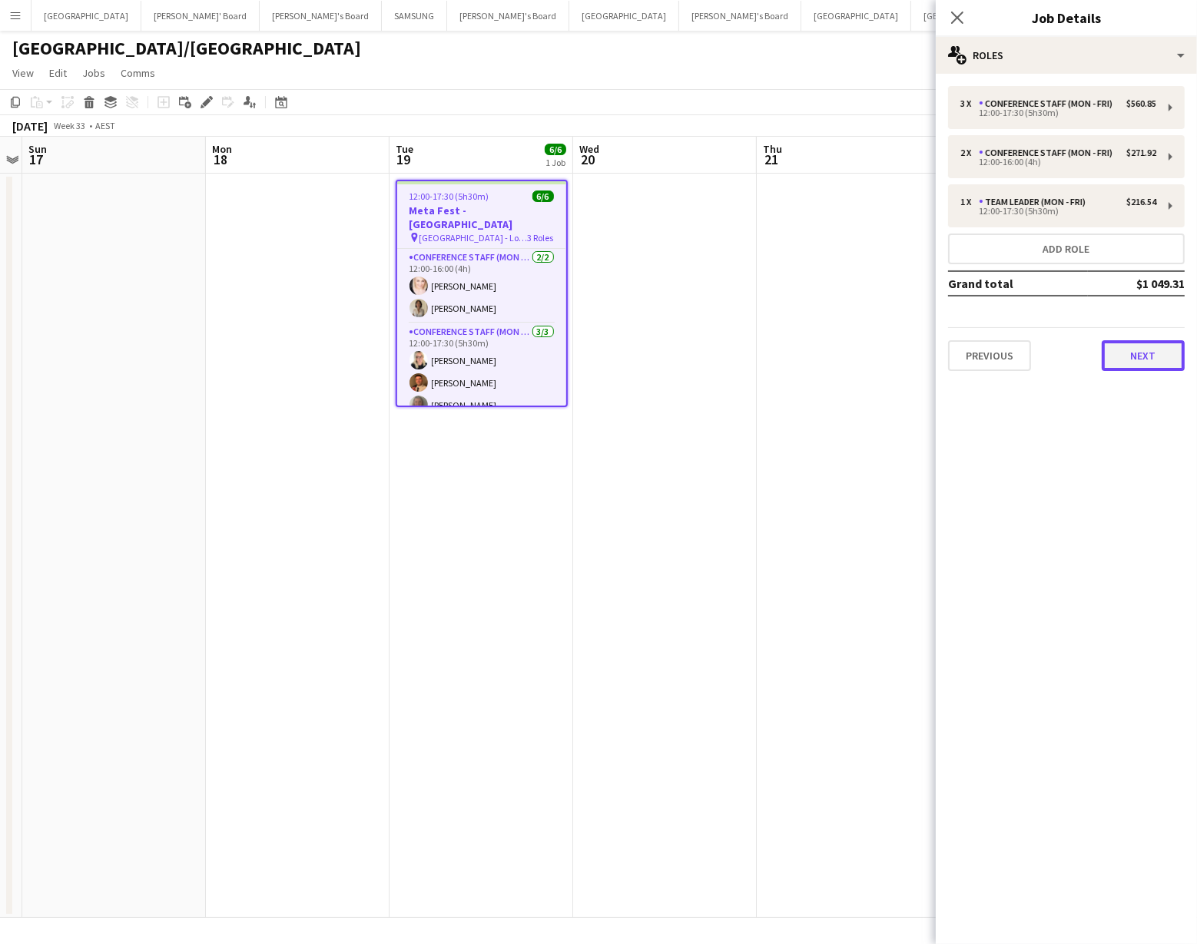
click at [1126, 359] on button "Next" at bounding box center [1143, 355] width 83 height 31
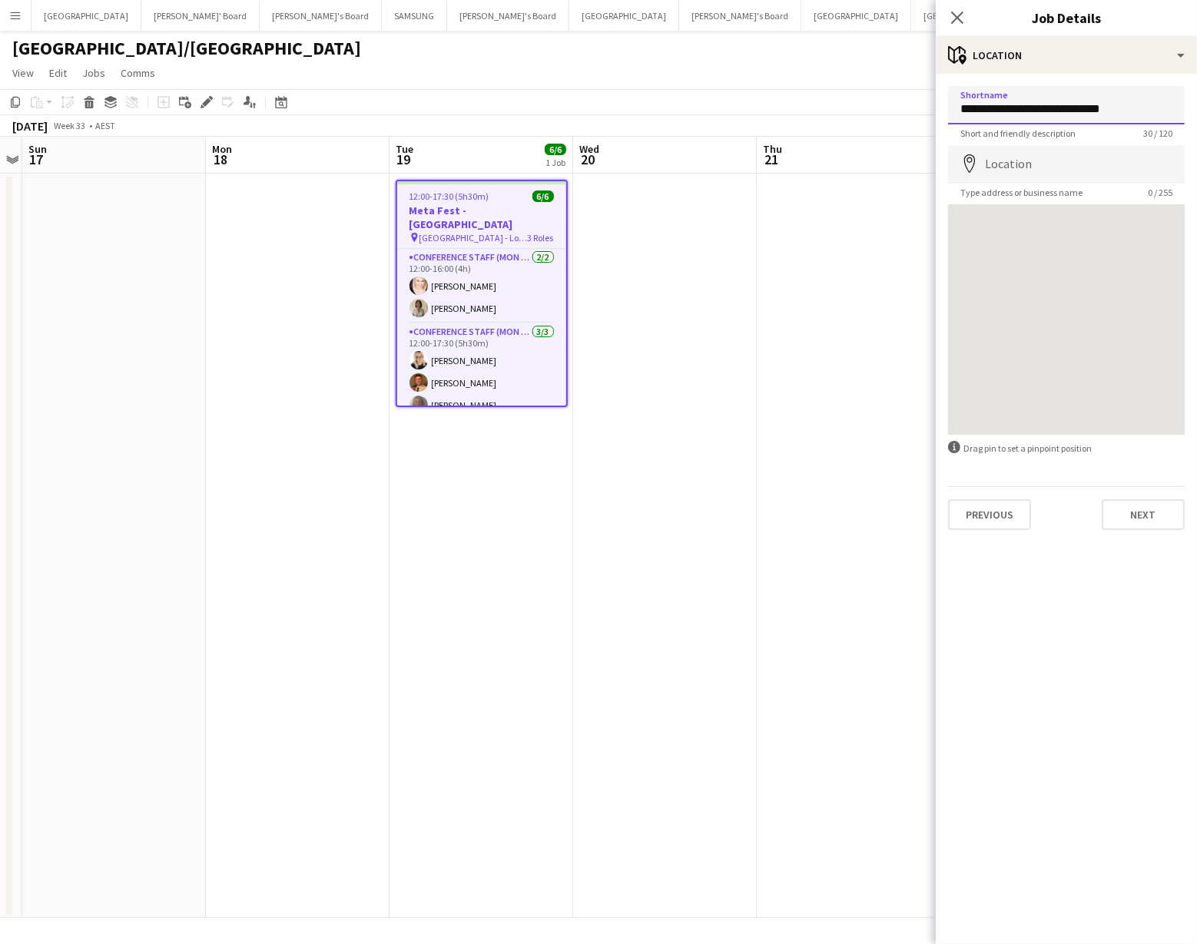
drag, startPoint x: 1116, startPoint y: 108, endPoint x: 958, endPoint y: 113, distance: 158.4
click at [958, 113] on input "**********" at bounding box center [1066, 105] width 237 height 38
type input "**********"
click at [984, 161] on input "Location" at bounding box center [1066, 164] width 237 height 38
type input "**********"
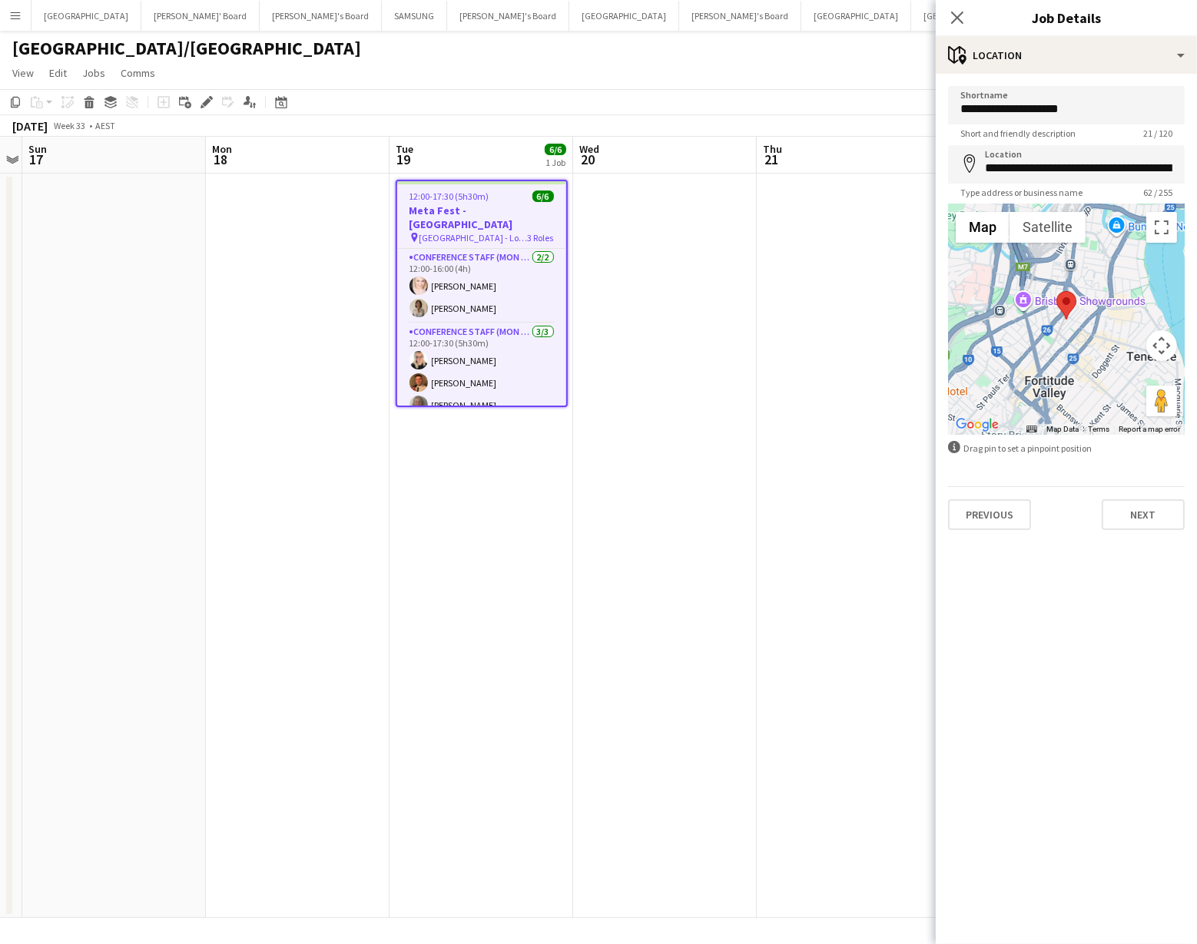
click at [1056, 291] on area at bounding box center [1056, 291] width 0 height 0
click at [1166, 340] on button "Map camera controls" at bounding box center [1161, 345] width 31 height 31
click at [1122, 311] on button "Zoom in" at bounding box center [1123, 307] width 31 height 31
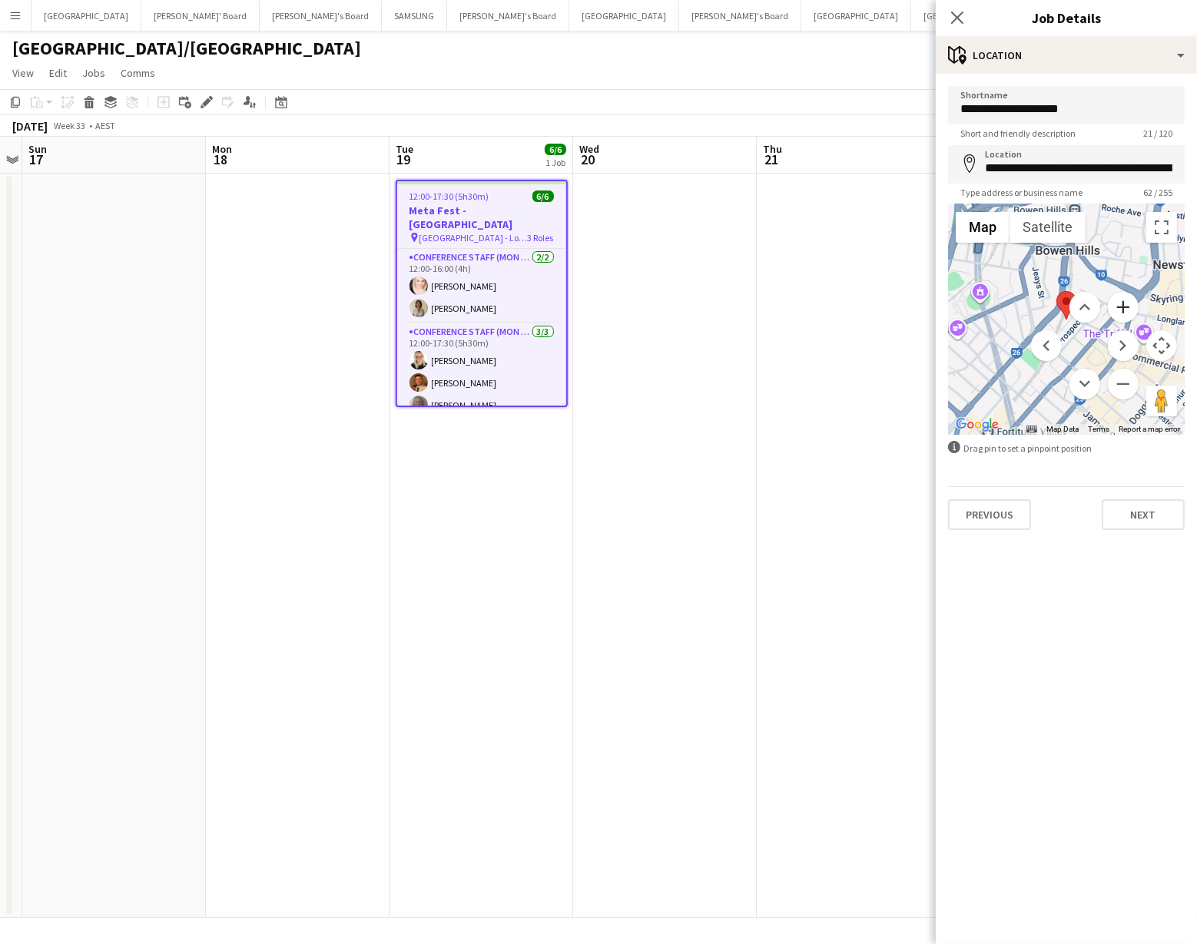
click at [1125, 313] on button "Zoom in" at bounding box center [1123, 307] width 31 height 31
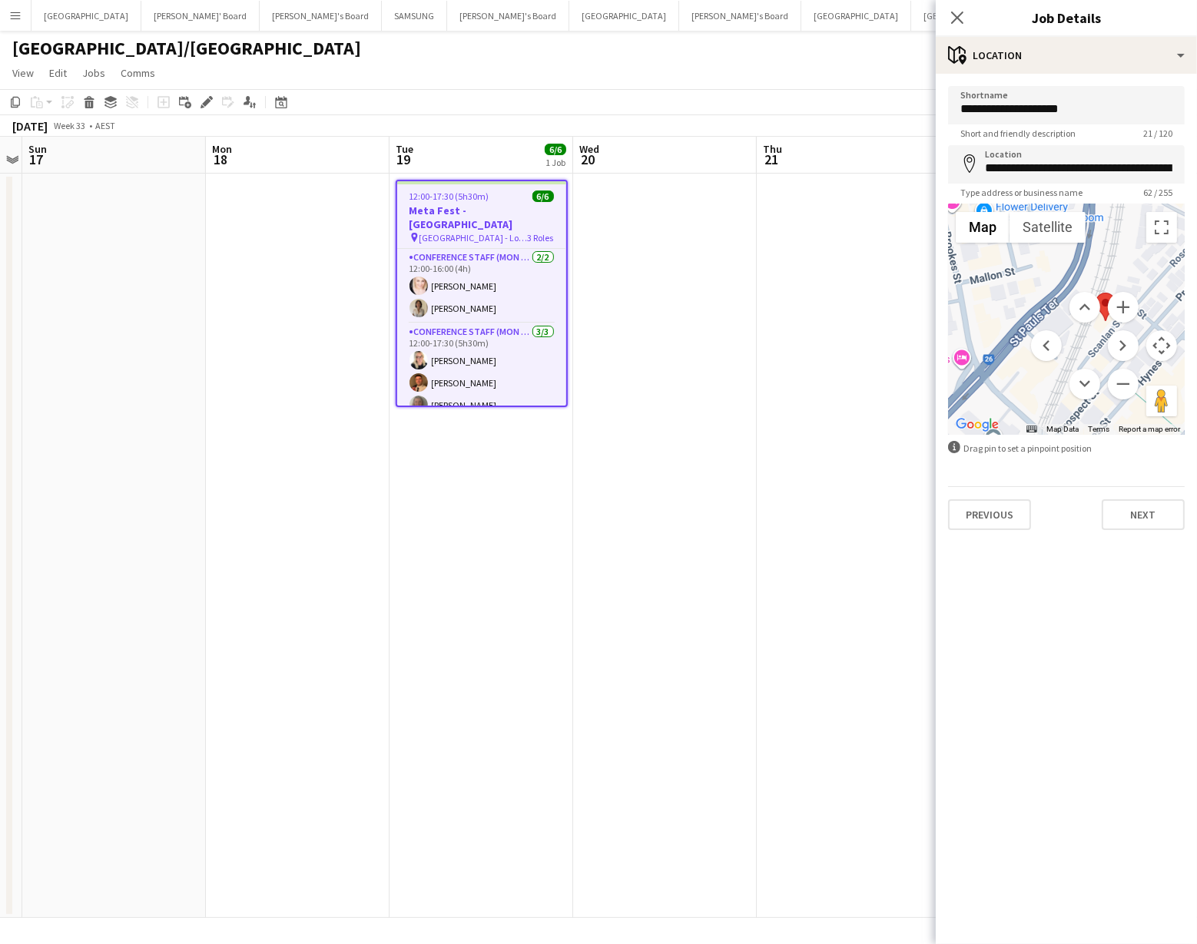
click at [1028, 404] on div at bounding box center [1066, 319] width 237 height 230
click at [1162, 225] on button "Toggle fullscreen view" at bounding box center [1161, 227] width 31 height 31
click at [1163, 352] on button "Map camera controls" at bounding box center [1161, 345] width 31 height 31
click at [1126, 377] on button "Zoom out" at bounding box center [1123, 384] width 31 height 31
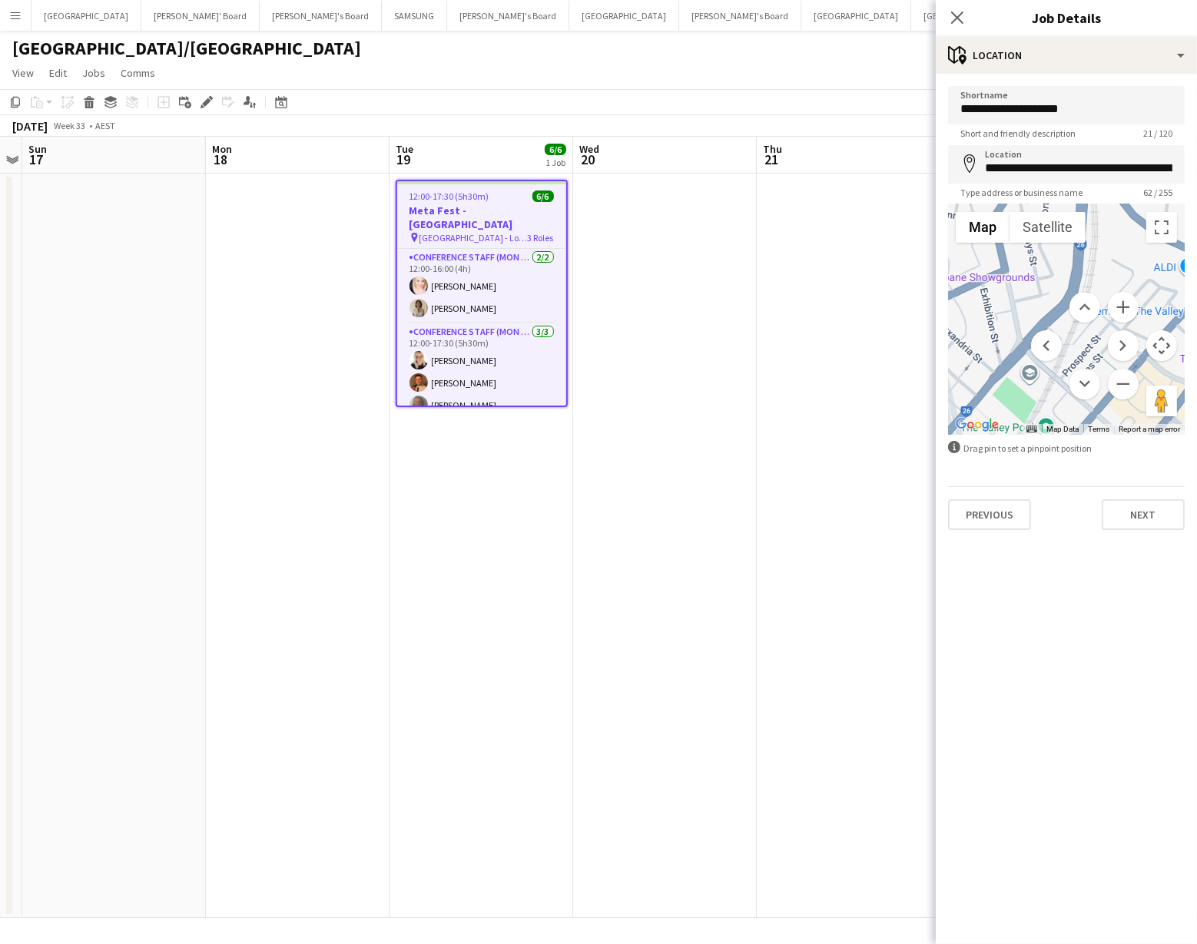
click at [763, 361] on app-date-cell at bounding box center [849, 546] width 184 height 744
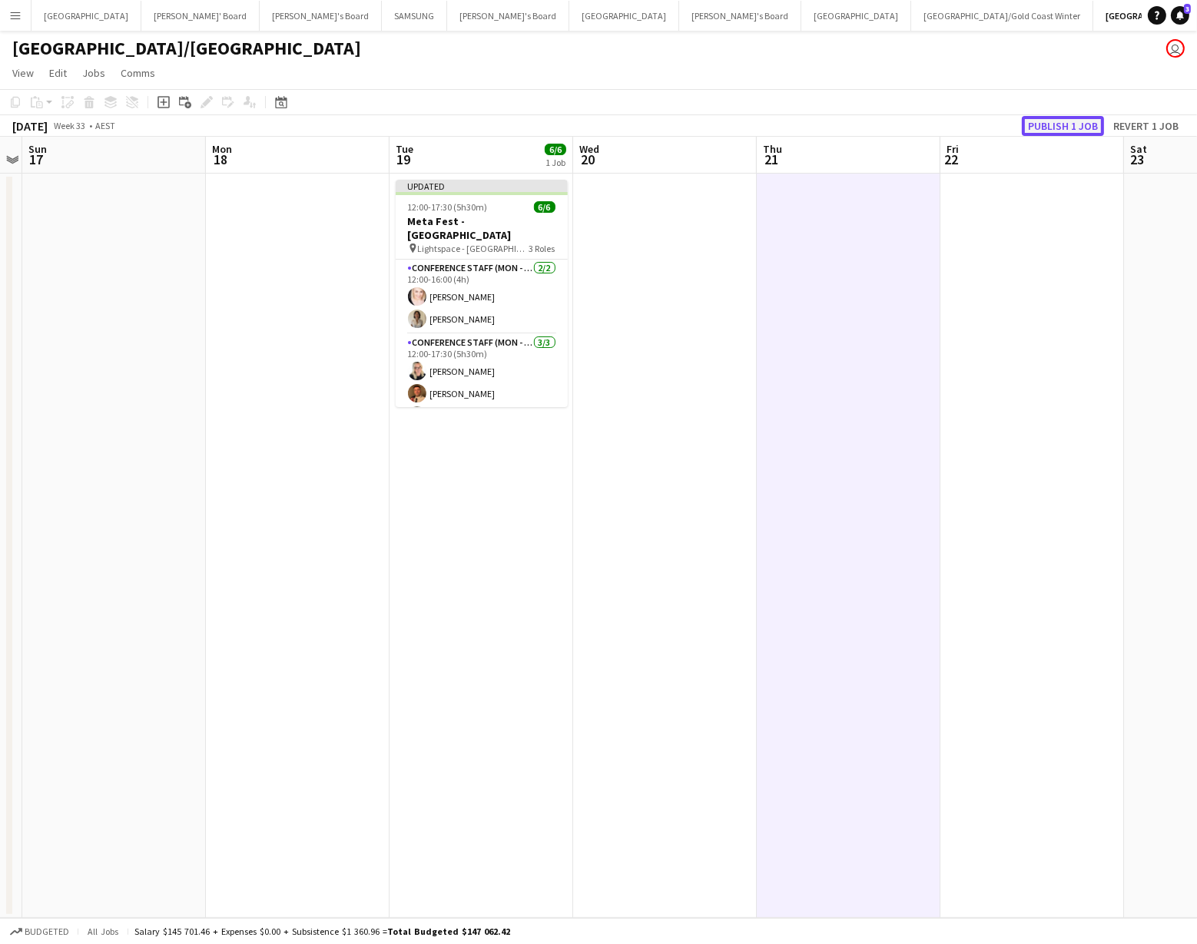
click at [1065, 123] on button "Publish 1 job" at bounding box center [1063, 126] width 82 height 20
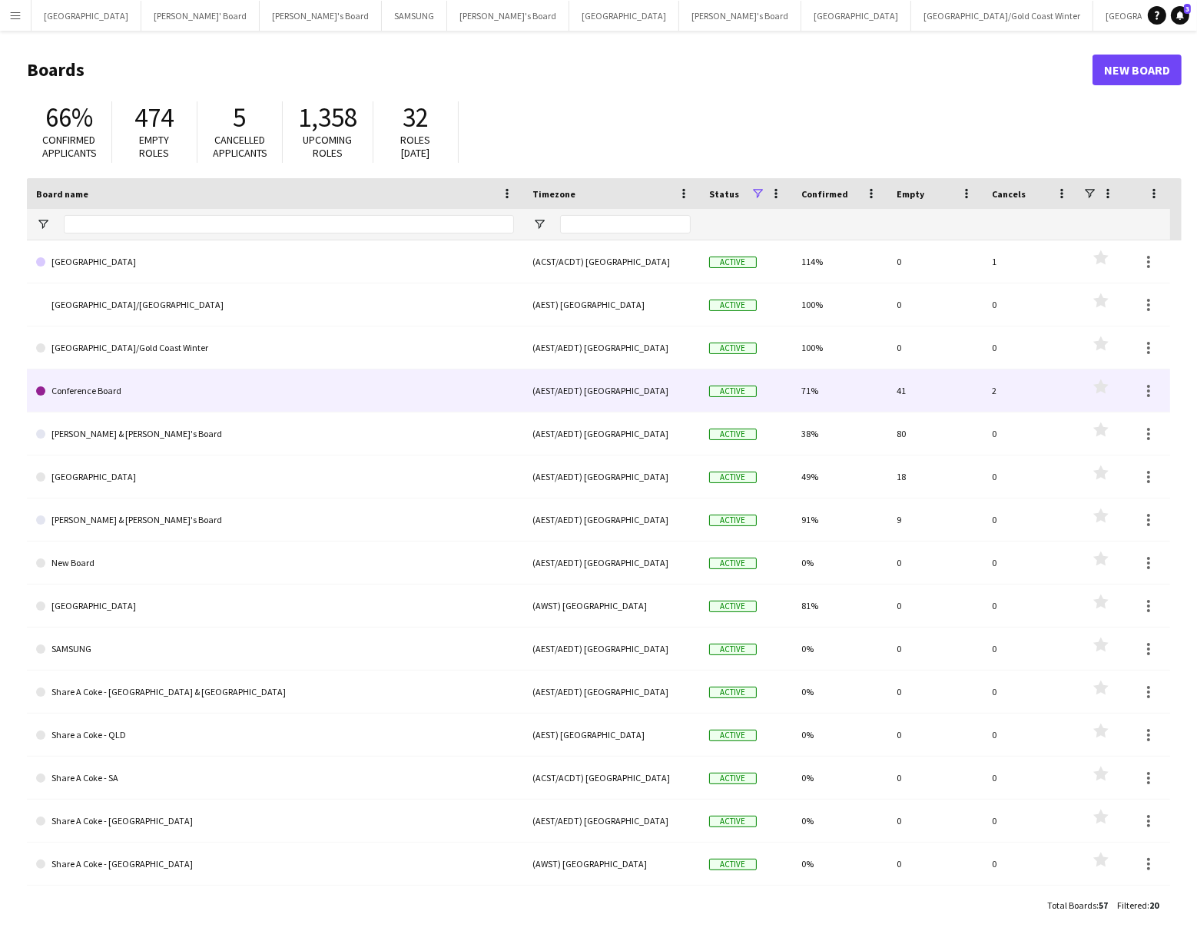
click at [75, 398] on link "Conference Board" at bounding box center [275, 391] width 478 height 43
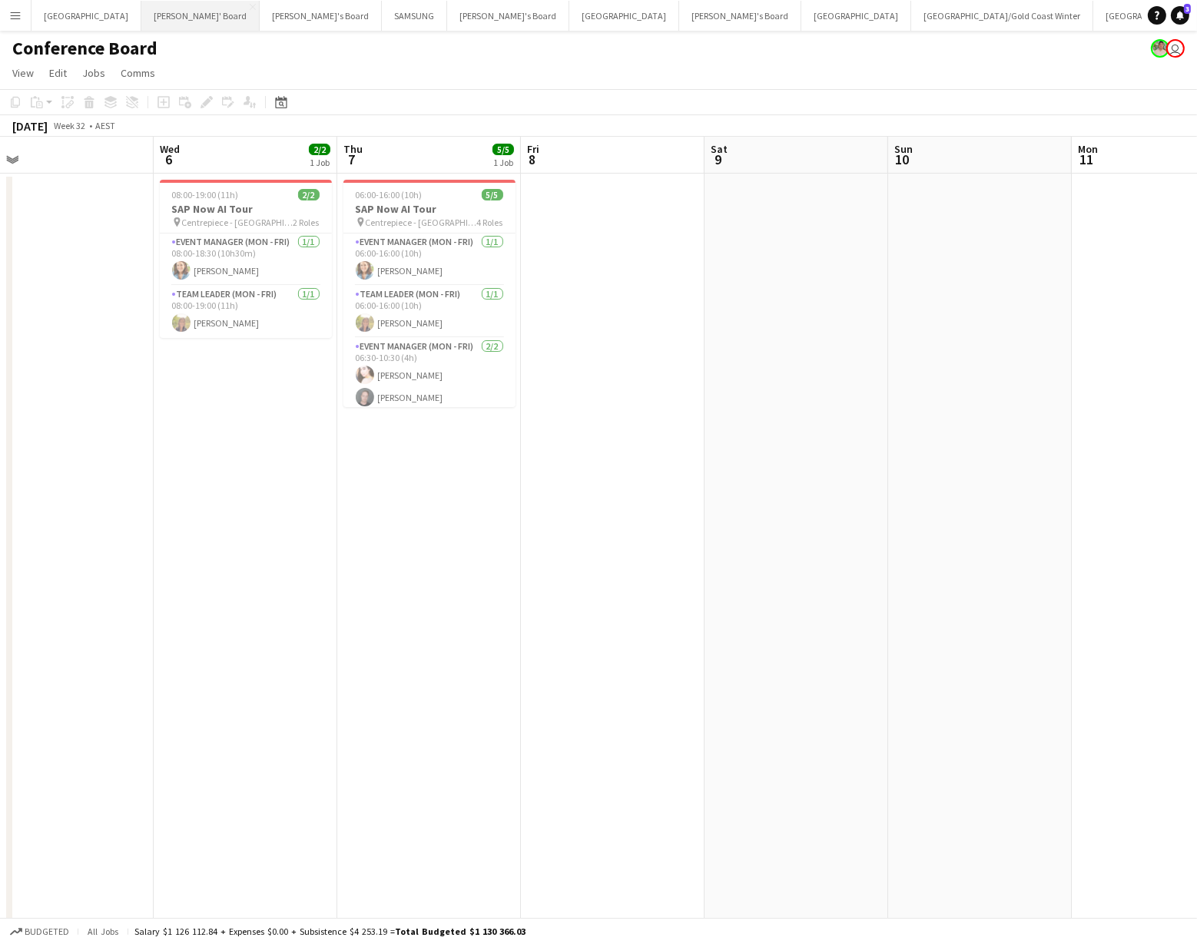
scroll to position [0, 397]
click at [252, 218] on span "Centrepiece - [GEOGRAPHIC_DATA]" at bounding box center [237, 223] width 111 height 12
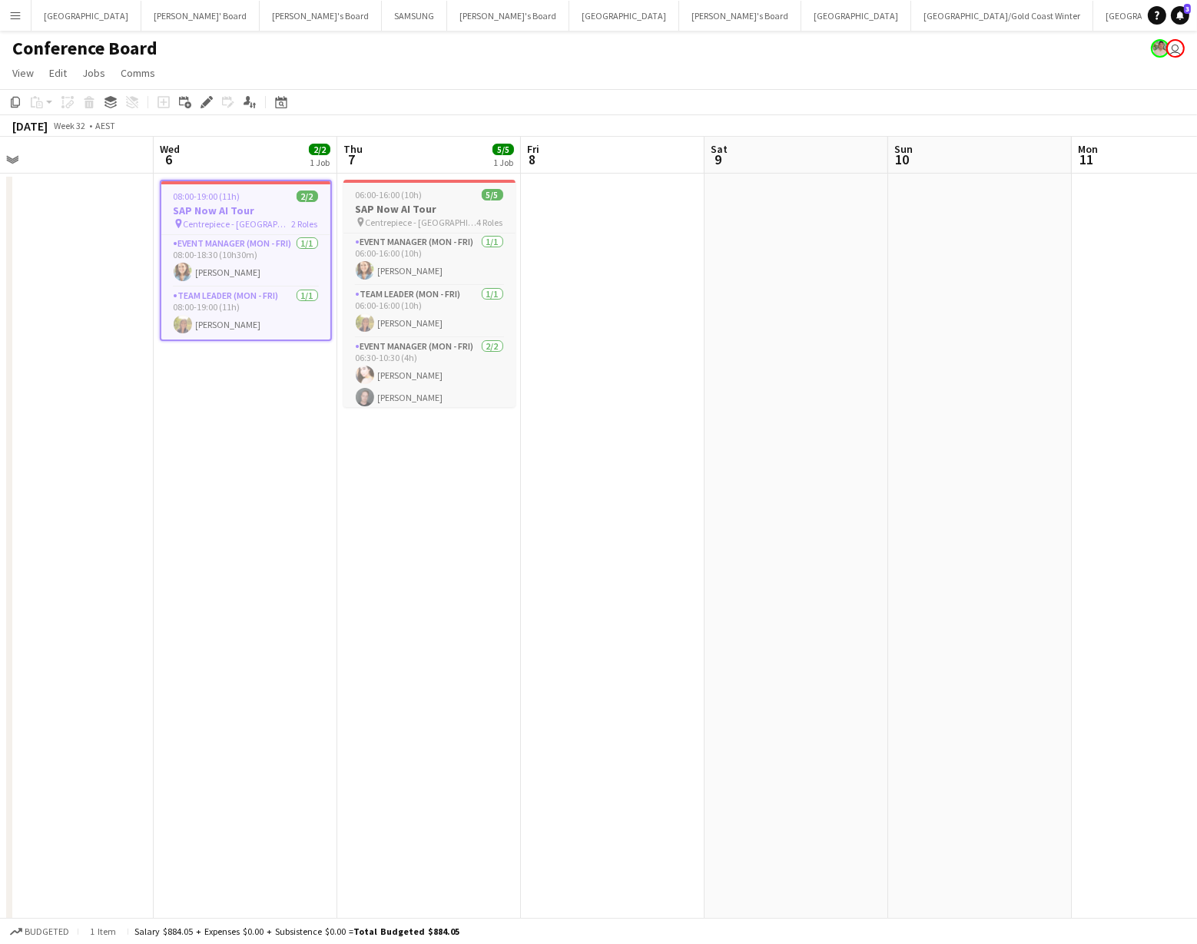
click at [447, 204] on h3 "SAP Now AI Tour" at bounding box center [429, 209] width 172 height 14
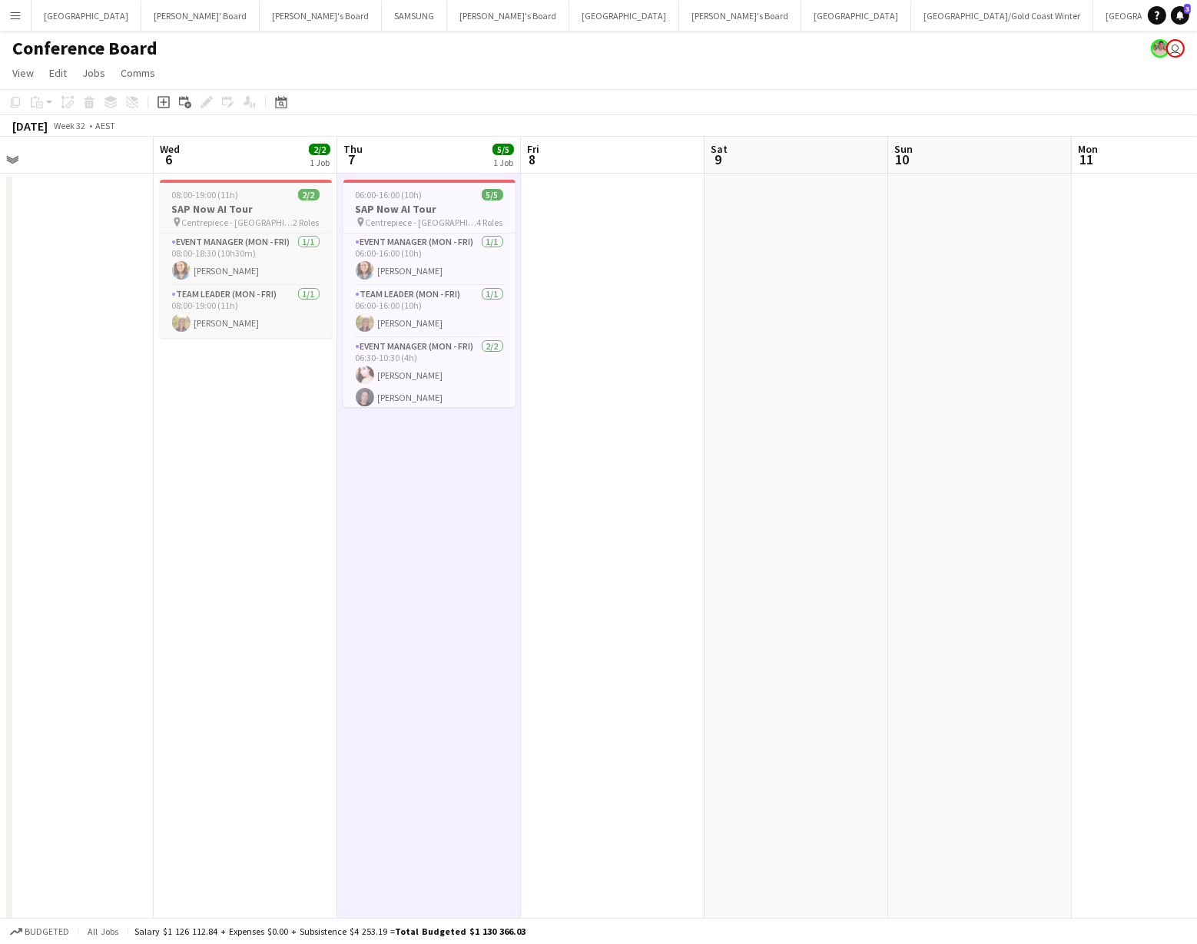
click at [238, 208] on h3 "SAP Now AI Tour" at bounding box center [246, 209] width 172 height 14
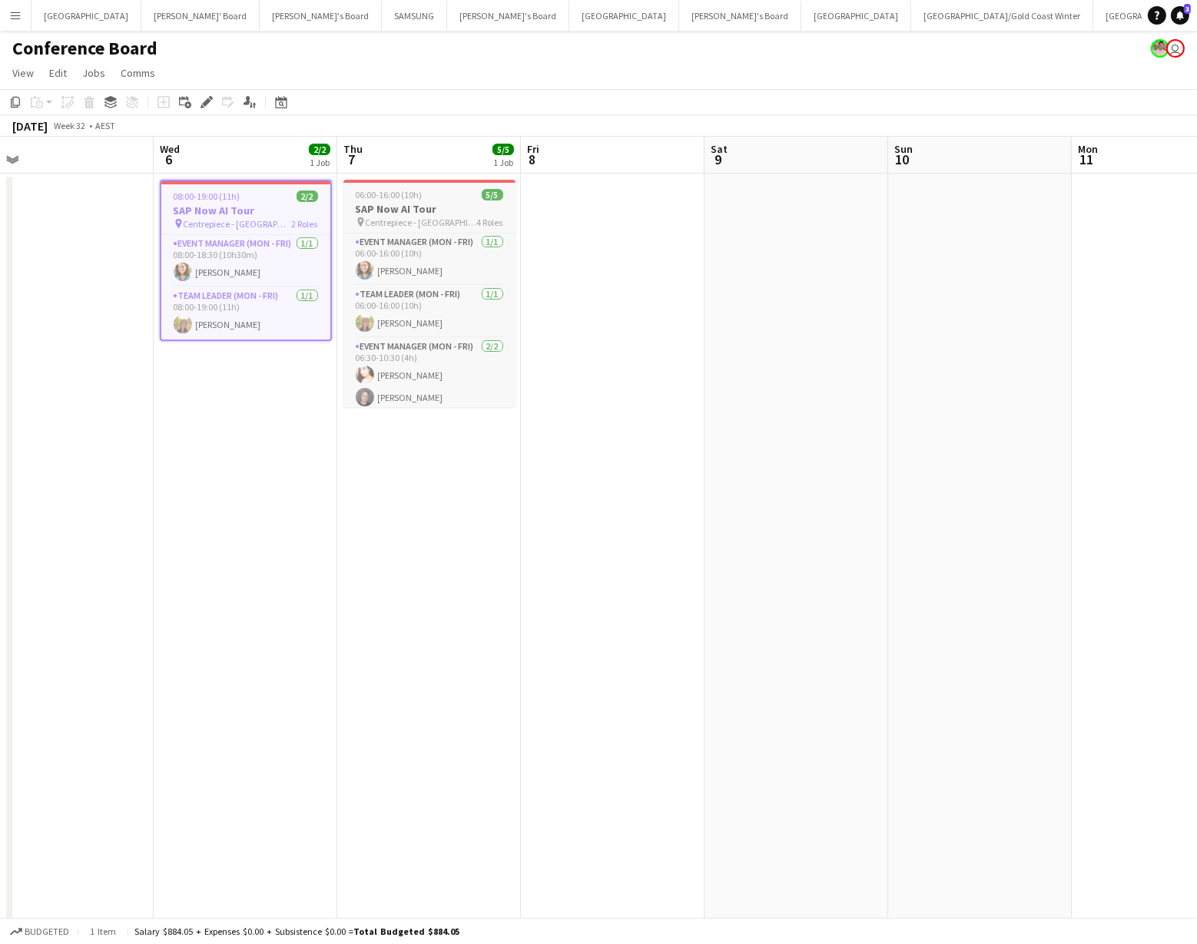
click at [446, 206] on h3 "SAP Now AI Tour" at bounding box center [429, 209] width 172 height 14
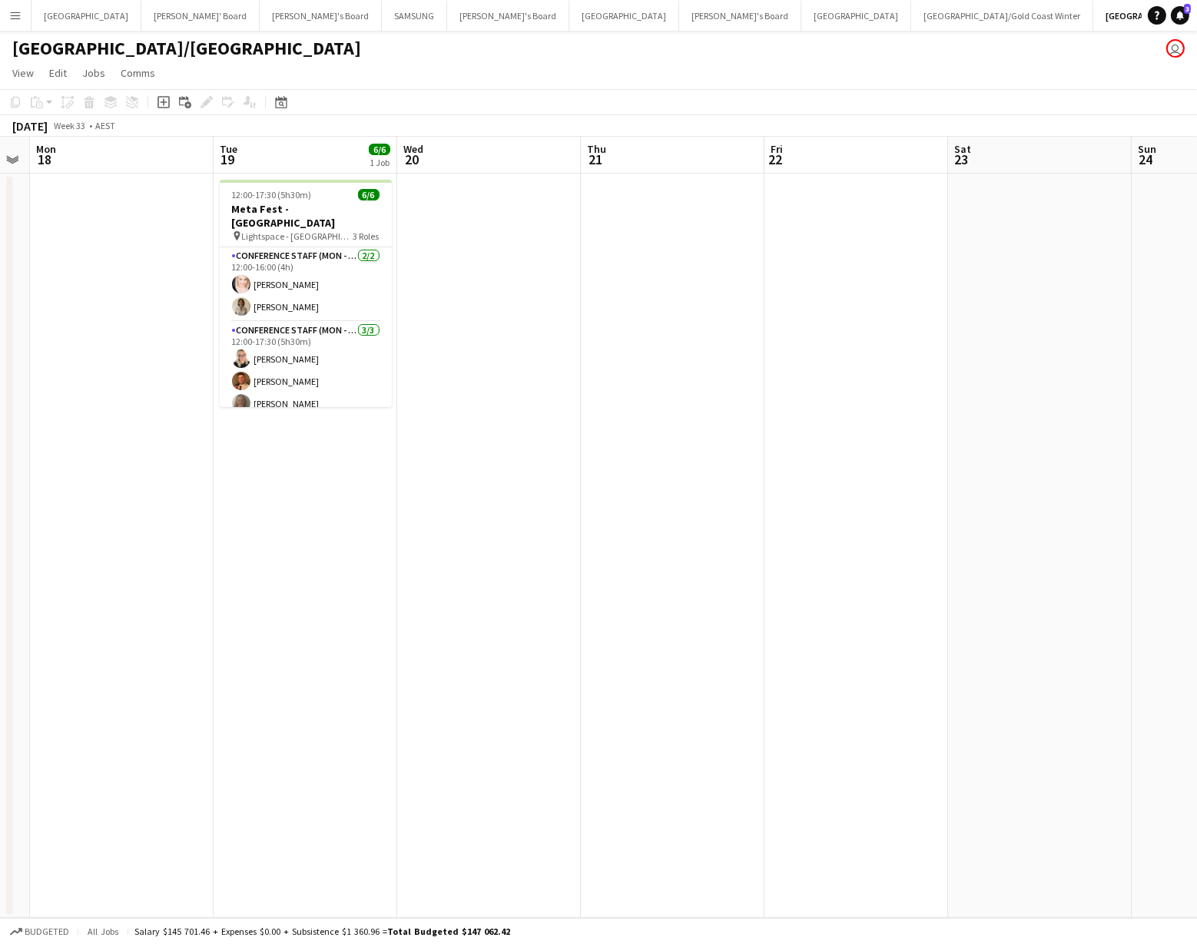
scroll to position [0, 337]
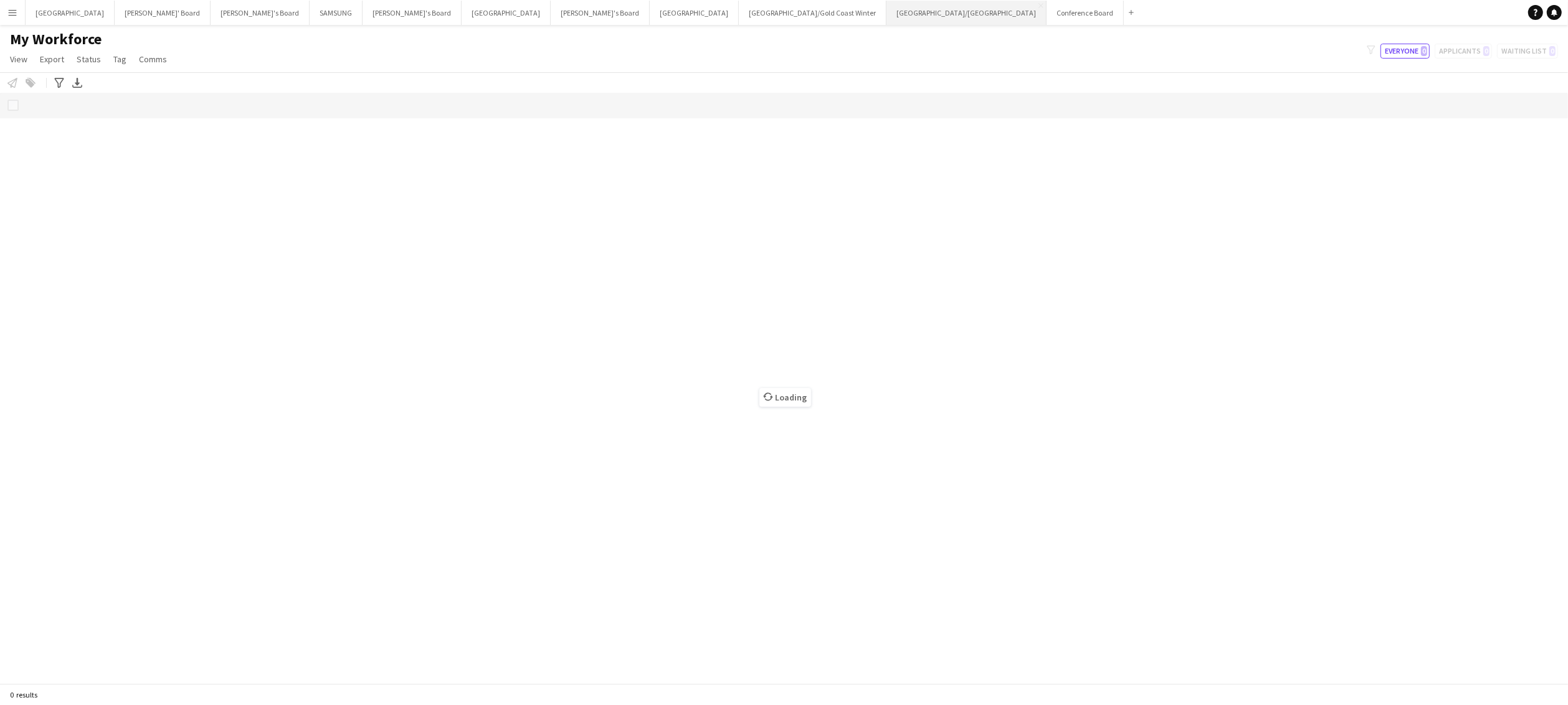
click at [886, 14] on button "[GEOGRAPHIC_DATA]/[GEOGRAPHIC_DATA] Close" at bounding box center [966, 13] width 160 height 24
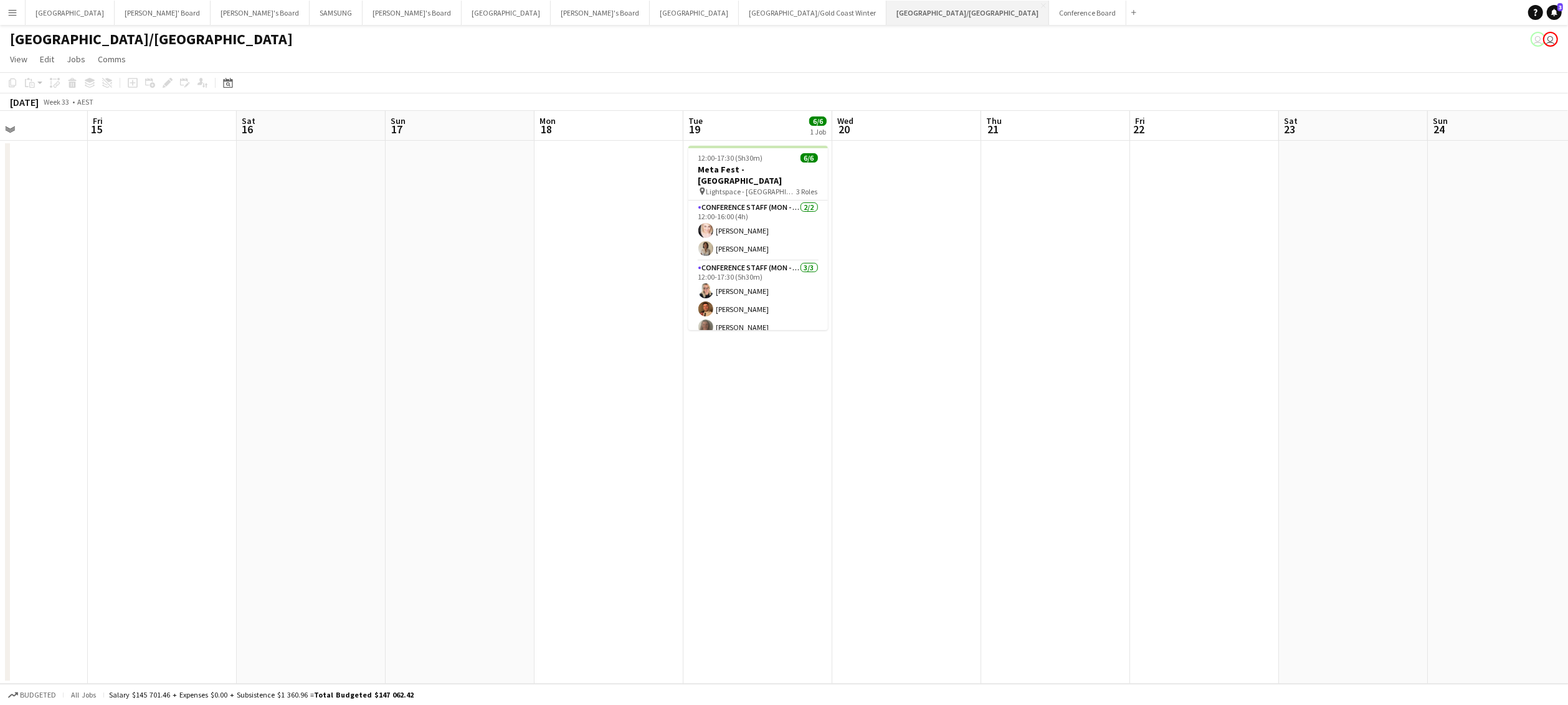
scroll to position [0, 509]
click at [1049, 12] on button "Conference Board Close" at bounding box center [1087, 13] width 77 height 24
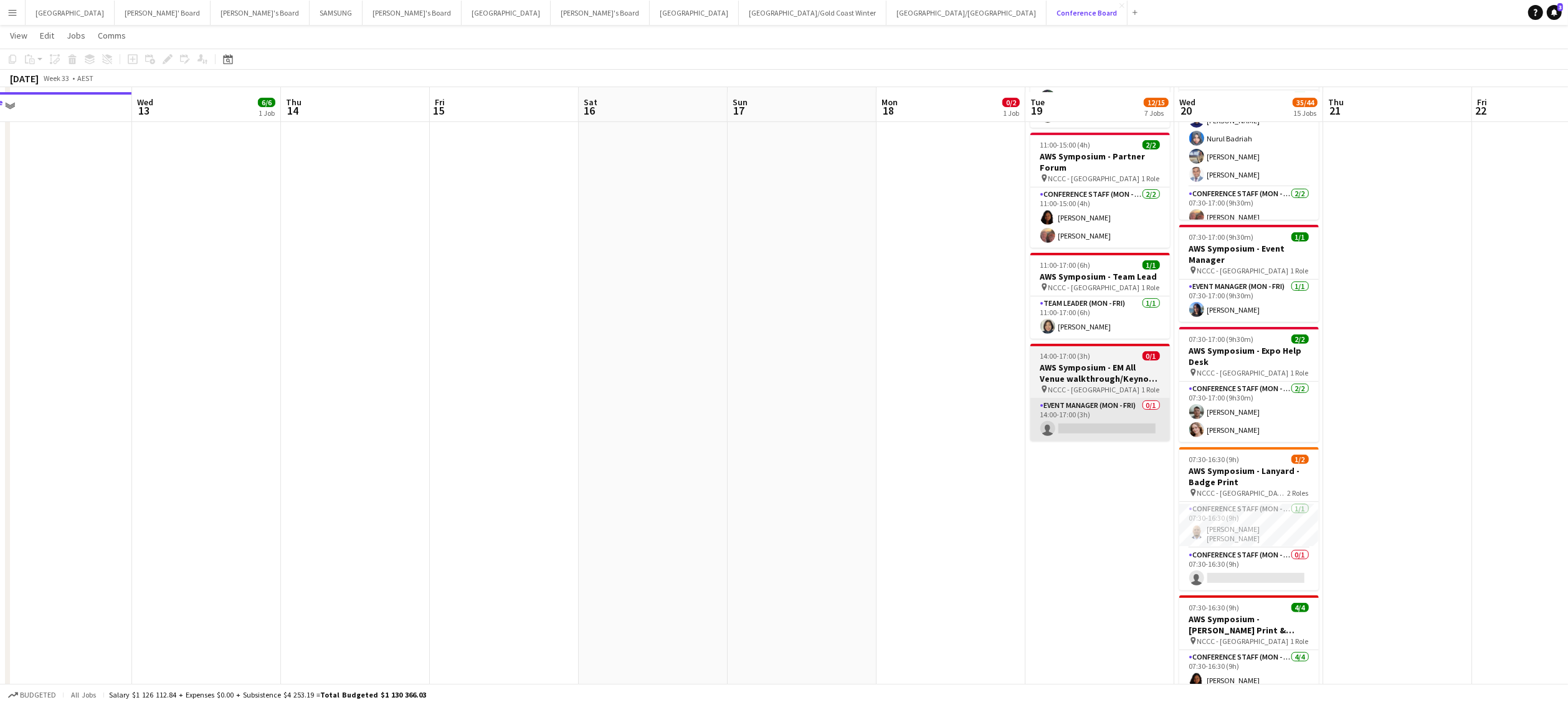
scroll to position [576, 0]
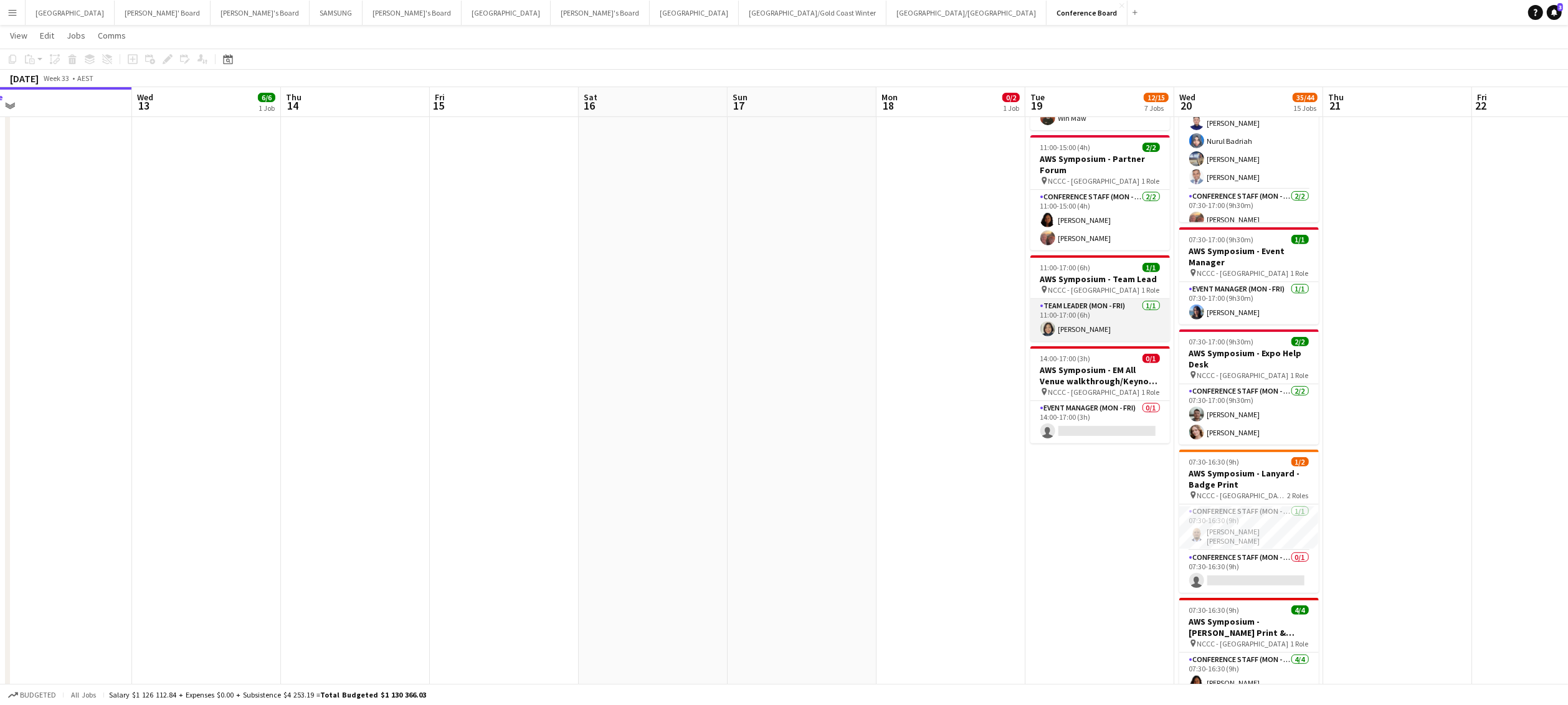
drag, startPoint x: 1082, startPoint y: 300, endPoint x: 1066, endPoint y: 306, distance: 17.1
click at [1082, 300] on app-card-role "Team Leader (Mon - Fri) [DATE] 11:00-17:00 (6h) [PERSON_NAME]" at bounding box center [1100, 320] width 139 height 42
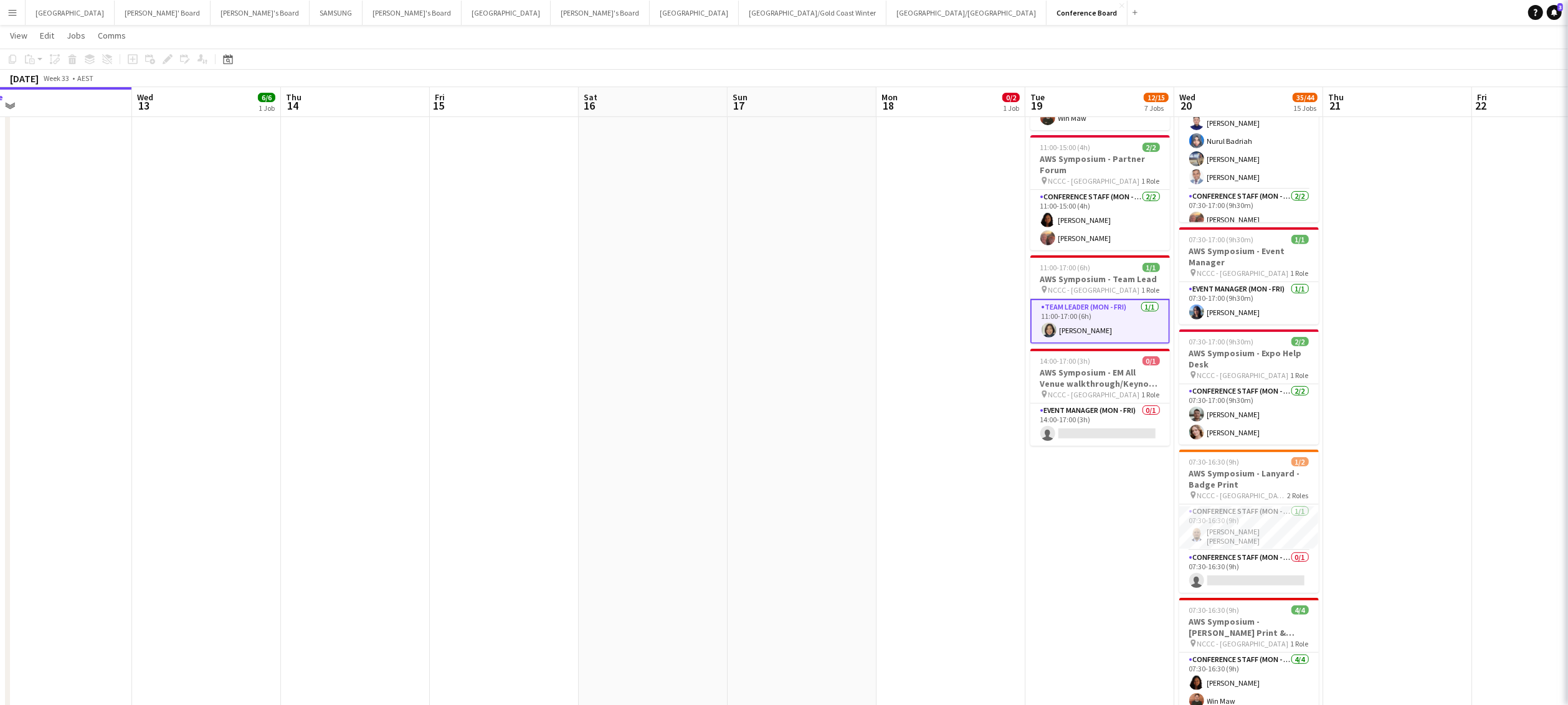
click at [1062, 306] on app-card-role "Team Leader (Mon - Fri) [DATE] 11:00-17:00 (6h) [PERSON_NAME]" at bounding box center [1100, 321] width 139 height 45
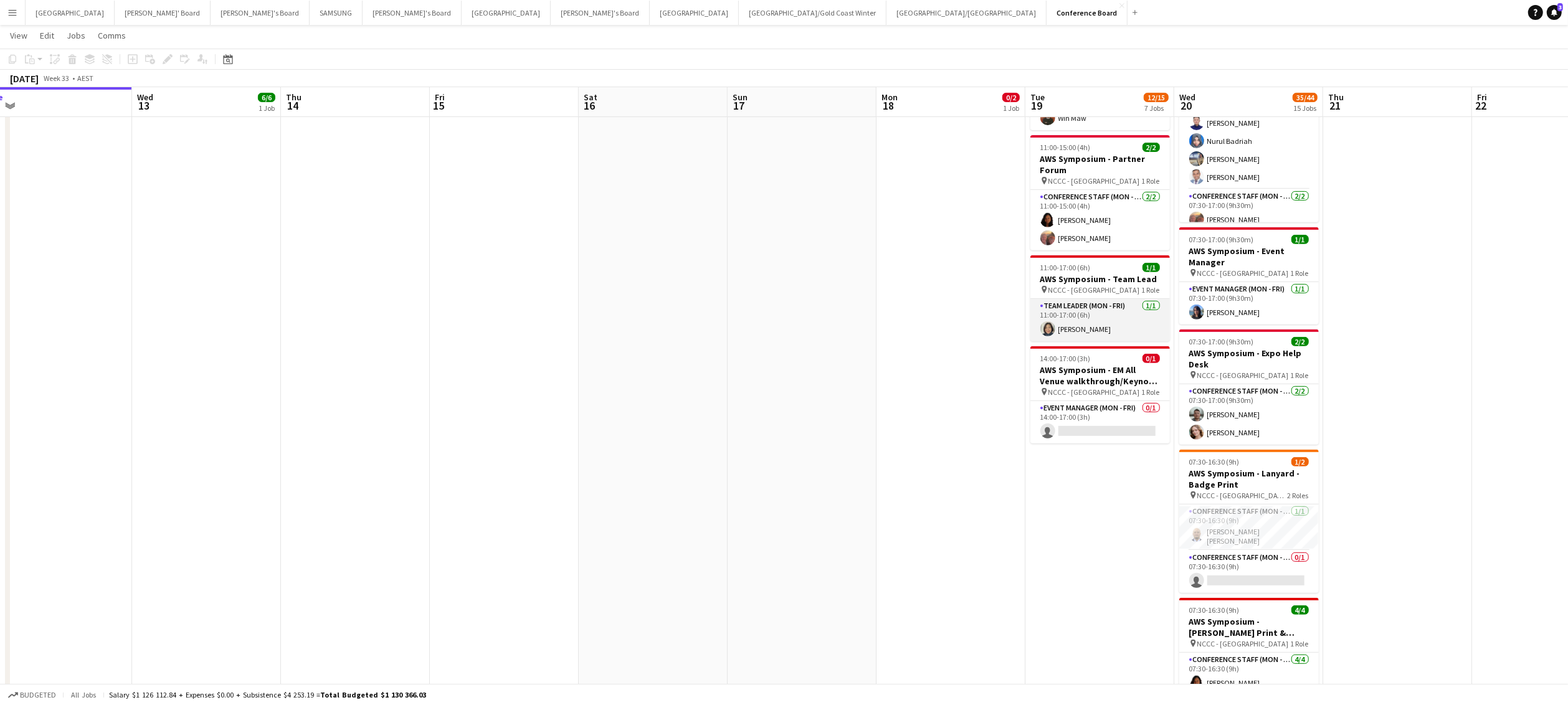
click at [1071, 299] on app-card-role "Team Leader (Mon - Fri) [DATE] 11:00-17:00 (6h) [PERSON_NAME]" at bounding box center [1100, 320] width 139 height 42
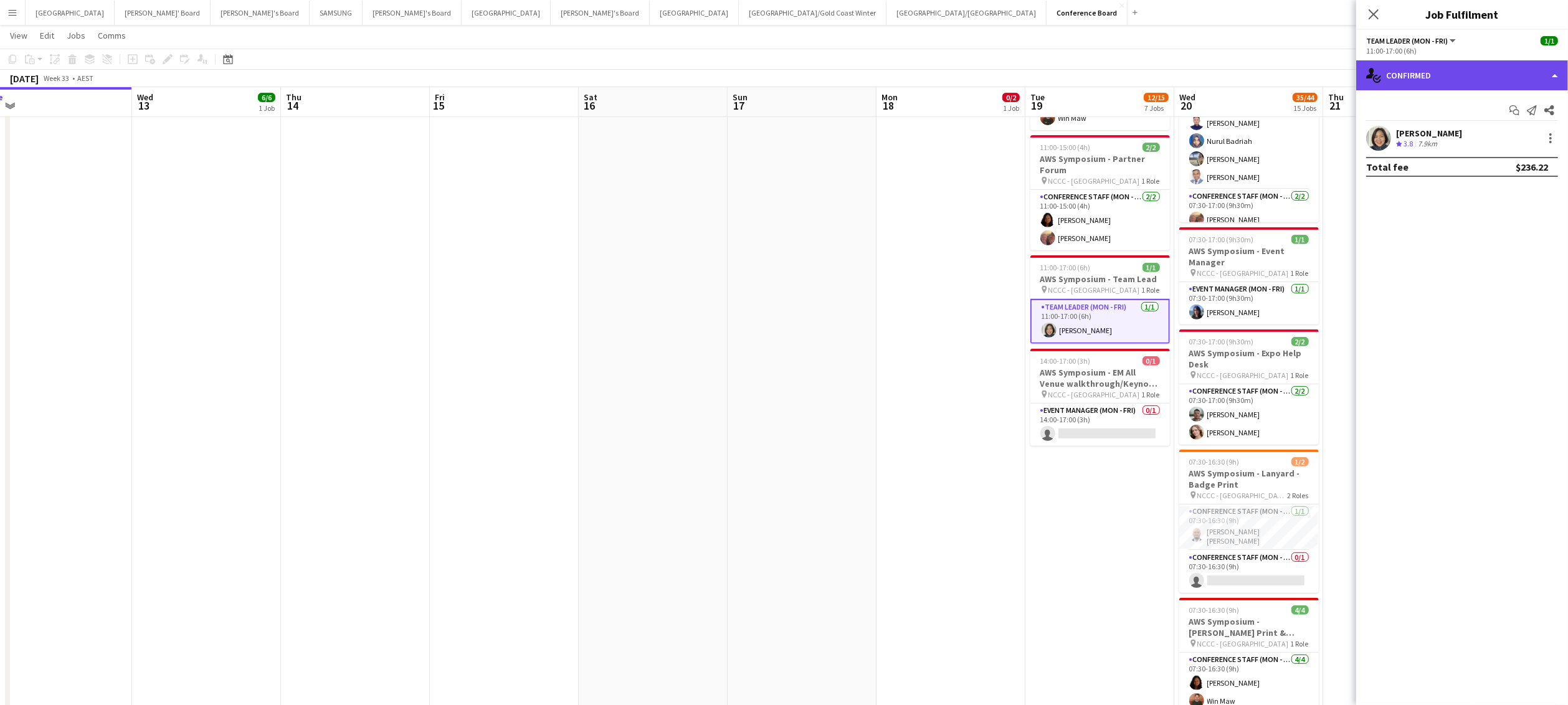
click at [1468, 80] on div "single-neutral-actions-check-2 Confirmed" at bounding box center [1462, 75] width 212 height 30
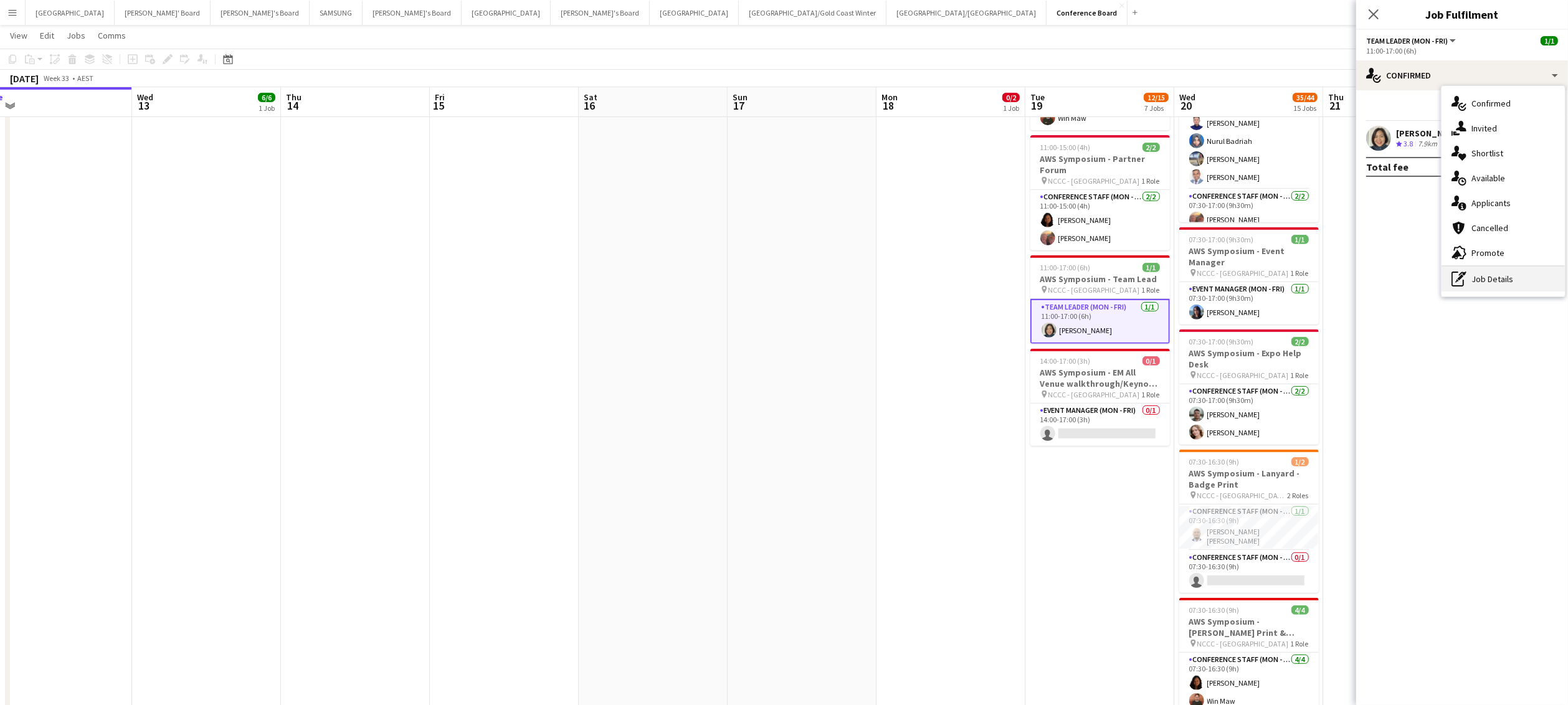
click at [1513, 286] on div "pen-write Job Details" at bounding box center [1503, 279] width 123 height 25
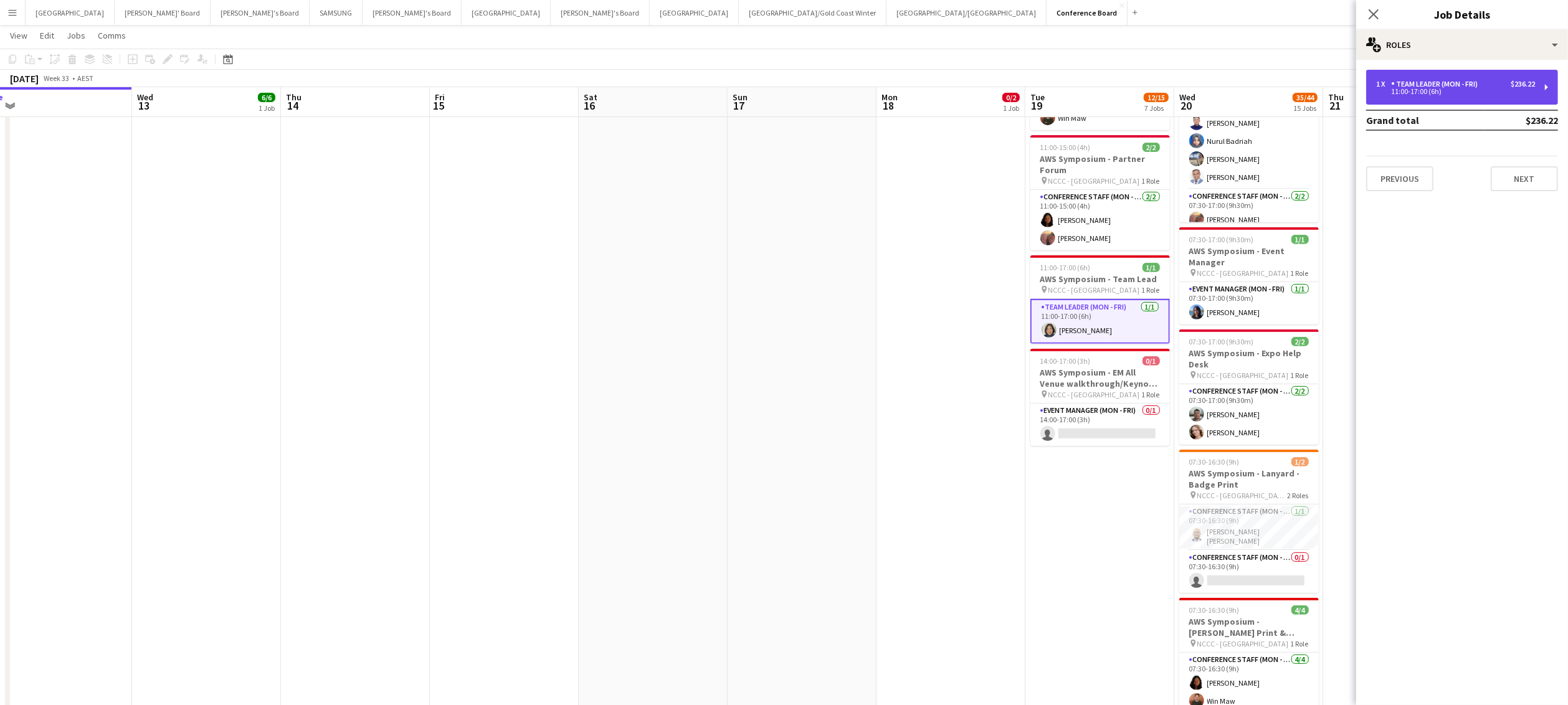
click at [1503, 96] on div "1 x Team Leader (Mon - Fri) $236.22 11:00-17:00 (6h)" at bounding box center [1462, 87] width 192 height 35
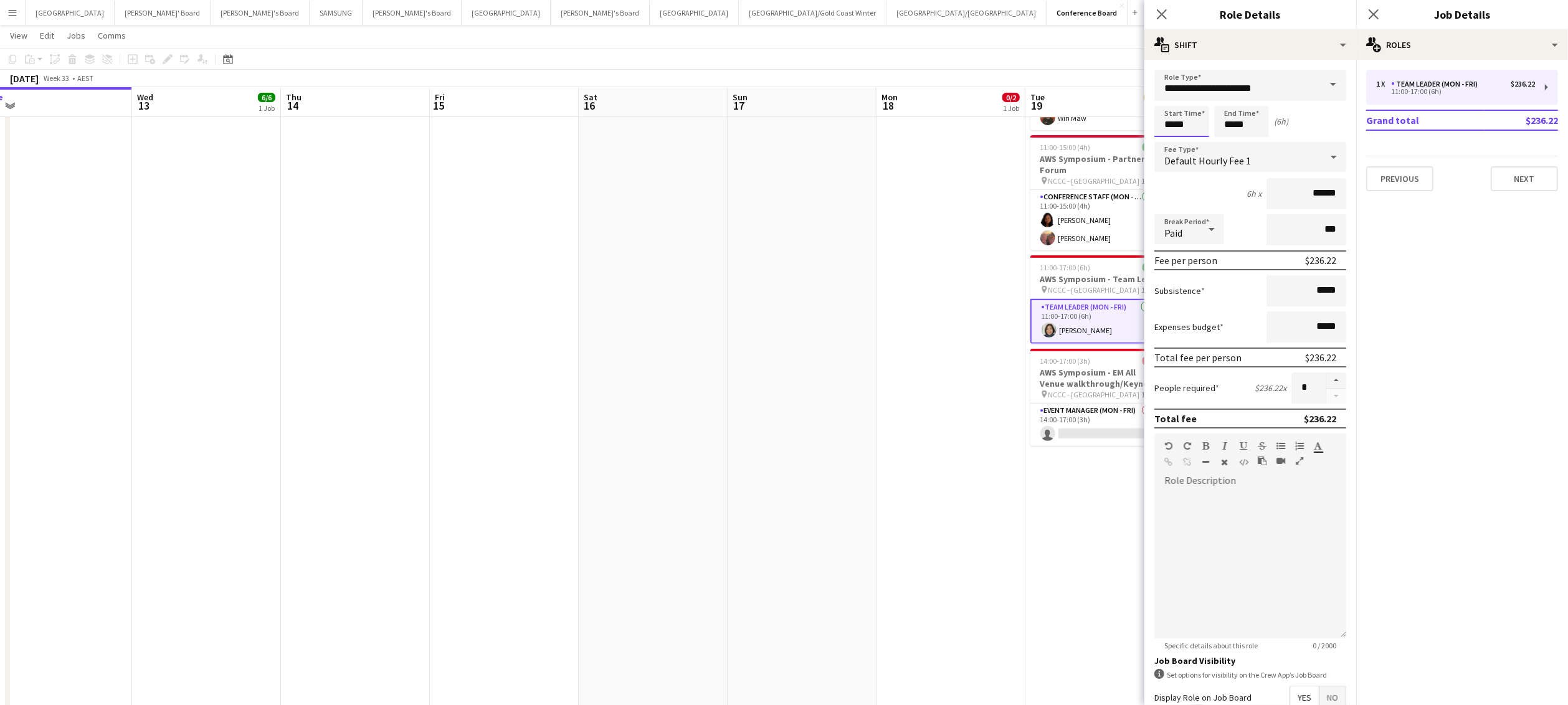
drag, startPoint x: 1195, startPoint y: 123, endPoint x: 1186, endPoint y: 131, distance: 12.0
click at [1195, 123] on input "*****" at bounding box center [1182, 122] width 55 height 31
type input "*****"
click at [1171, 139] on div at bounding box center [1169, 143] width 25 height 12
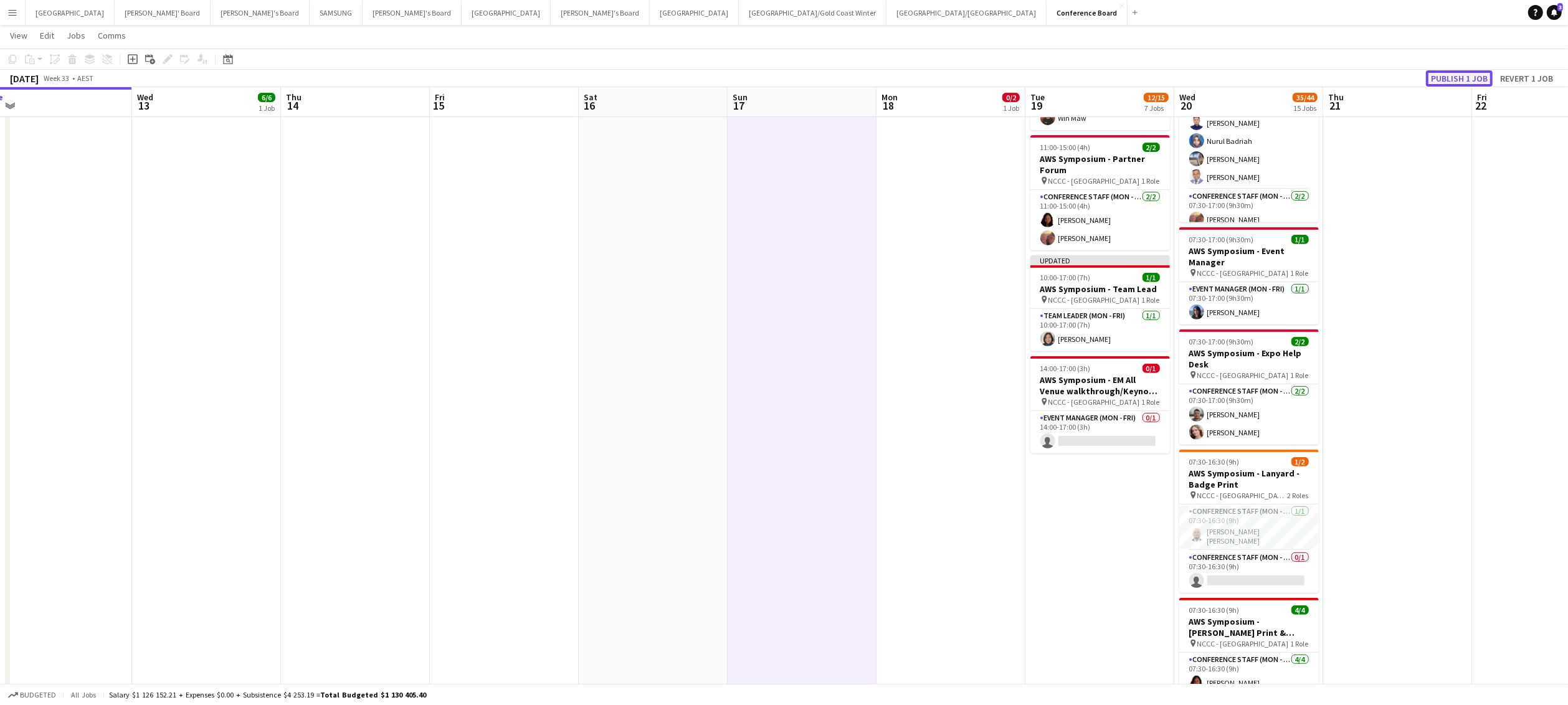
click at [1445, 78] on button "Publish 1 job" at bounding box center [1459, 79] width 66 height 16
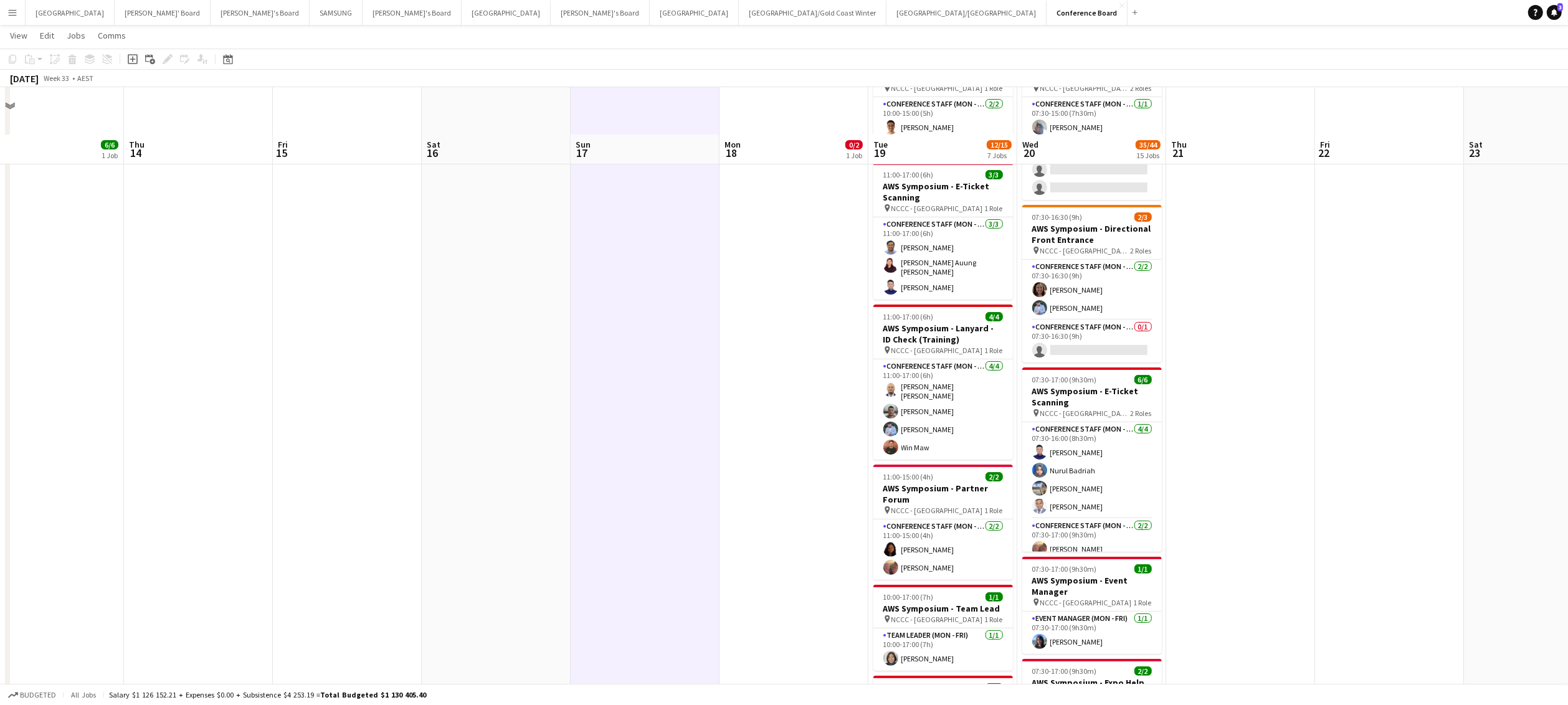
scroll to position [0, 0]
